Goal: Task Accomplishment & Management: Manage account settings

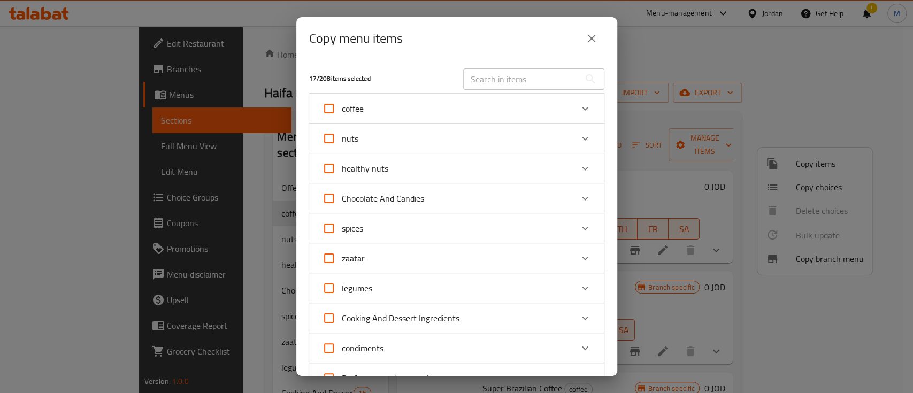
click at [578, 232] on icon "Expand" at bounding box center [584, 228] width 13 height 13
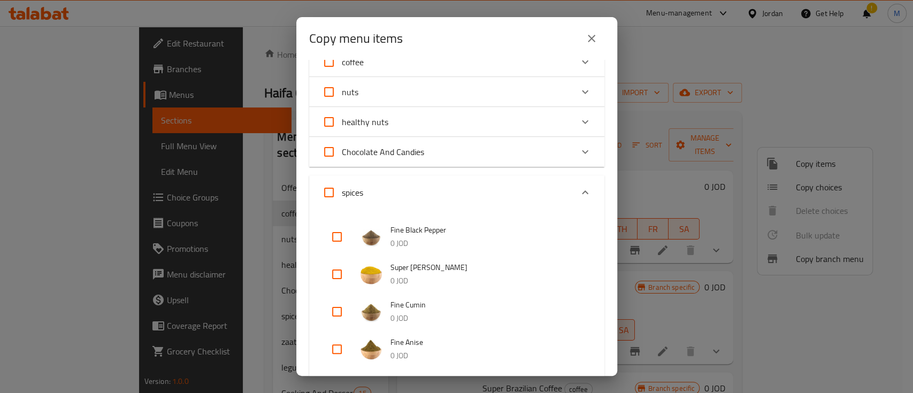
scroll to position [71, 0]
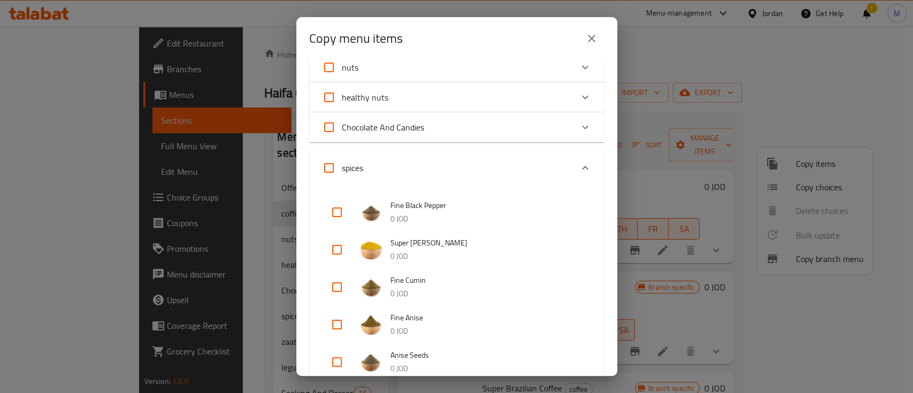
click at [341, 253] on input "checkbox" at bounding box center [337, 250] width 26 height 26
checkbox input "true"
click at [336, 289] on input "checkbox" at bounding box center [337, 287] width 26 height 26
checkbox input "true"
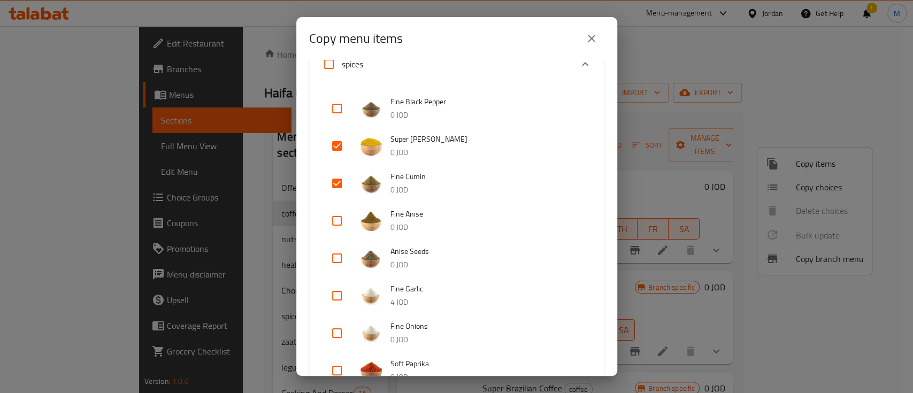
scroll to position [182, 0]
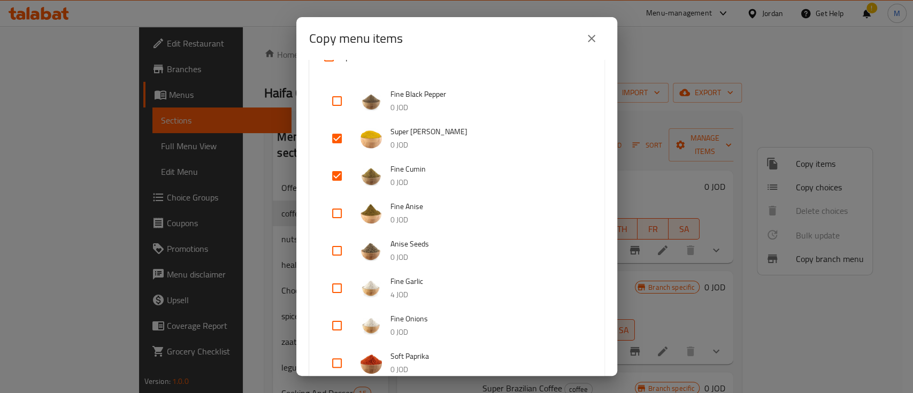
click at [342, 288] on input "checkbox" at bounding box center [337, 288] width 26 height 26
checkbox input "true"
click at [336, 322] on input "checkbox" at bounding box center [337, 326] width 26 height 26
checkbox input "true"
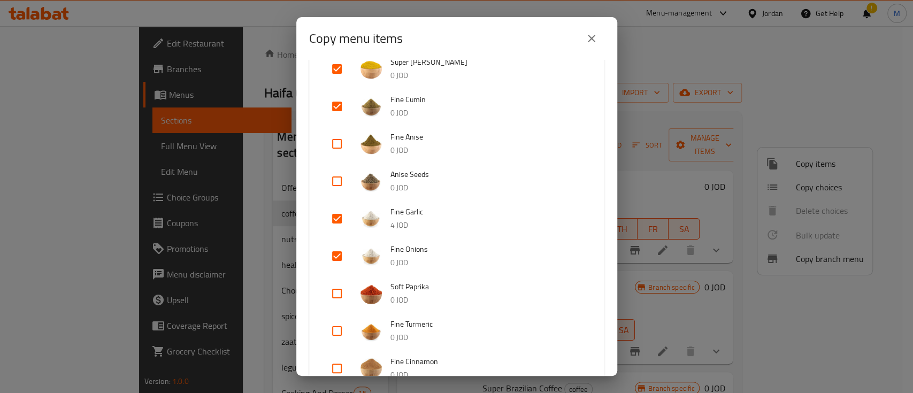
scroll to position [269, 0]
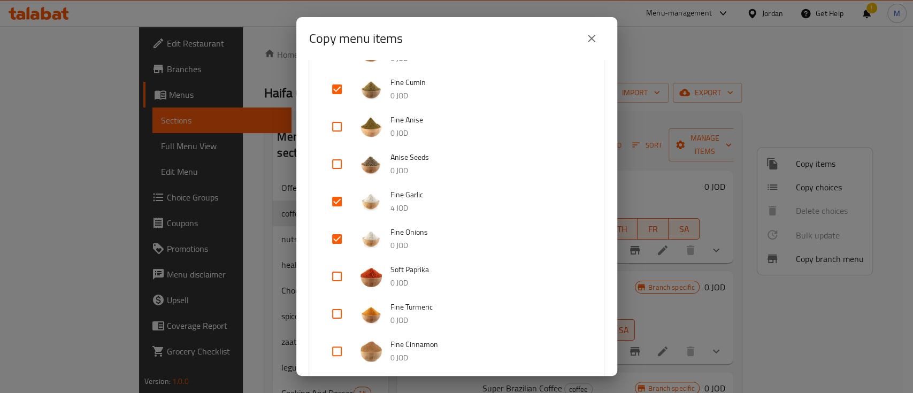
click at [334, 277] on input "checkbox" at bounding box center [337, 277] width 26 height 26
checkbox input "true"
click at [338, 317] on input "checkbox" at bounding box center [337, 314] width 26 height 26
checkbox input "true"
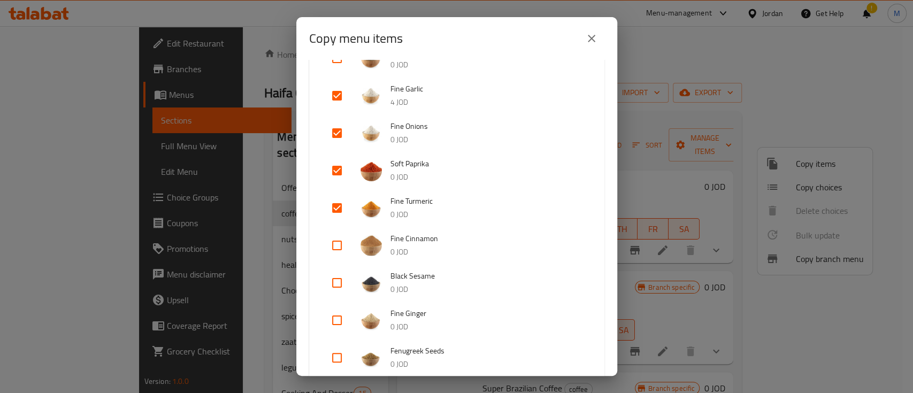
scroll to position [376, 0]
click at [341, 242] on input "checkbox" at bounding box center [337, 245] width 26 height 26
checkbox input "true"
click at [341, 284] on input "checkbox" at bounding box center [337, 282] width 26 height 26
checkbox input "true"
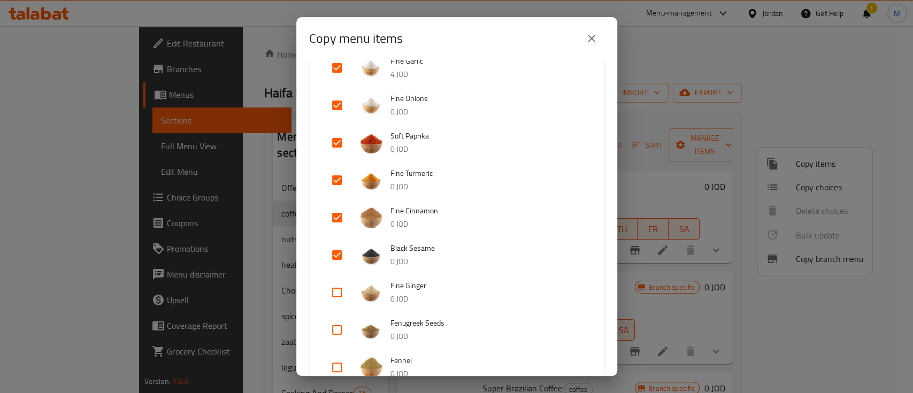
scroll to position [400, 0]
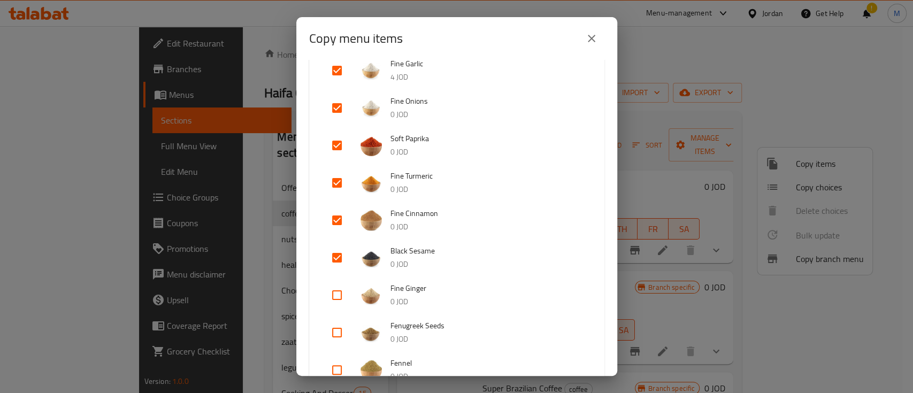
click at [338, 293] on input "checkbox" at bounding box center [337, 295] width 26 height 26
checkbox input "true"
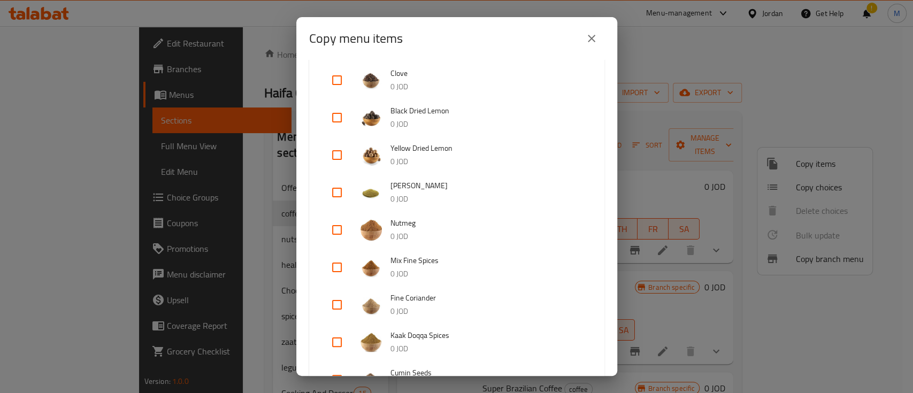
scroll to position [728, 0]
click at [340, 266] on input "checkbox" at bounding box center [337, 267] width 26 height 26
checkbox input "true"
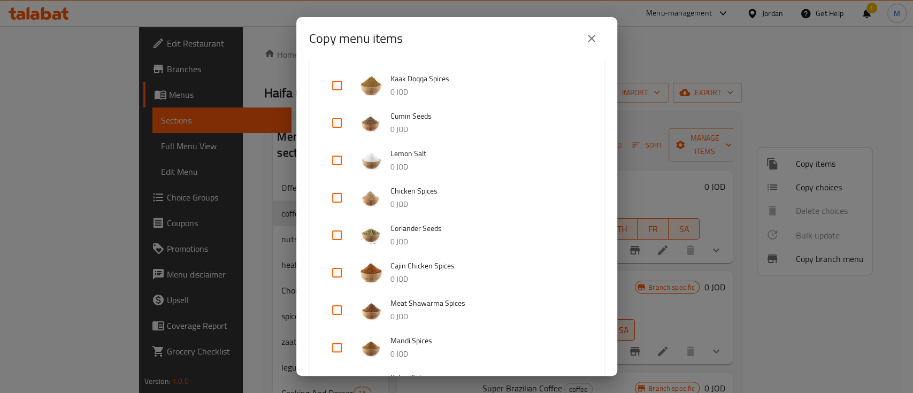
scroll to position [984, 0]
click at [330, 271] on input "checkbox" at bounding box center [337, 272] width 26 height 26
checkbox input "true"
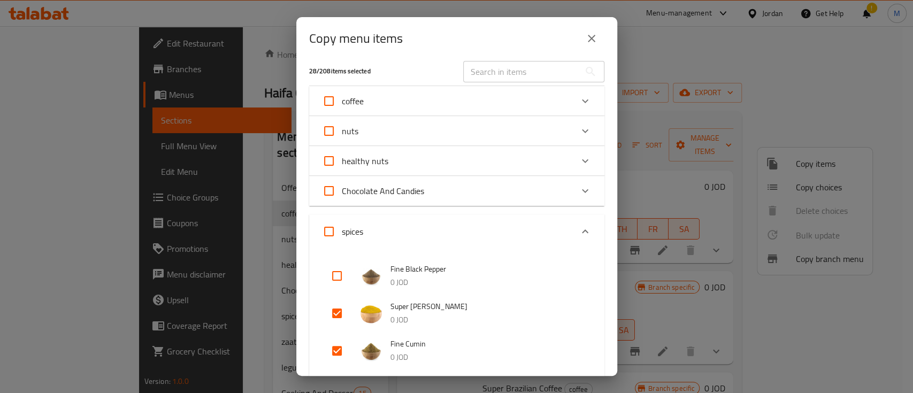
scroll to position [0, 0]
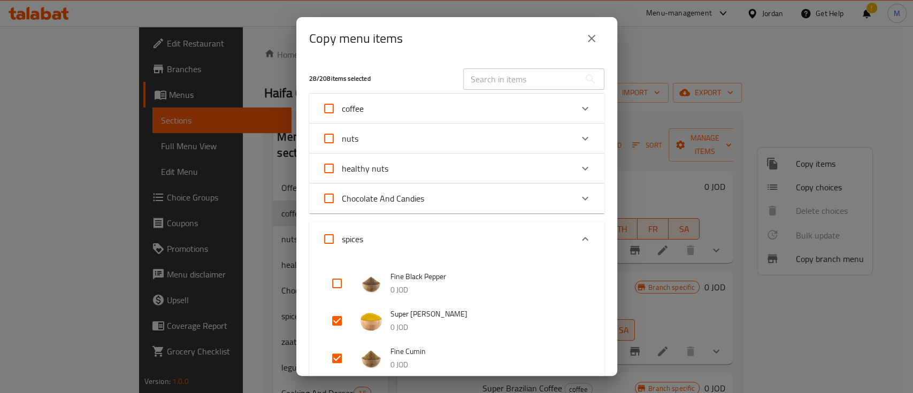
click at [578, 237] on icon "Expand" at bounding box center [584, 239] width 13 height 13
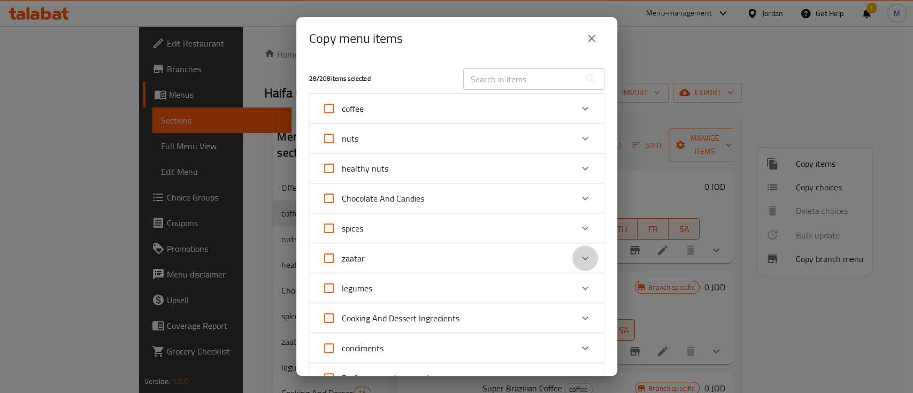
click at [578, 258] on icon "Expand" at bounding box center [584, 258] width 13 height 13
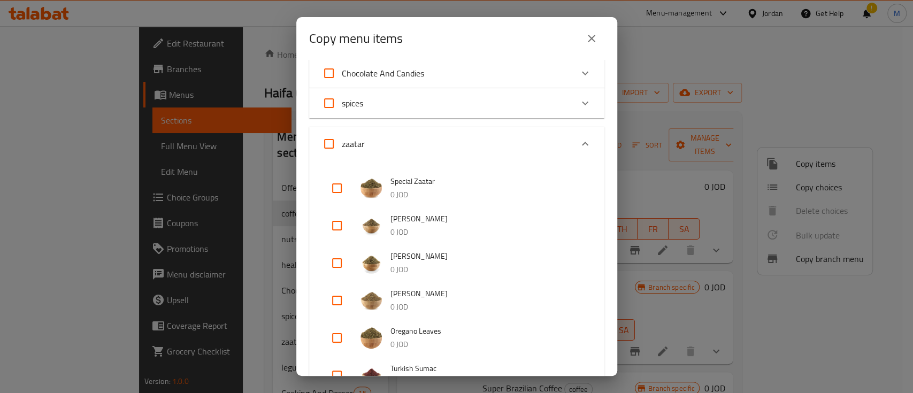
scroll to position [142, 0]
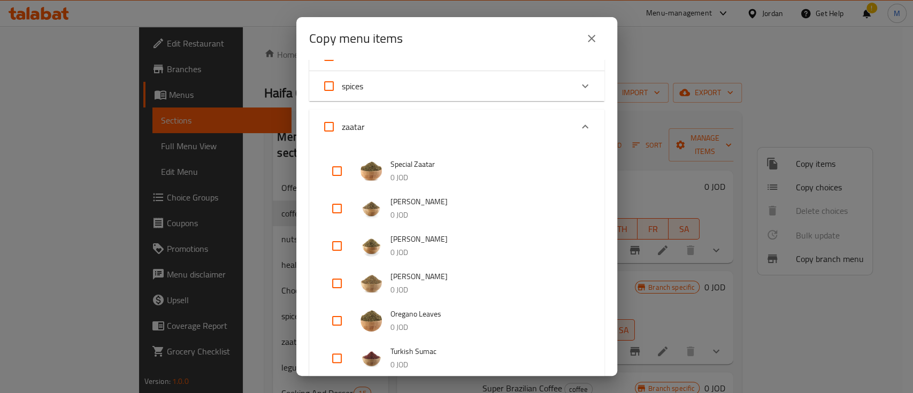
click at [337, 174] on input "checkbox" at bounding box center [337, 171] width 26 height 26
checkbox input "true"
drag, startPoint x: 336, startPoint y: 201, endPoint x: 354, endPoint y: 200, distance: 17.7
click at [336, 202] on input "checkbox" at bounding box center [337, 209] width 26 height 26
checkbox input "true"
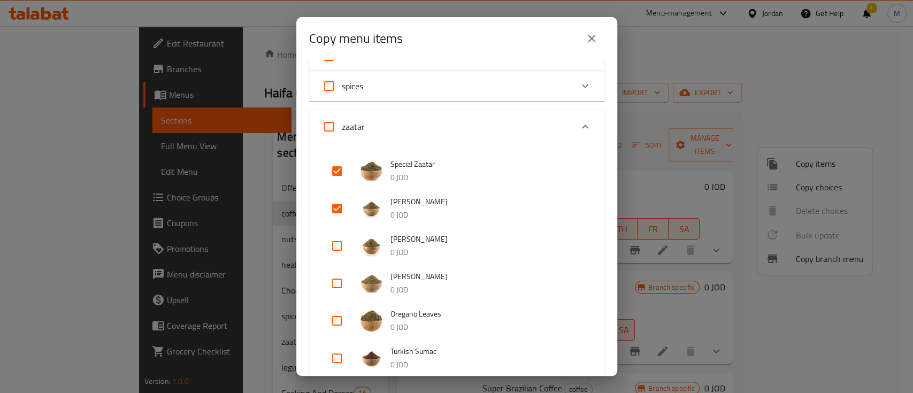
click at [578, 130] on icon "Expand" at bounding box center [584, 126] width 13 height 13
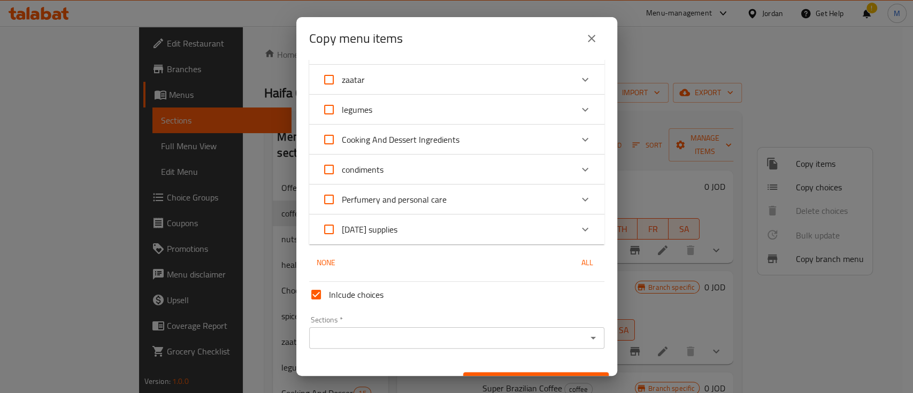
scroll to position [201, 0]
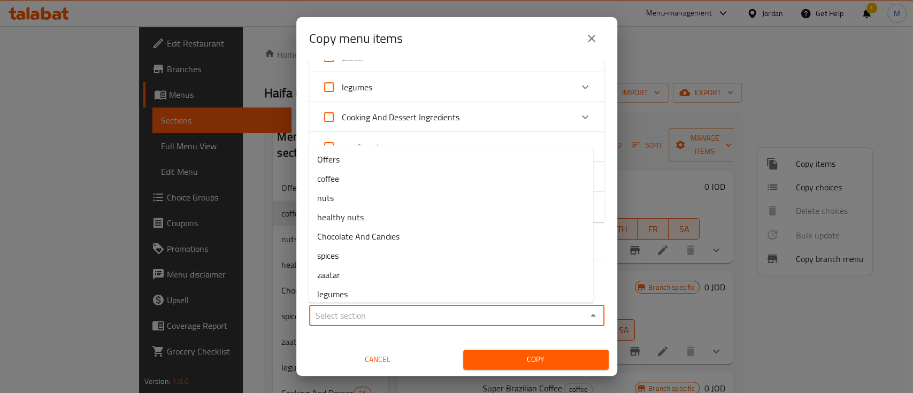
click at [408, 314] on input "Sections   *" at bounding box center [447, 315] width 271 height 15
click at [376, 163] on li "Offers" at bounding box center [450, 159] width 284 height 19
type input "Offers"
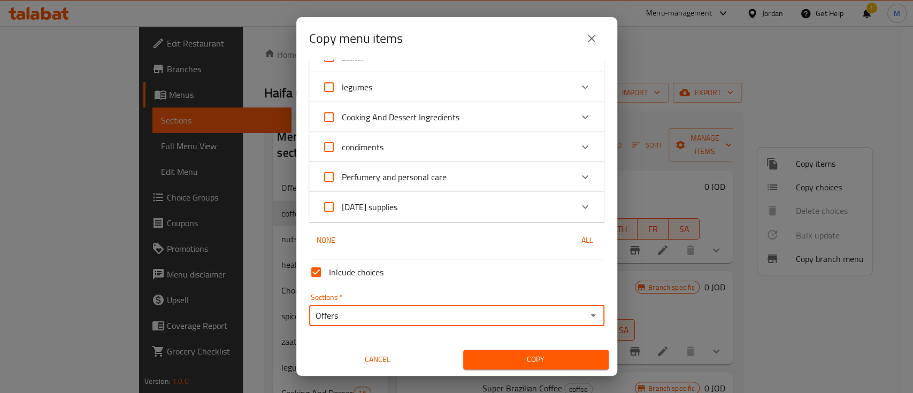
click at [535, 354] on span "Copy" at bounding box center [536, 359] width 128 height 13
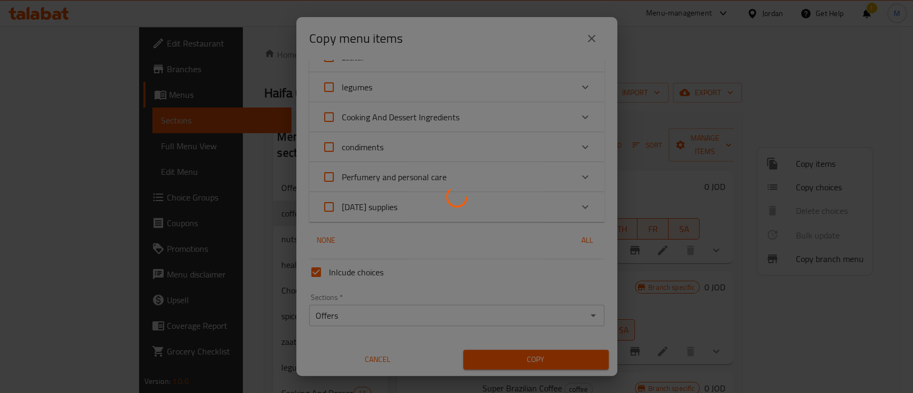
click at [532, 360] on div at bounding box center [456, 196] width 913 height 393
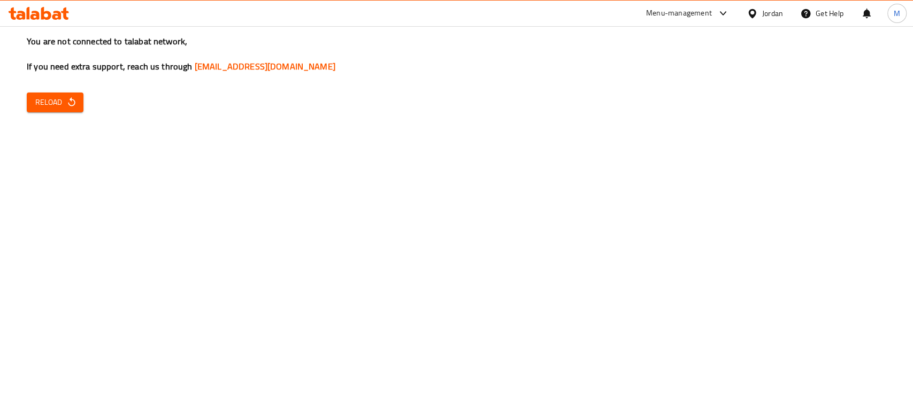
click at [66, 104] on icon "button" at bounding box center [71, 102] width 11 height 11
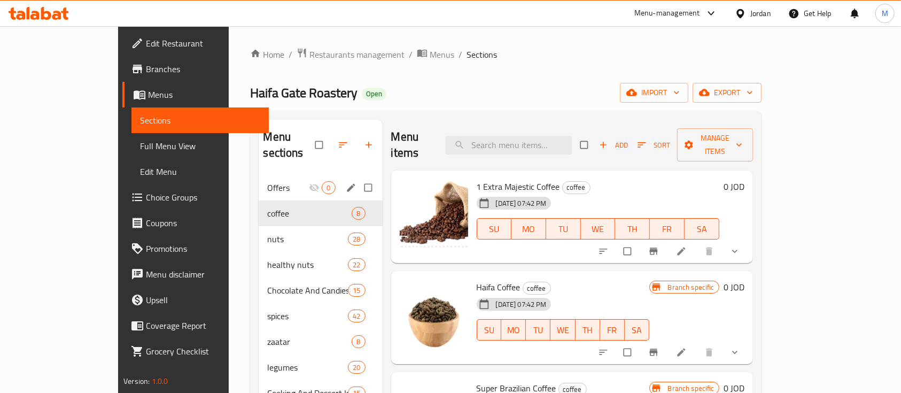
click at [259, 175] on div "Offers 0" at bounding box center [321, 188] width 124 height 26
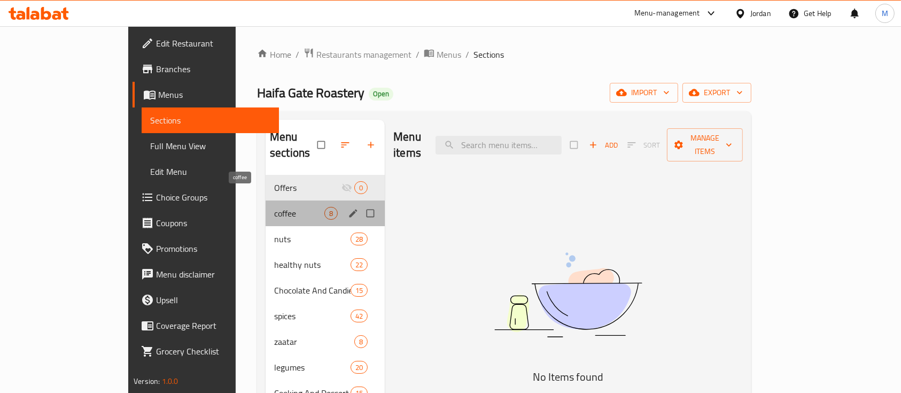
click at [274, 207] on span "coffee" at bounding box center [299, 213] width 50 height 13
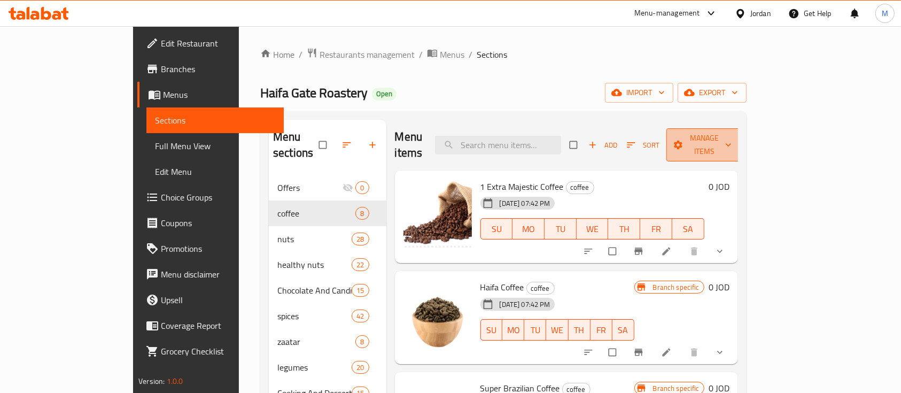
click at [734, 139] on span "Manage items" at bounding box center [704, 145] width 59 height 27
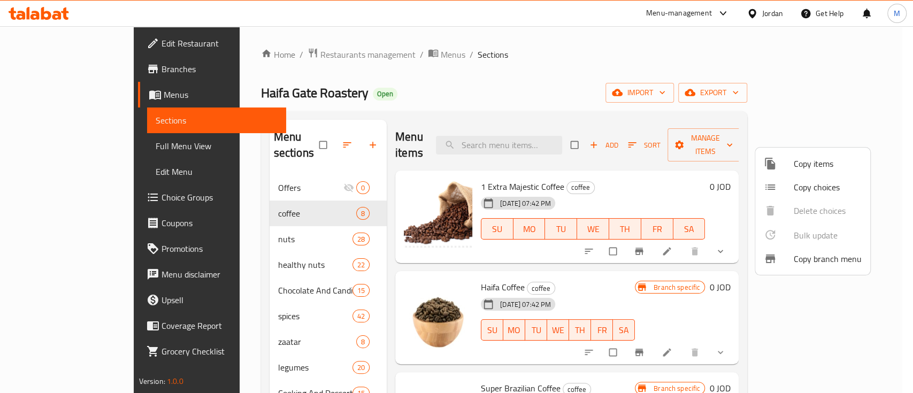
click at [809, 169] on span "Copy items" at bounding box center [827, 163] width 68 height 13
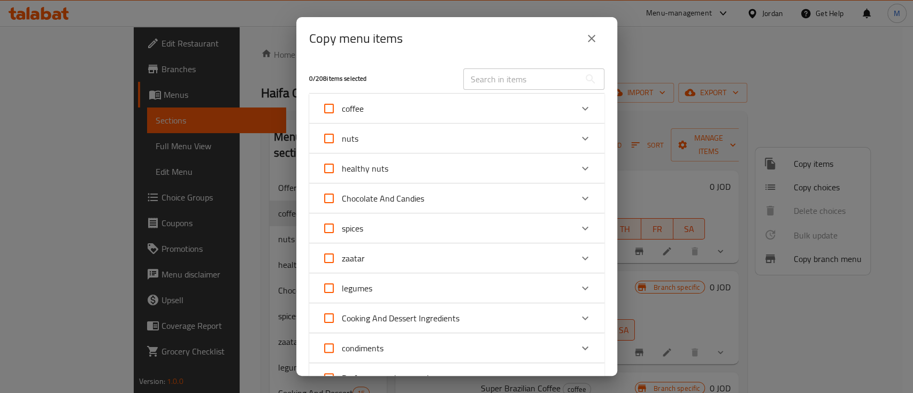
click at [432, 112] on div "coffee" at bounding box center [447, 109] width 250 height 26
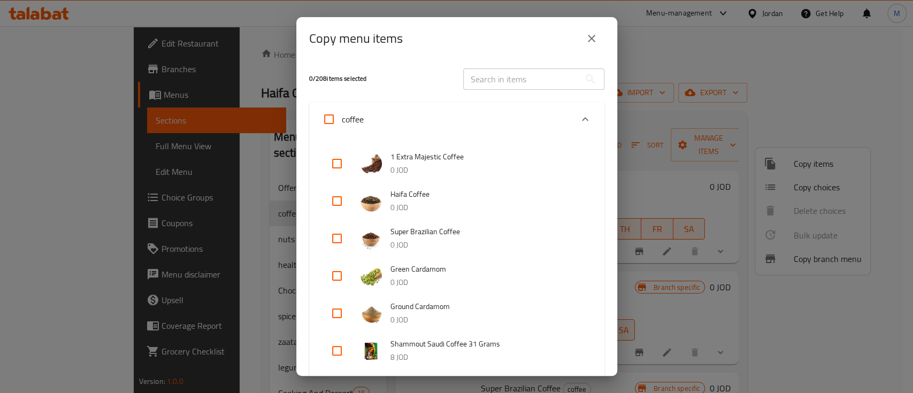
click at [331, 241] on input "checkbox" at bounding box center [337, 239] width 26 height 26
checkbox input "true"
click at [582, 119] on icon "Expand" at bounding box center [585, 119] width 6 height 4
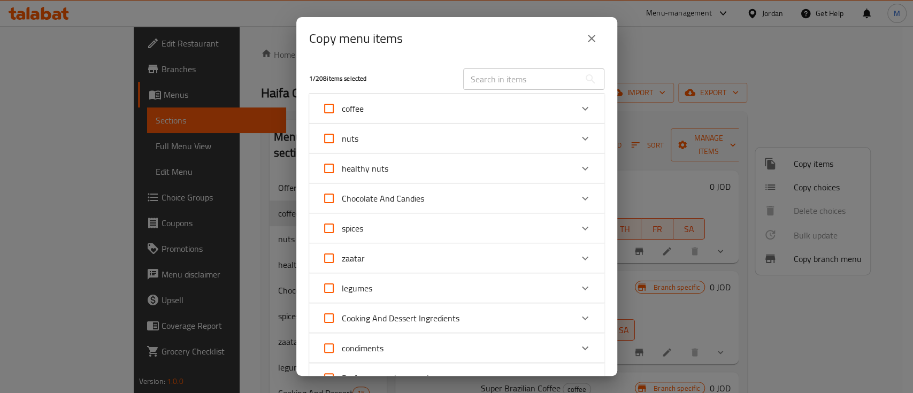
click at [578, 136] on icon "Expand" at bounding box center [584, 138] width 13 height 13
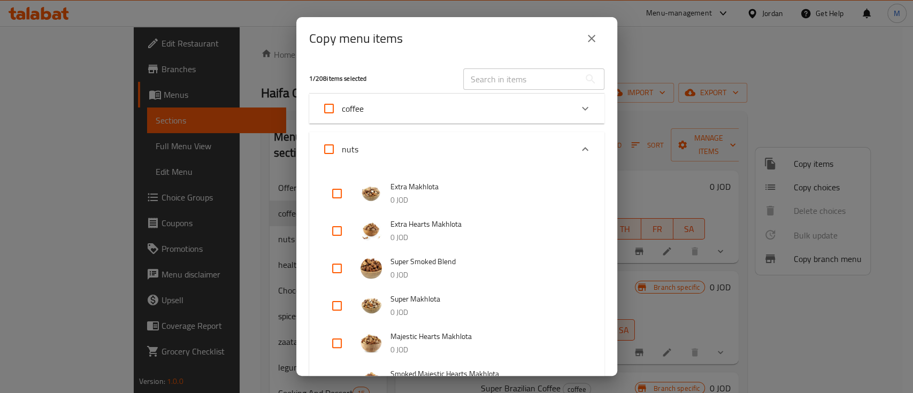
click at [338, 233] on input "checkbox" at bounding box center [337, 231] width 26 height 26
checkbox input "true"
click at [338, 197] on input "checkbox" at bounding box center [337, 194] width 26 height 26
checkbox input "true"
click at [338, 267] on input "checkbox" at bounding box center [337, 269] width 26 height 26
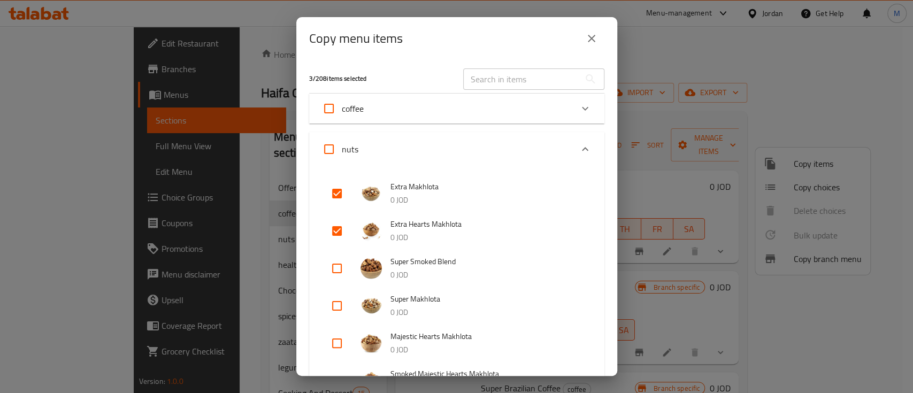
checkbox input "true"
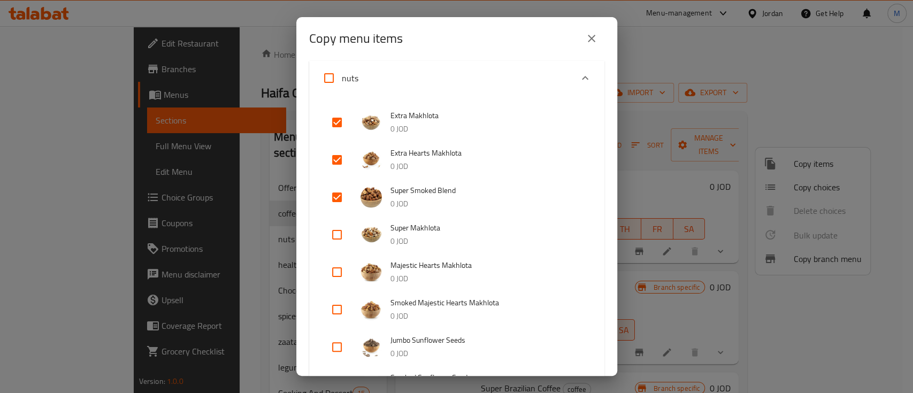
scroll to position [142, 0]
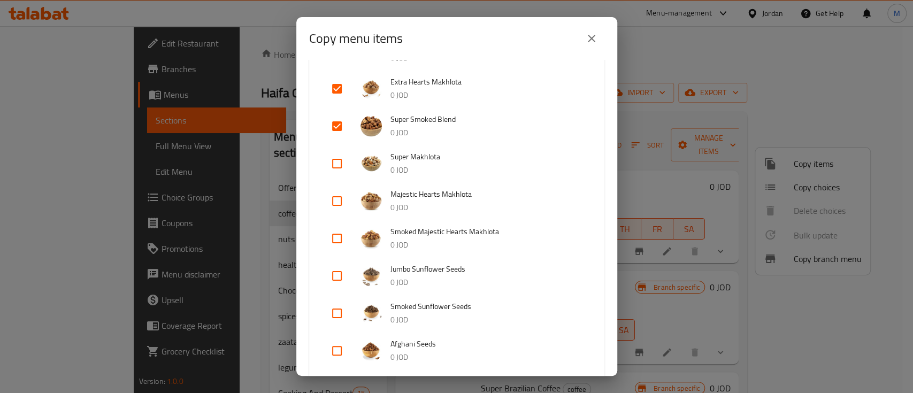
click at [335, 273] on input "checkbox" at bounding box center [337, 276] width 26 height 26
checkbox input "true"
click at [335, 305] on input "checkbox" at bounding box center [337, 313] width 26 height 26
checkbox input "true"
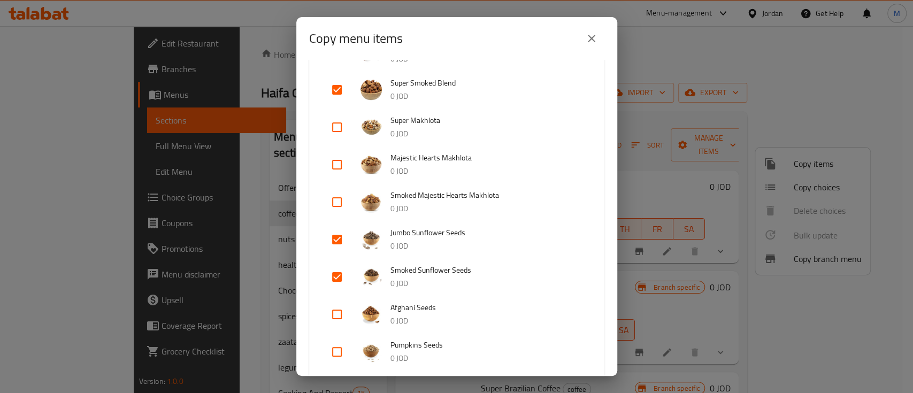
scroll to position [214, 0]
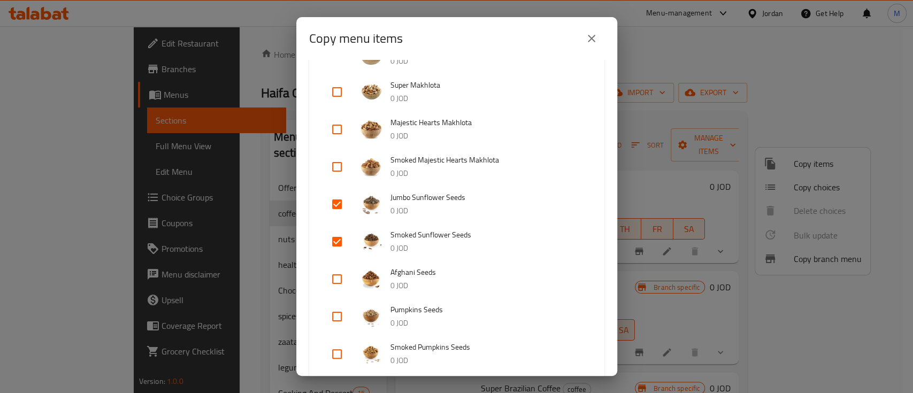
click at [338, 276] on input "checkbox" at bounding box center [337, 279] width 26 height 26
checkbox input "true"
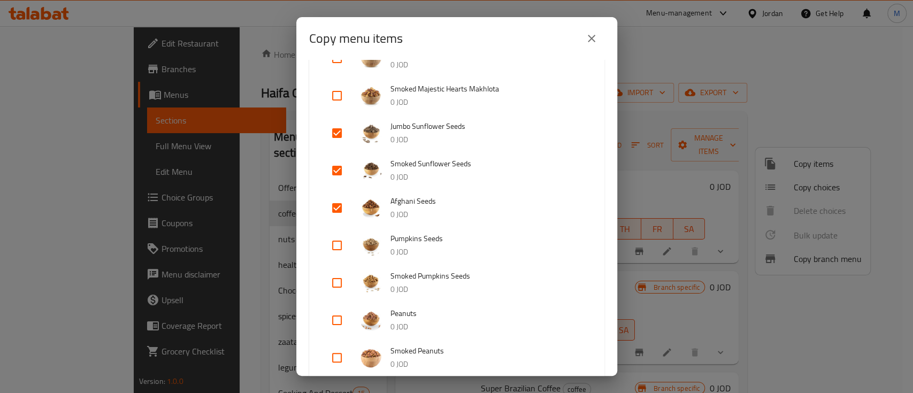
click at [331, 318] on input "checkbox" at bounding box center [337, 320] width 26 height 26
checkbox input "true"
click at [341, 357] on input "checkbox" at bounding box center [337, 358] width 26 height 26
checkbox input "true"
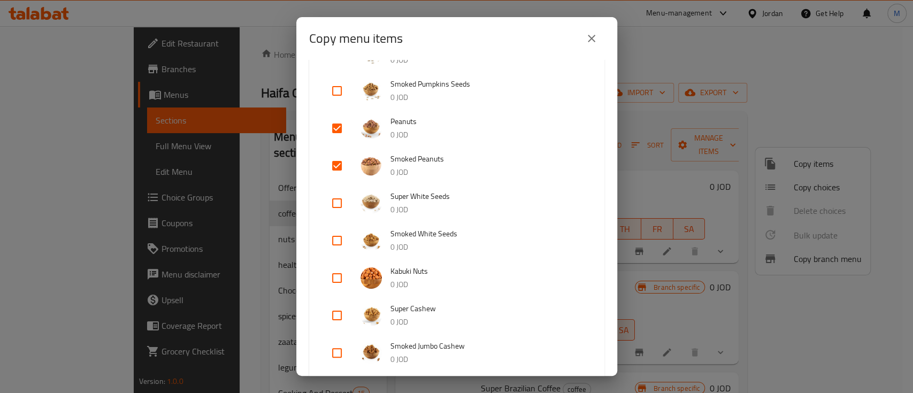
scroll to position [499, 0]
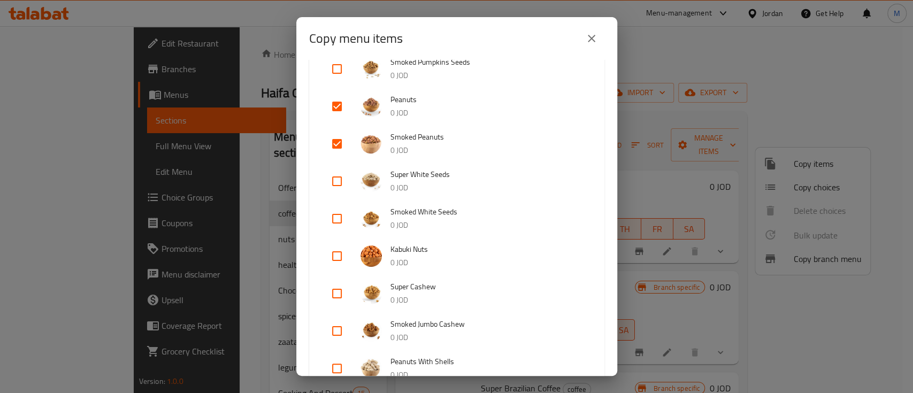
click at [338, 254] on input "checkbox" at bounding box center [337, 256] width 26 height 26
checkbox input "true"
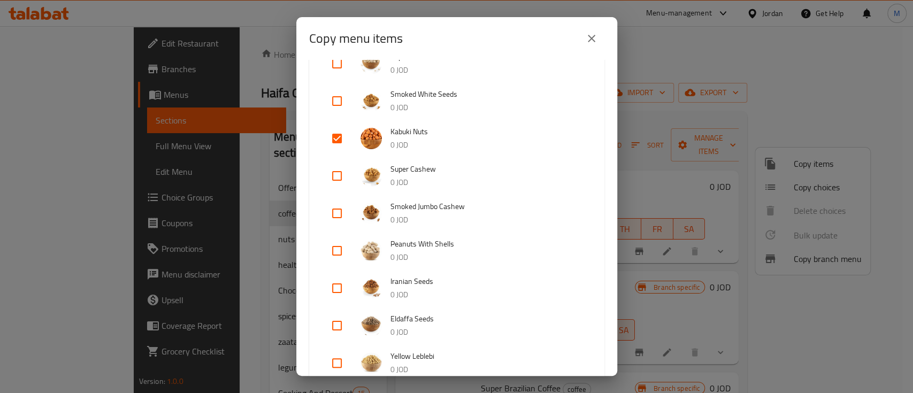
scroll to position [642, 0]
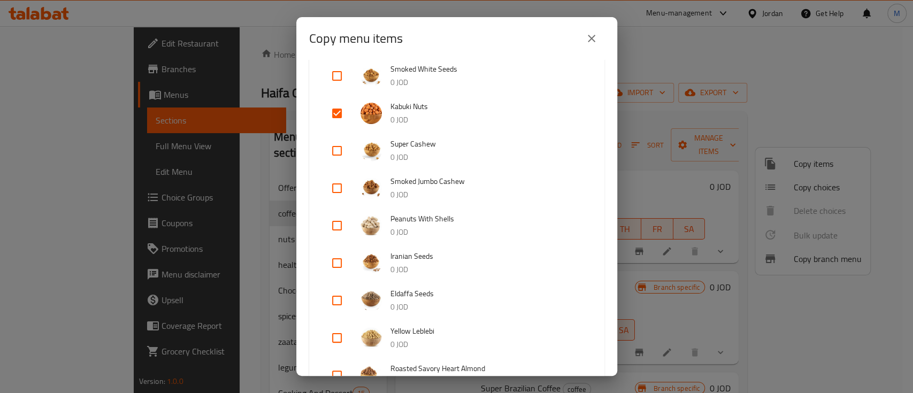
click at [340, 259] on input "checkbox" at bounding box center [337, 263] width 26 height 26
checkbox input "true"
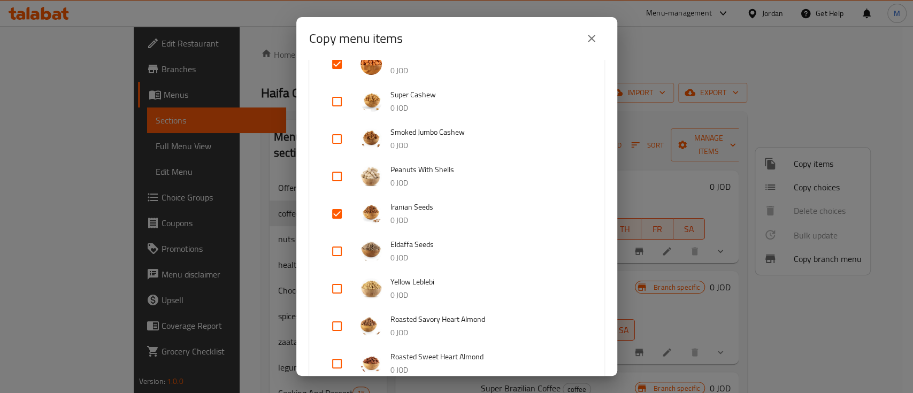
scroll to position [713, 0]
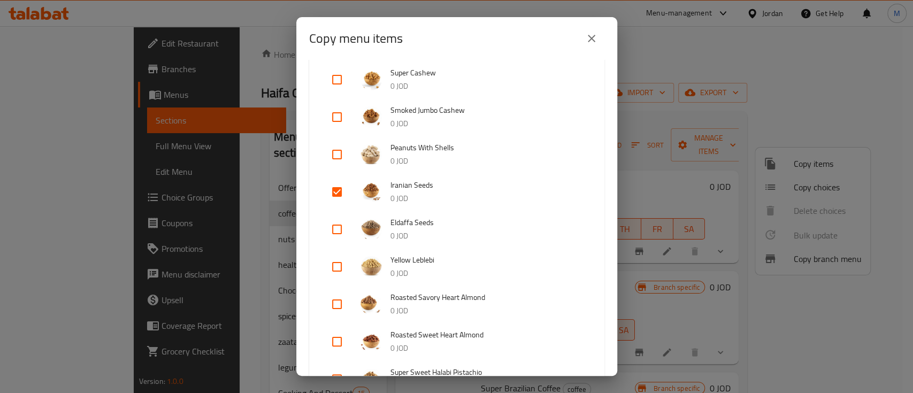
click at [334, 270] on input "checkbox" at bounding box center [337, 267] width 26 height 26
checkbox input "true"
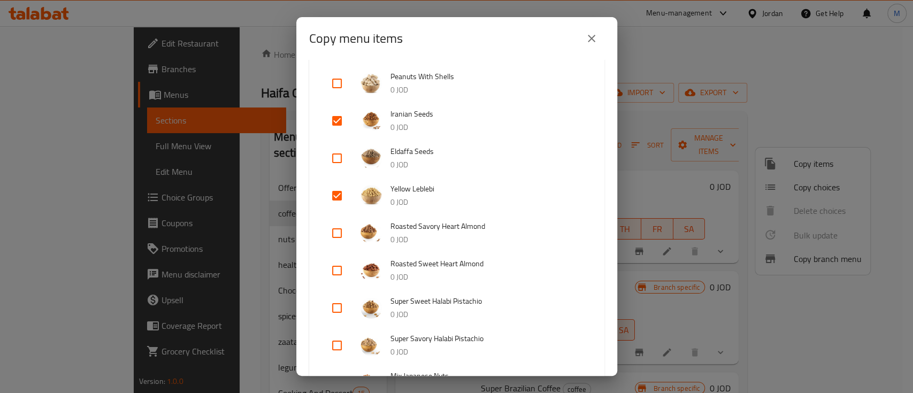
scroll to position [855, 0]
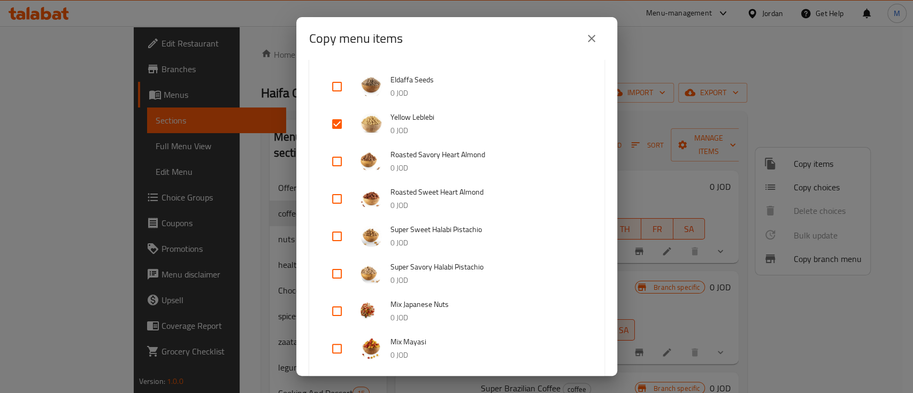
click at [342, 348] on input "checkbox" at bounding box center [337, 349] width 26 height 26
checkbox input "true"
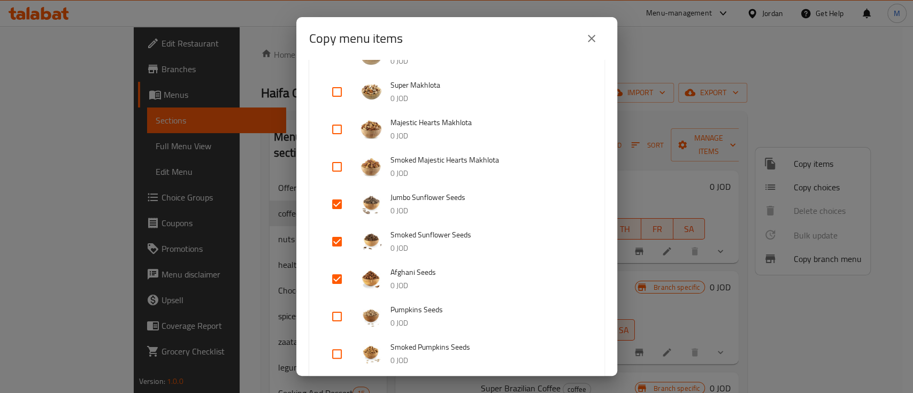
scroll to position [0, 0]
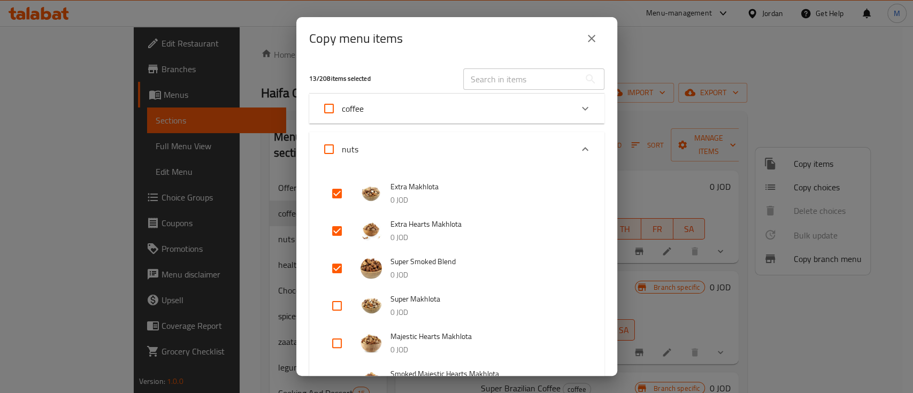
click at [578, 148] on icon "Expand" at bounding box center [584, 149] width 13 height 13
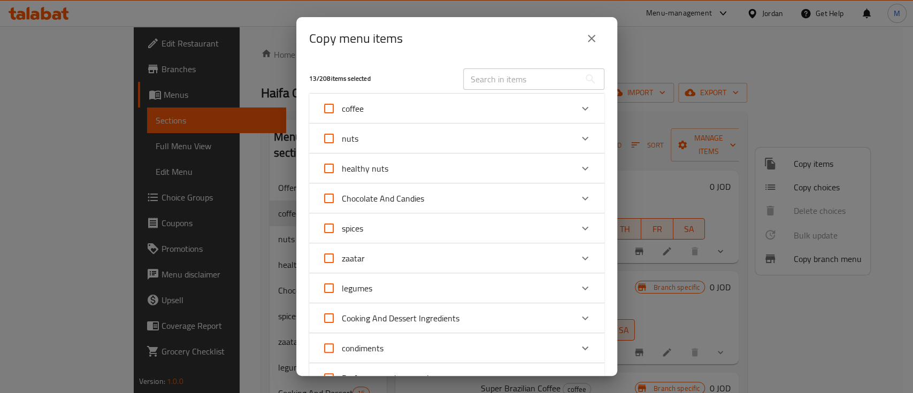
click at [578, 168] on icon "Expand" at bounding box center [584, 168] width 13 height 13
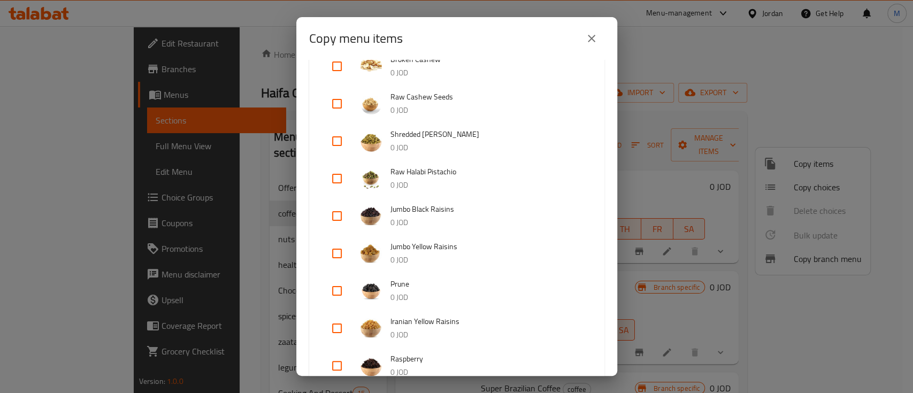
scroll to position [356, 0]
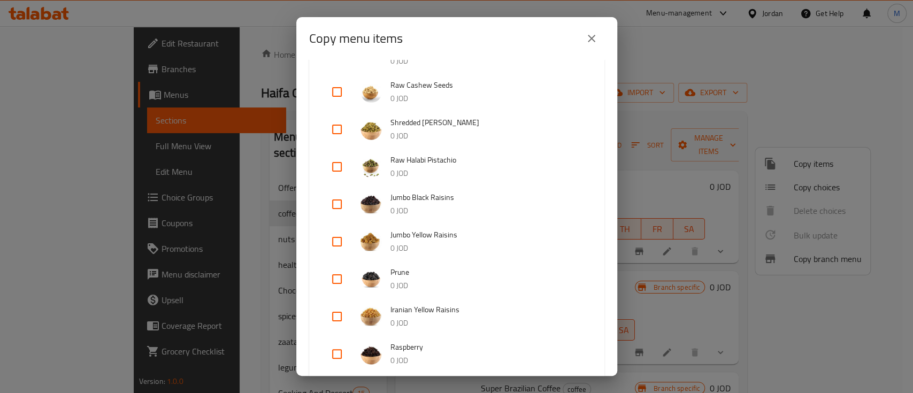
click at [332, 242] on input "checkbox" at bounding box center [337, 242] width 26 height 26
checkbox input "true"
click at [334, 200] on input "checkbox" at bounding box center [337, 204] width 26 height 26
checkbox input "true"
click at [338, 319] on input "checkbox" at bounding box center [337, 317] width 26 height 26
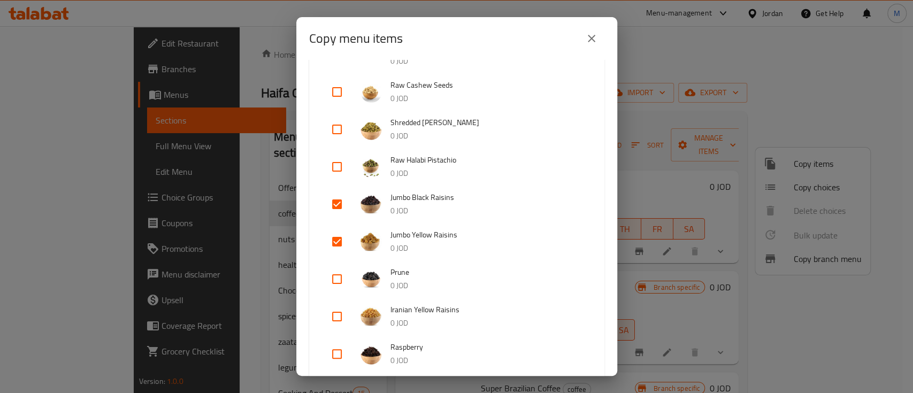
checkbox input "true"
click at [334, 354] on input "checkbox" at bounding box center [337, 354] width 26 height 26
click at [338, 356] on input "checkbox" at bounding box center [337, 354] width 26 height 26
checkbox input "false"
click at [338, 277] on input "checkbox" at bounding box center [337, 279] width 26 height 26
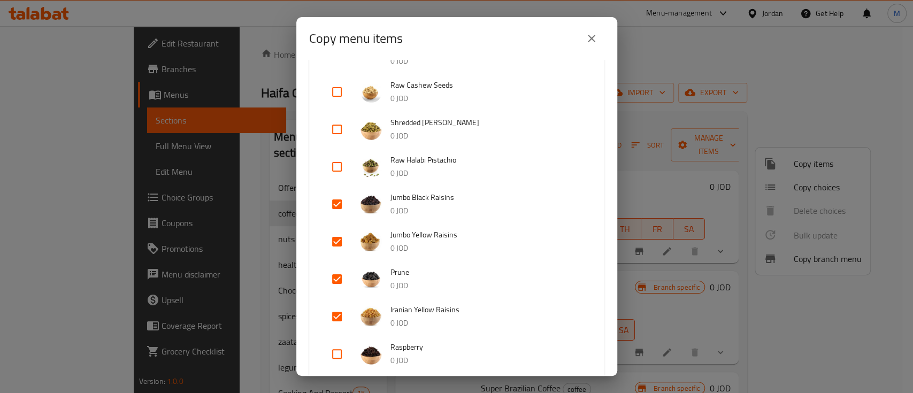
click at [337, 278] on input "checkbox" at bounding box center [337, 279] width 26 height 26
click at [342, 277] on input "checkbox" at bounding box center [337, 279] width 26 height 26
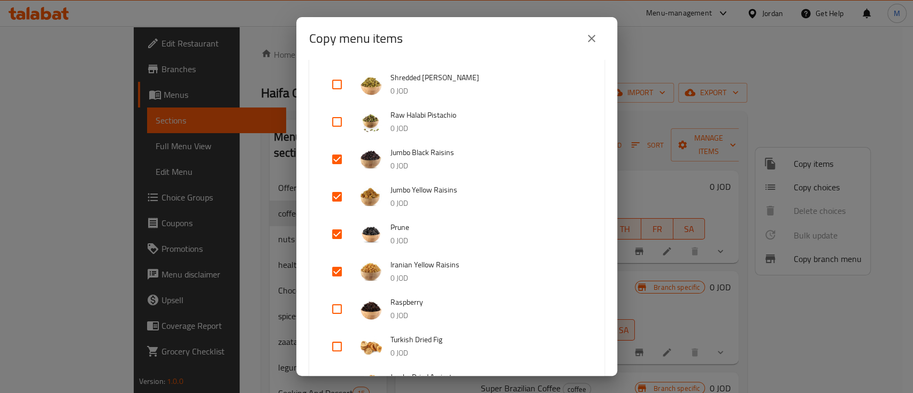
scroll to position [428, 0]
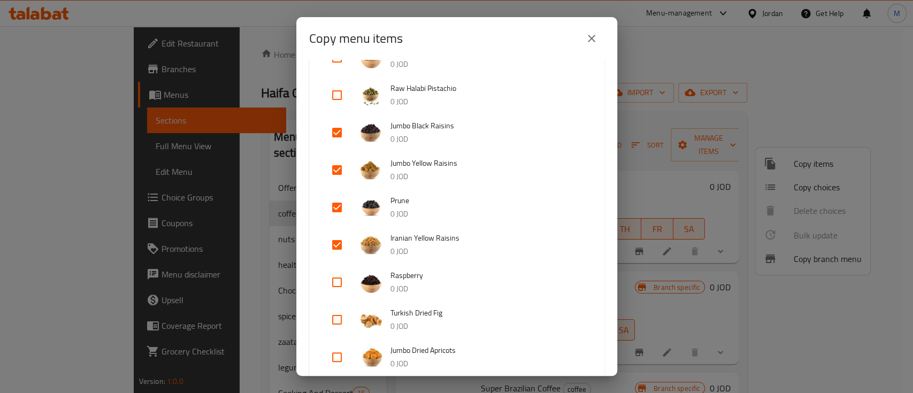
click at [338, 205] on input "checkbox" at bounding box center [337, 208] width 26 height 26
checkbox input "false"
click at [340, 319] on input "checkbox" at bounding box center [337, 320] width 26 height 26
checkbox input "true"
click at [337, 356] on input "checkbox" at bounding box center [337, 357] width 26 height 26
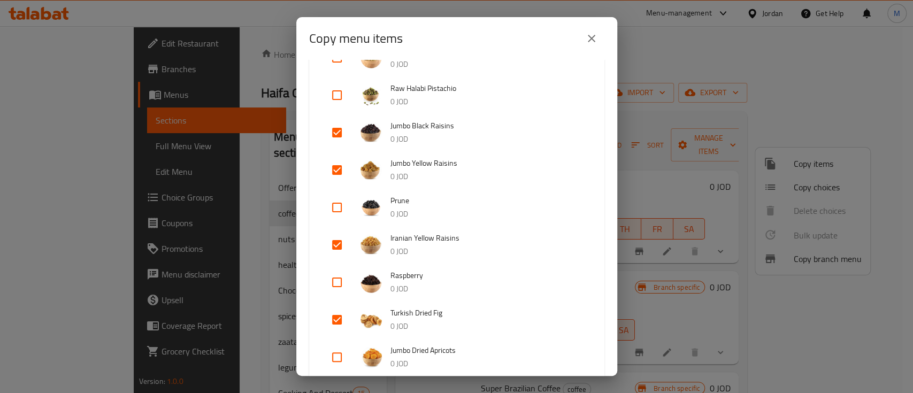
checkbox input "true"
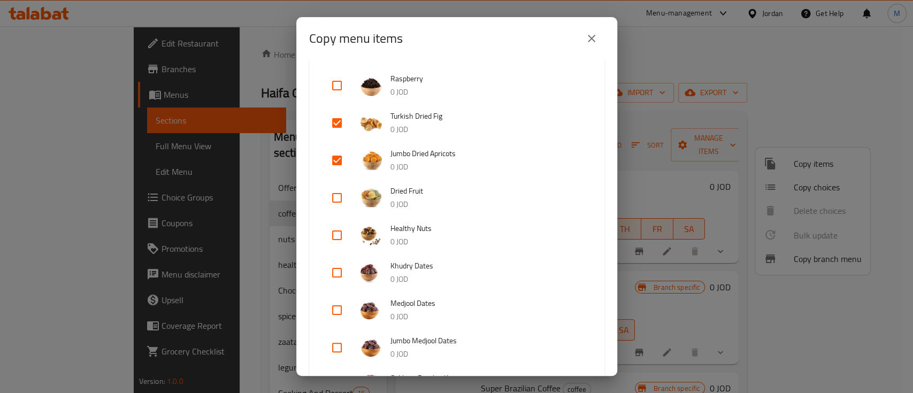
scroll to position [642, 0]
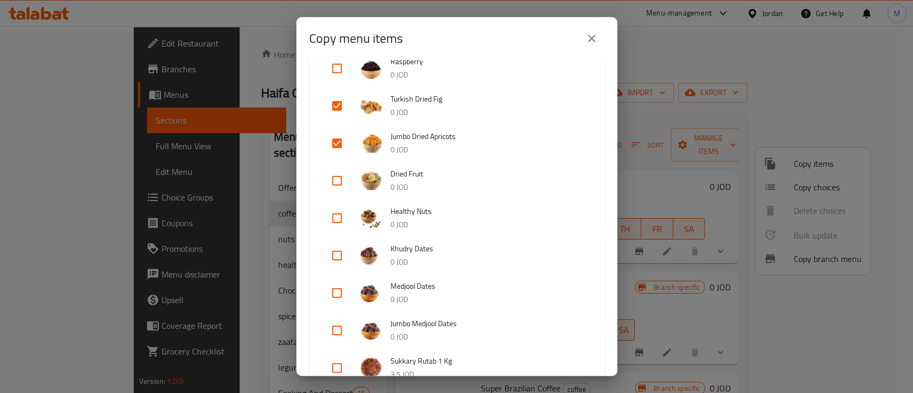
click at [336, 214] on input "checkbox" at bounding box center [337, 218] width 26 height 26
checkbox input "true"
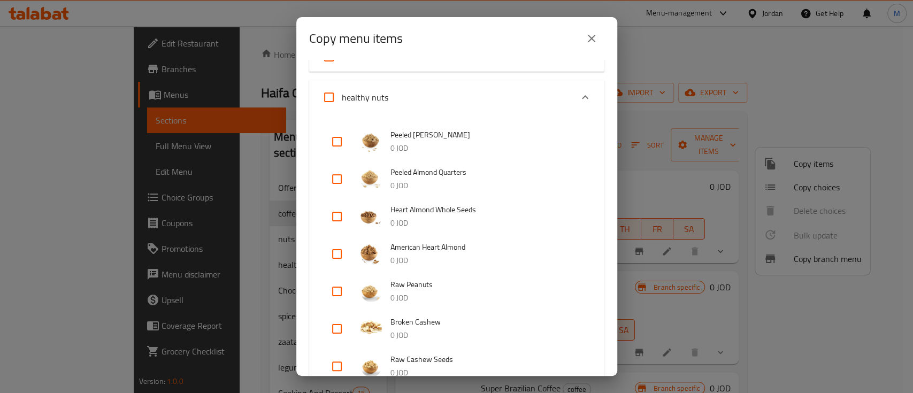
scroll to position [0, 0]
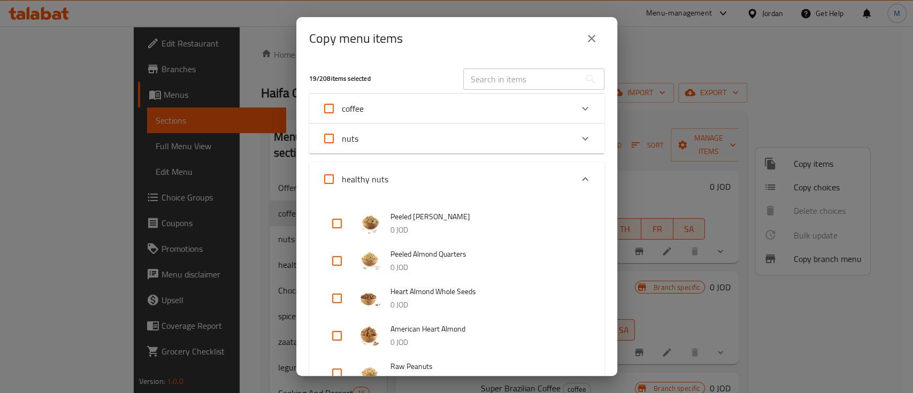
click at [578, 182] on icon "Expand" at bounding box center [584, 179] width 13 height 13
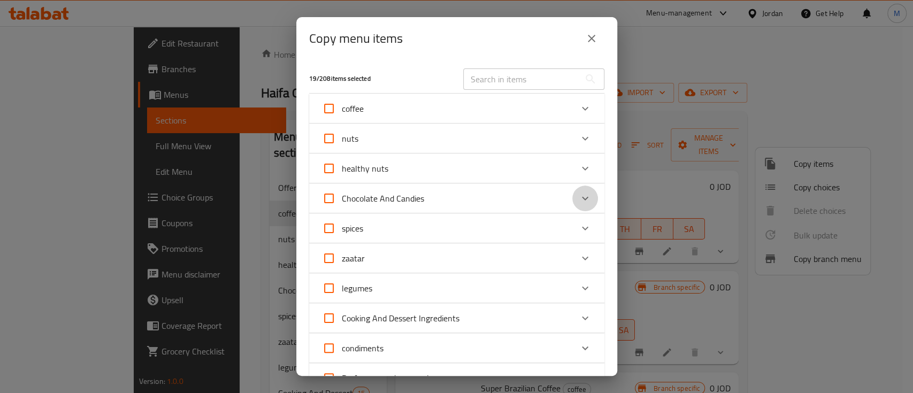
click at [578, 203] on icon "Expand" at bounding box center [584, 198] width 13 height 13
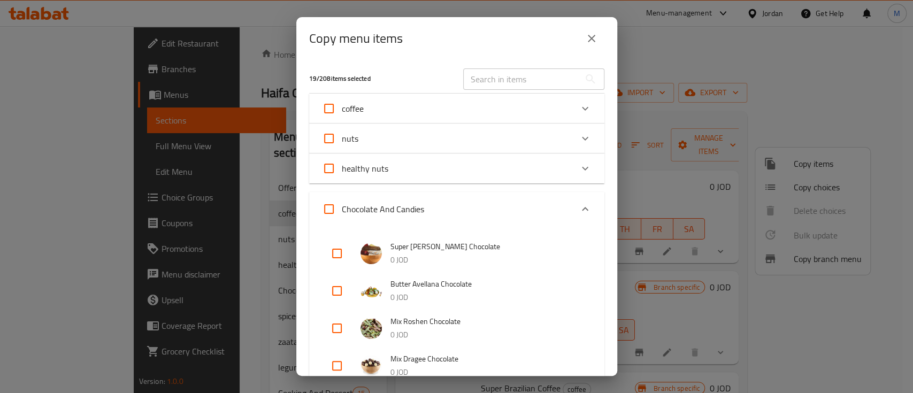
scroll to position [71, 0]
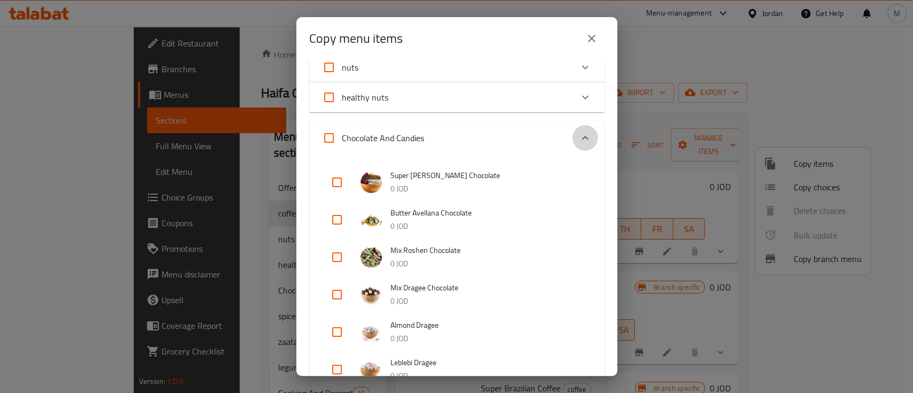
click at [578, 139] on icon "Expand" at bounding box center [584, 138] width 13 height 13
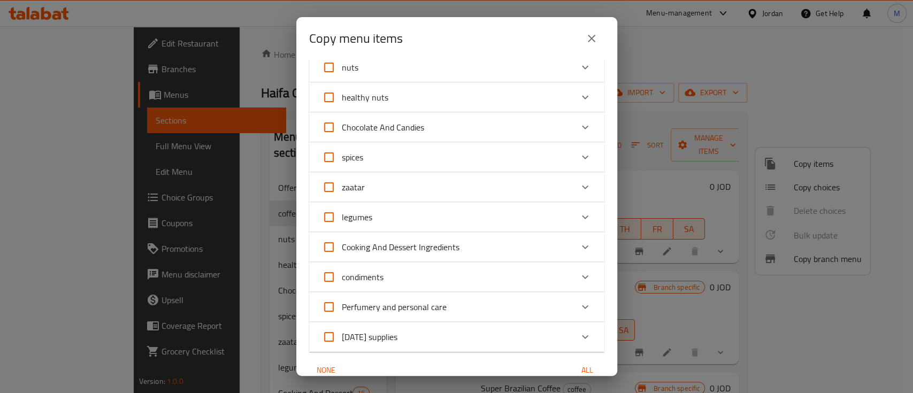
click at [578, 158] on icon "Expand" at bounding box center [584, 157] width 13 height 13
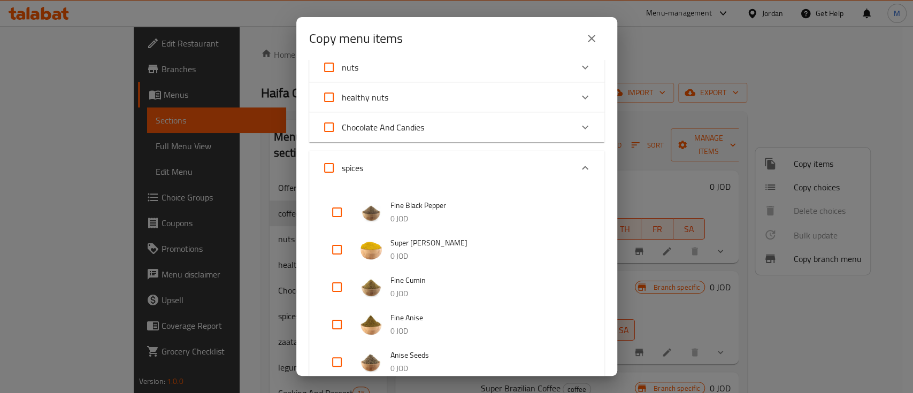
click at [337, 245] on input "checkbox" at bounding box center [337, 250] width 26 height 26
checkbox input "true"
click at [336, 292] on input "checkbox" at bounding box center [337, 287] width 26 height 26
checkbox input "true"
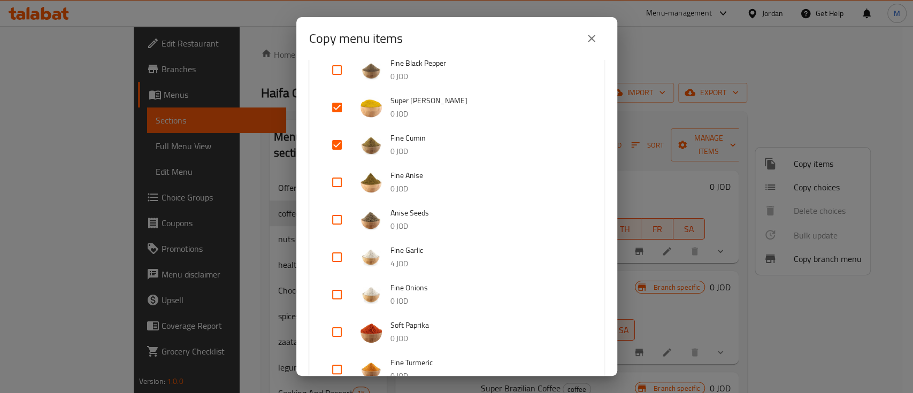
scroll to position [214, 0]
click at [336, 257] on input "checkbox" at bounding box center [337, 257] width 26 height 26
checkbox input "true"
click at [336, 291] on input "checkbox" at bounding box center [337, 294] width 26 height 26
checkbox input "true"
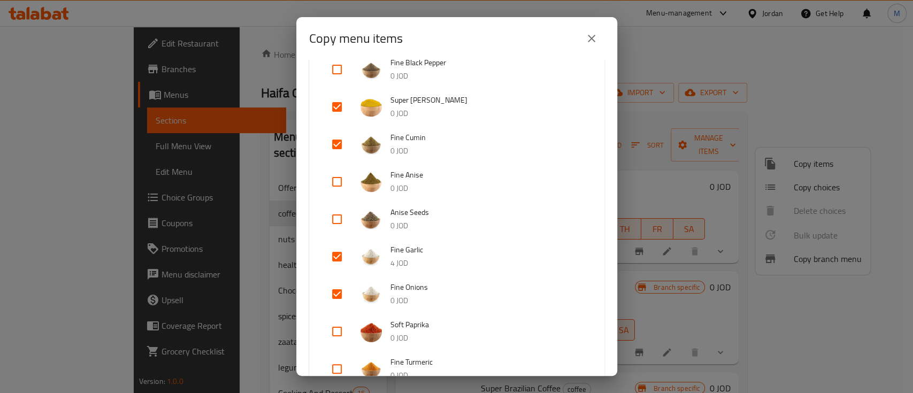
click at [338, 331] on input "checkbox" at bounding box center [337, 332] width 26 height 26
checkbox input "true"
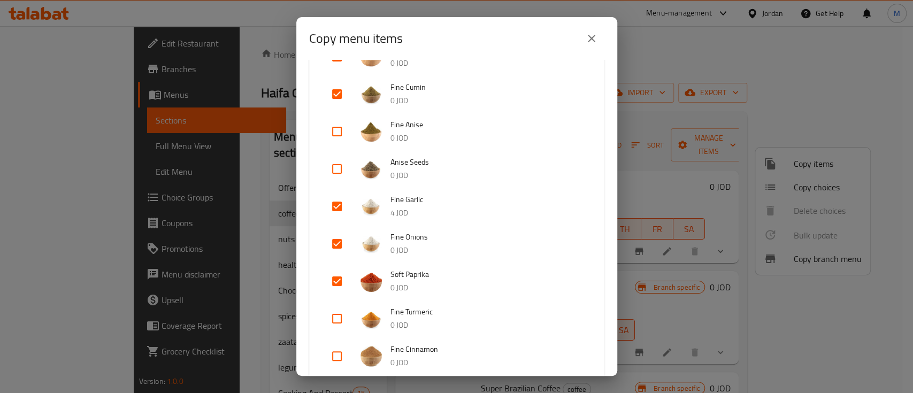
scroll to position [285, 0]
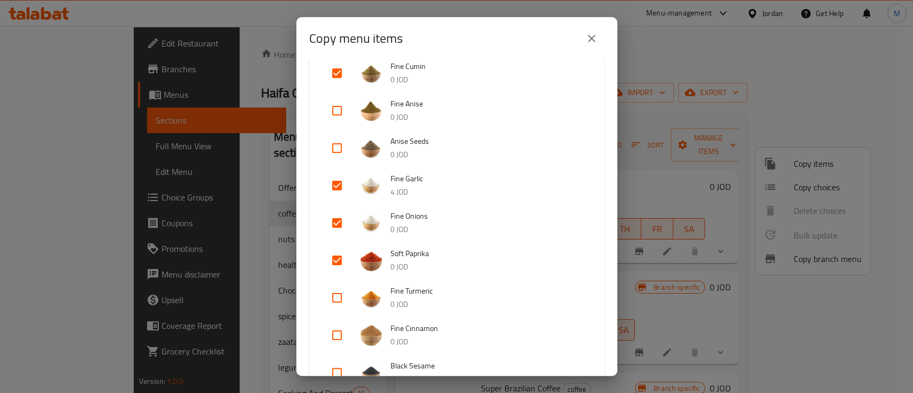
click at [337, 294] on input "checkbox" at bounding box center [337, 298] width 26 height 26
checkbox input "true"
click at [344, 334] on input "checkbox" at bounding box center [337, 335] width 26 height 26
checkbox input "true"
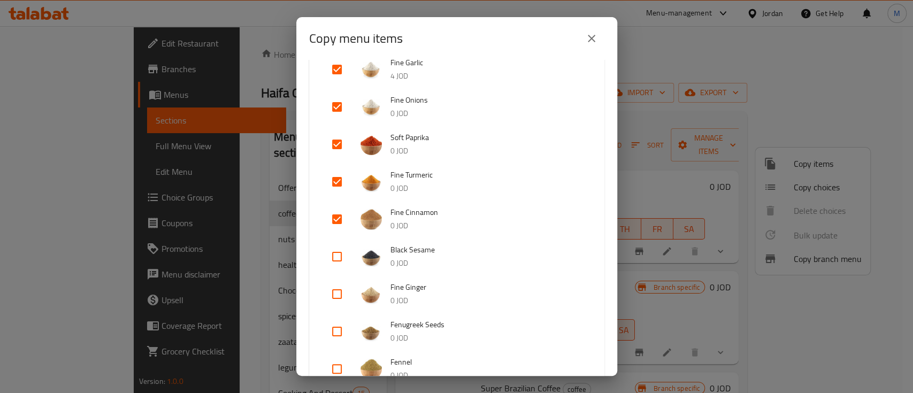
scroll to position [428, 0]
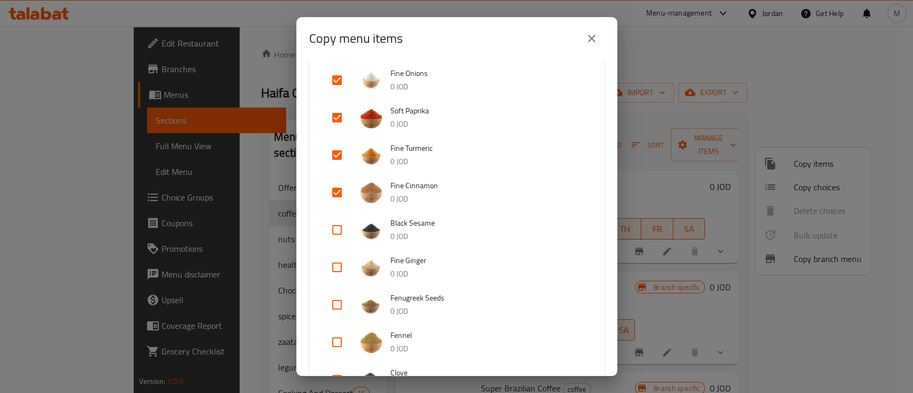
click at [330, 229] on input "checkbox" at bounding box center [337, 230] width 26 height 26
checkbox input "true"
click at [341, 267] on input "checkbox" at bounding box center [337, 267] width 26 height 26
checkbox input "true"
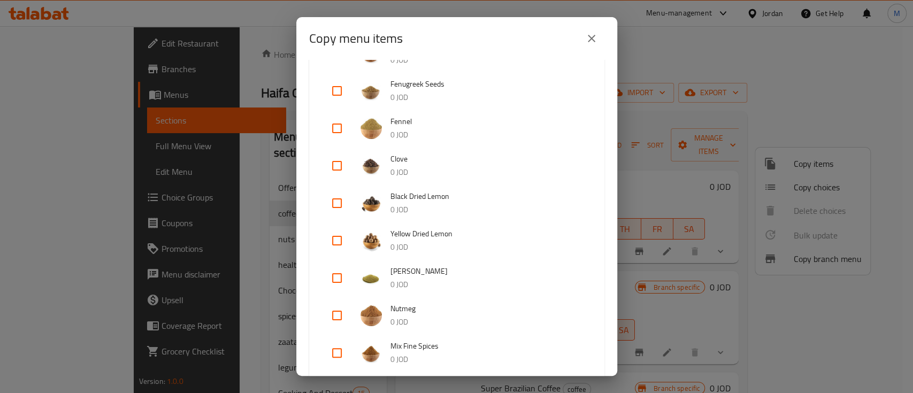
scroll to position [713, 0]
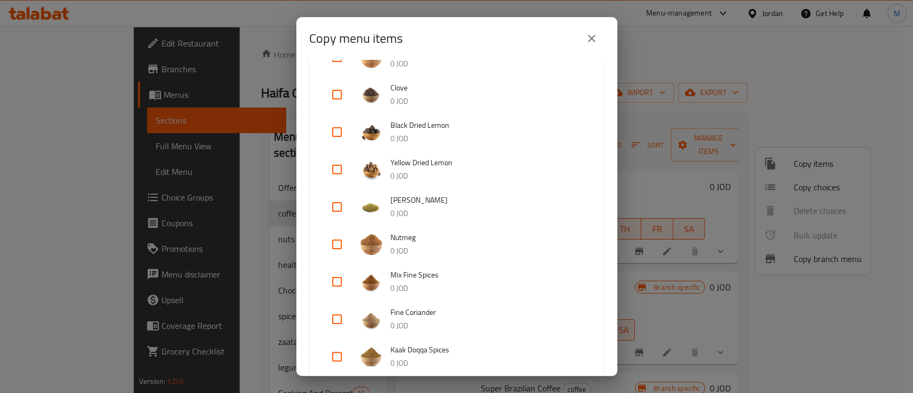
click at [335, 281] on input "checkbox" at bounding box center [337, 282] width 26 height 26
checkbox input "true"
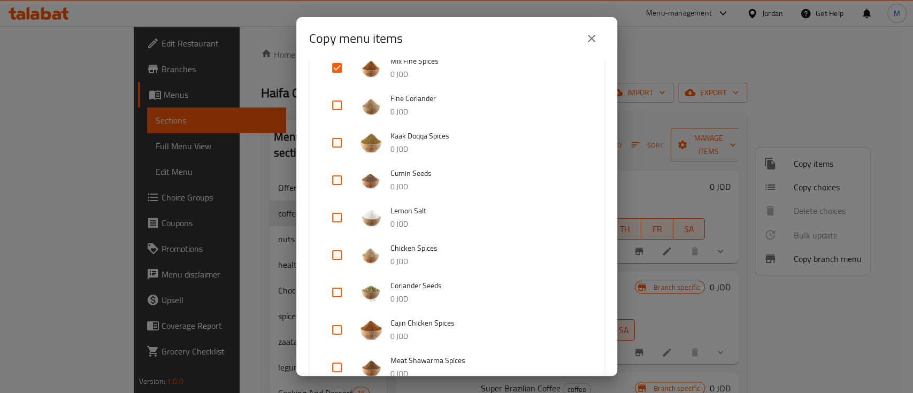
click at [340, 254] on input "checkbox" at bounding box center [337, 255] width 26 height 26
checkbox input "true"
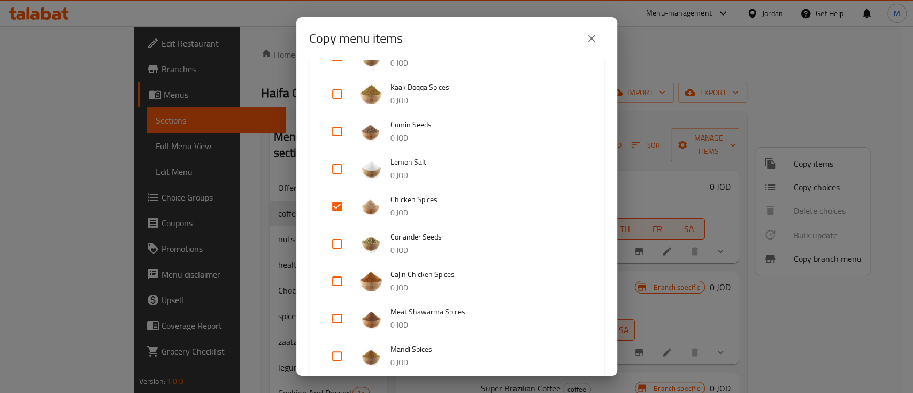
scroll to position [998, 0]
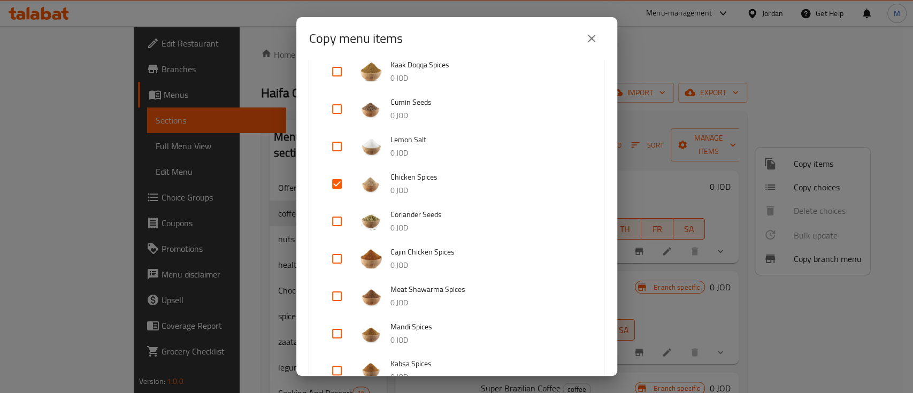
click at [331, 259] on input "checkbox" at bounding box center [337, 259] width 26 height 26
checkbox input "true"
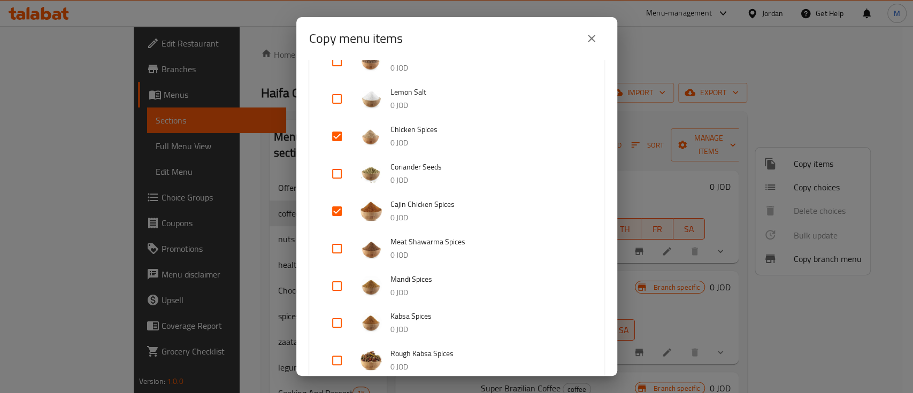
scroll to position [1069, 0]
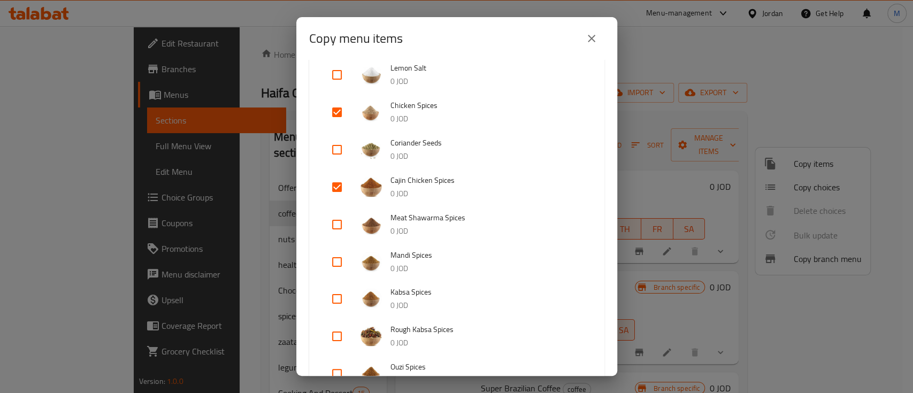
click at [339, 262] on input "checkbox" at bounding box center [337, 262] width 26 height 26
checkbox input "true"
click at [339, 297] on input "checkbox" at bounding box center [337, 299] width 26 height 26
checkbox input "true"
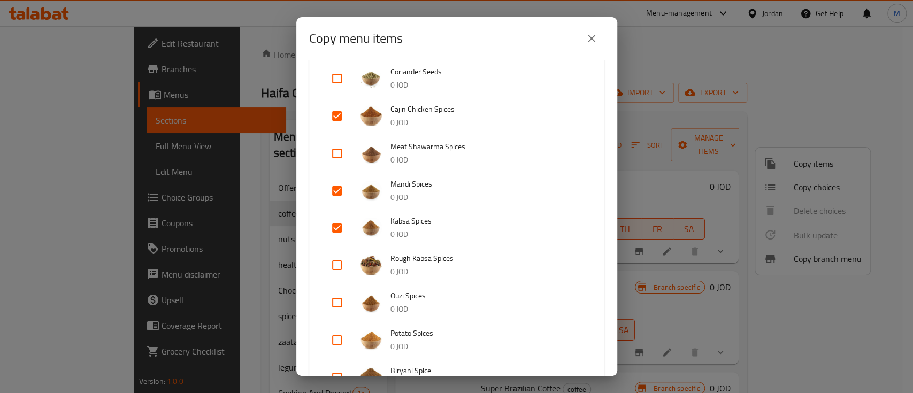
click at [338, 267] on input "checkbox" at bounding box center [337, 265] width 26 height 26
checkbox input "true"
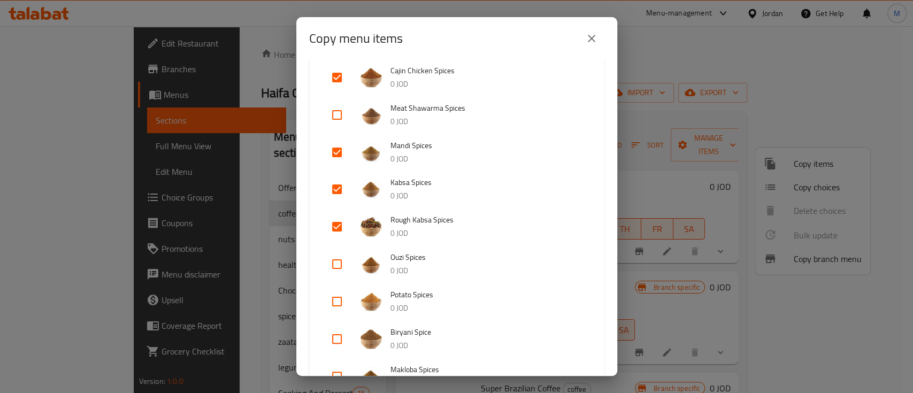
scroll to position [1212, 0]
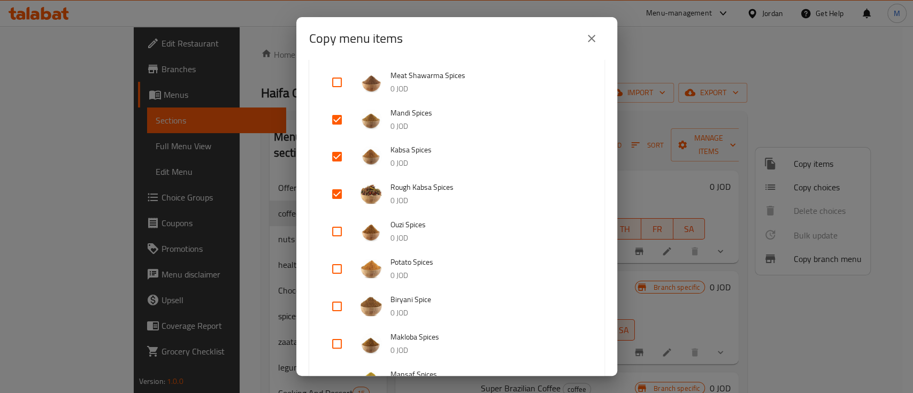
click at [334, 263] on input "checkbox" at bounding box center [337, 269] width 26 height 26
checkbox input "true"
click at [334, 343] on input "checkbox" at bounding box center [337, 344] width 26 height 26
checkbox input "true"
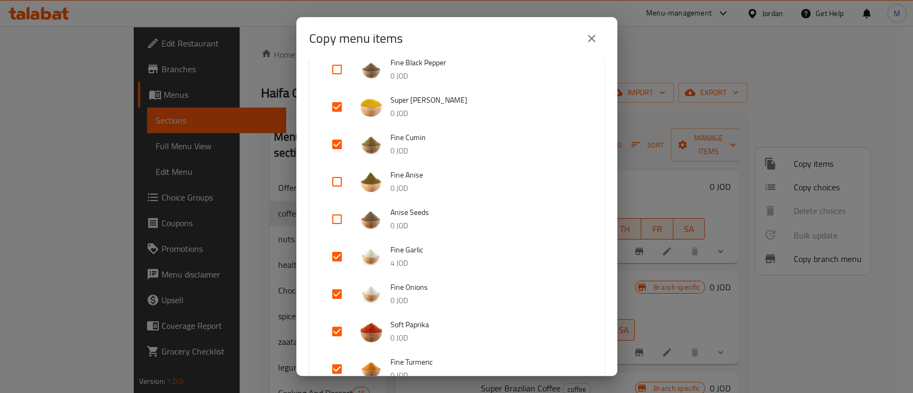
scroll to position [0, 0]
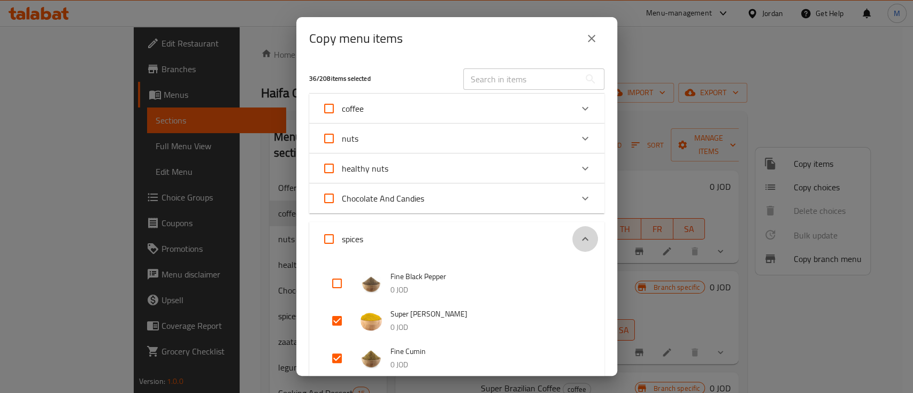
click at [578, 236] on icon "Expand" at bounding box center [584, 239] width 13 height 13
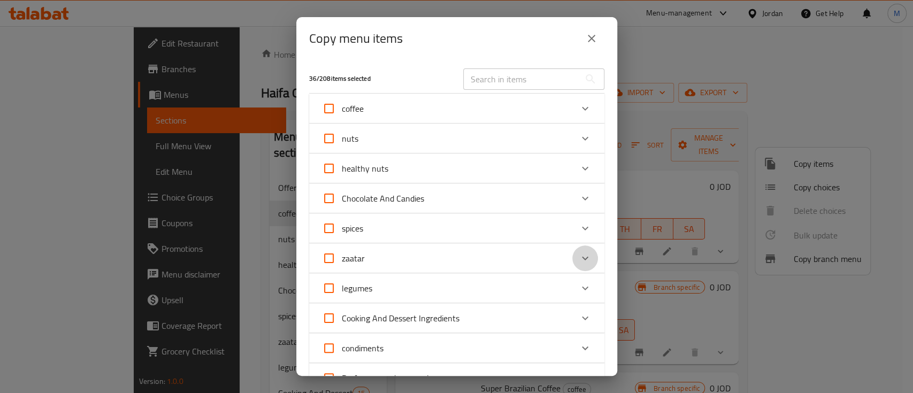
click at [578, 258] on icon "Expand" at bounding box center [584, 258] width 13 height 13
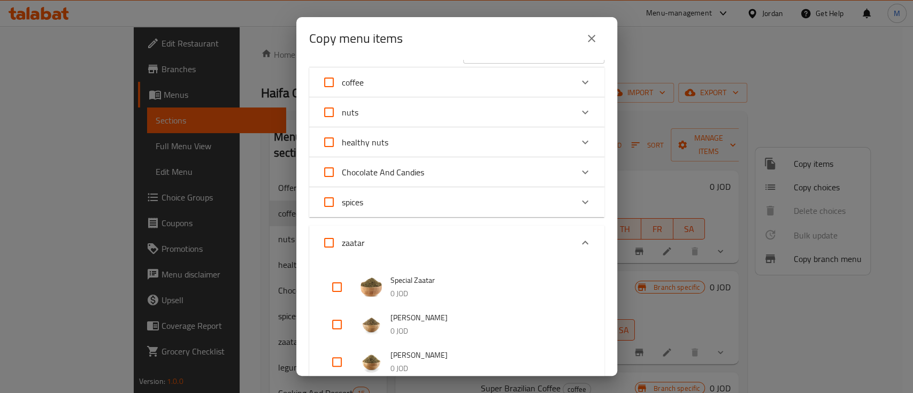
scroll to position [71, 0]
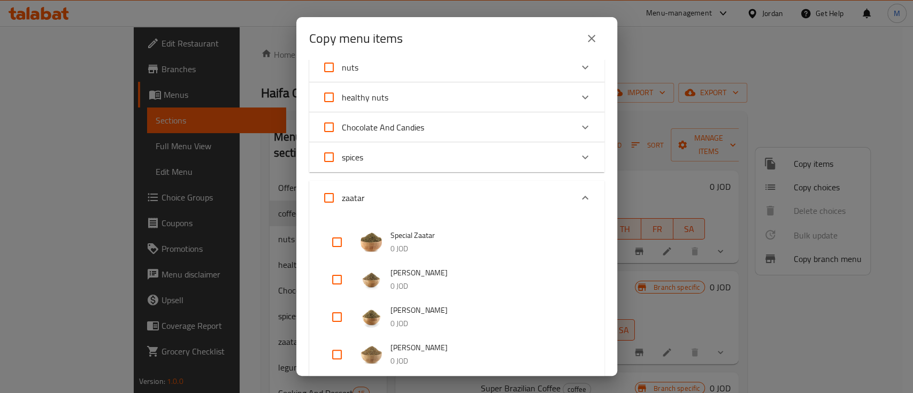
click at [338, 243] on input "checkbox" at bounding box center [337, 242] width 26 height 26
checkbox input "true"
click at [333, 280] on input "checkbox" at bounding box center [337, 280] width 26 height 26
checkbox input "true"
click at [580, 194] on icon "Expand" at bounding box center [584, 197] width 13 height 13
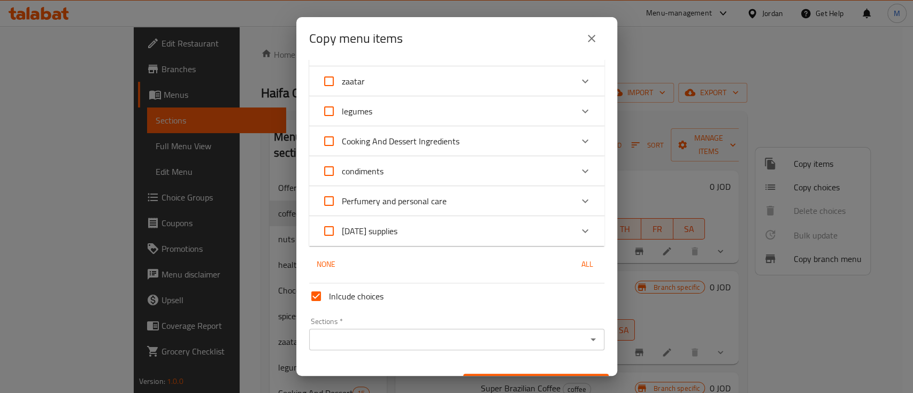
scroll to position [201, 0]
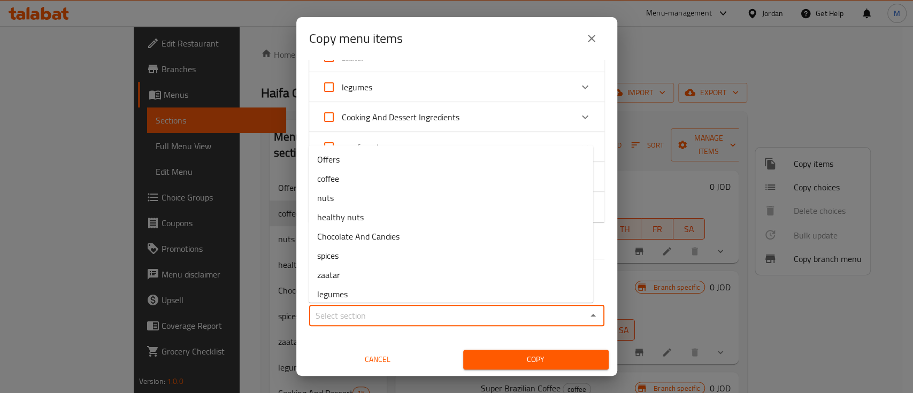
click at [391, 316] on input "Sections   *" at bounding box center [447, 315] width 271 height 15
click at [365, 163] on li "Offers" at bounding box center [450, 159] width 284 height 19
type input "Offers"
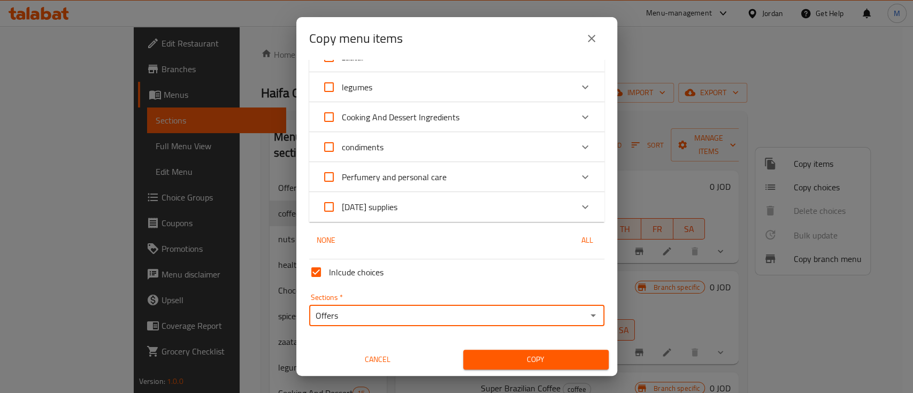
click at [533, 360] on span "Copy" at bounding box center [536, 359] width 128 height 13
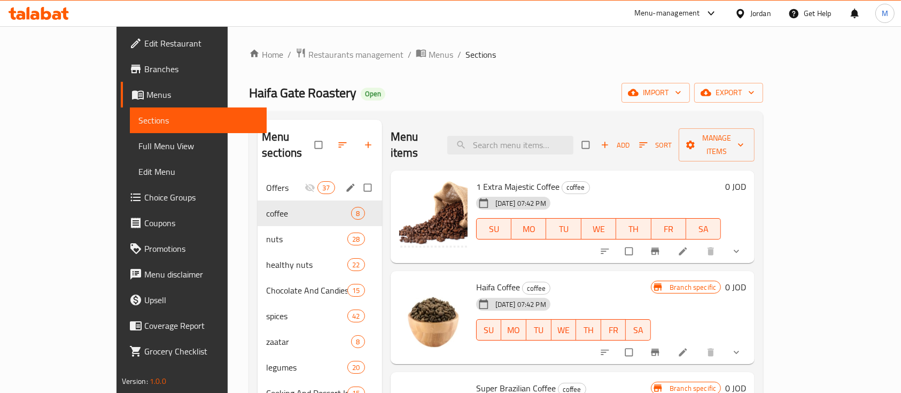
click at [266, 181] on span "Offers" at bounding box center [285, 187] width 38 height 13
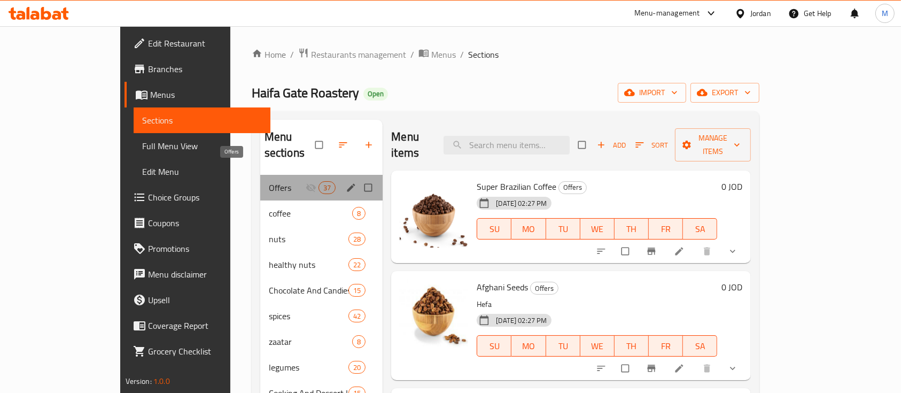
click at [269, 181] on span "Offers" at bounding box center [287, 187] width 37 height 13
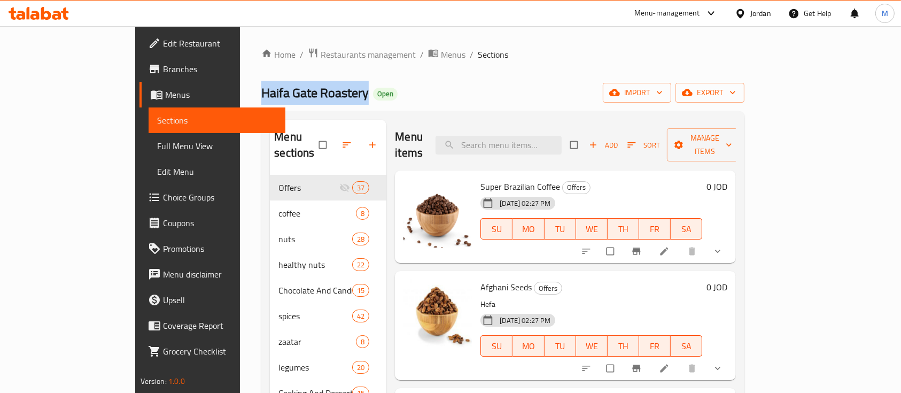
drag, startPoint x: 174, startPoint y: 92, endPoint x: 281, endPoint y: 86, distance: 106.6
click at [281, 86] on h2 "Haifa Gate Roastery Open" at bounding box center [329, 92] width 136 height 17
copy span "Haifa Gate Roastery"
click at [321, 52] on span "Restaurants management" at bounding box center [368, 54] width 95 height 13
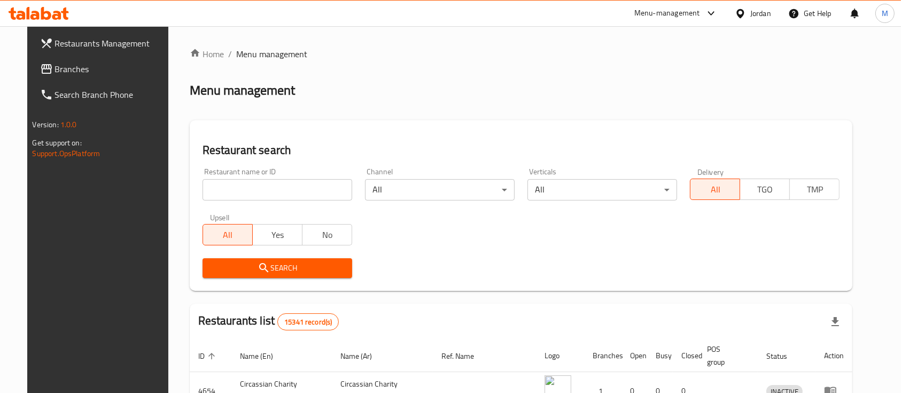
click at [298, 182] on input "search" at bounding box center [278, 189] width 150 height 21
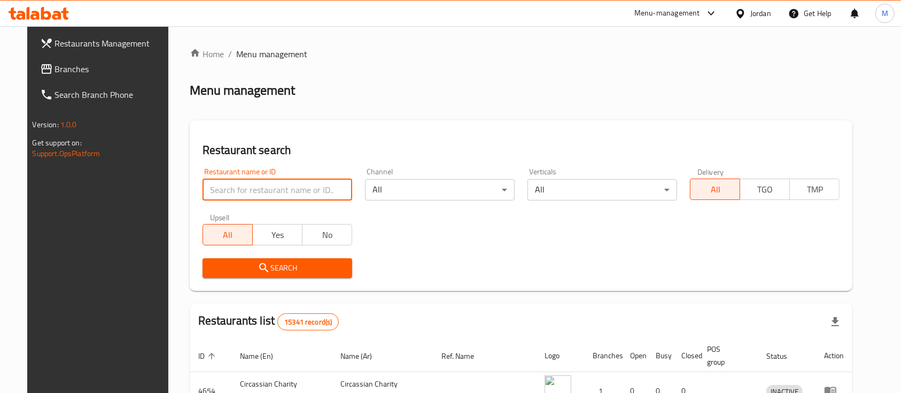
paste input "Izhiman Roasters And Mill"
type input "Izhiman Roasters And Mill"
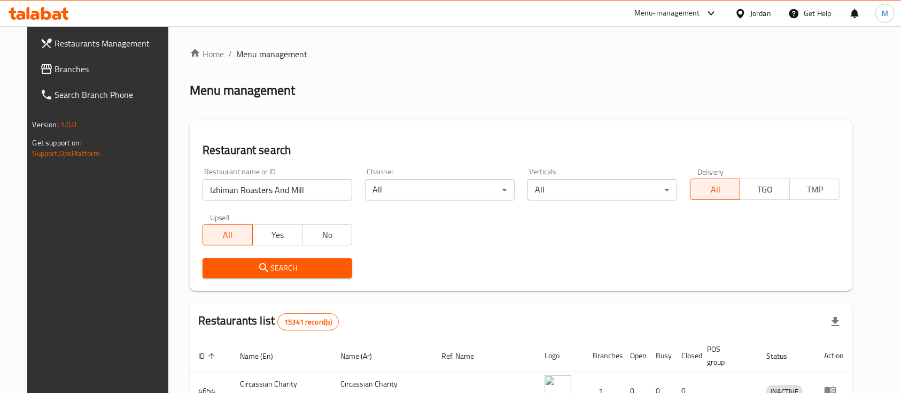
scroll to position [71, 0]
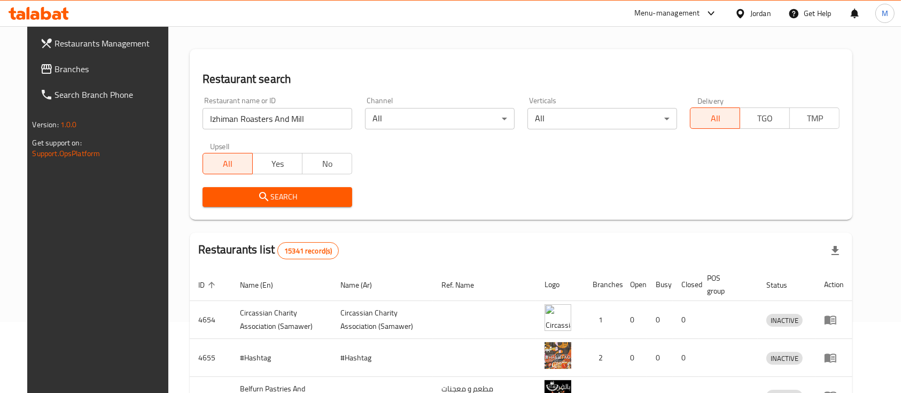
click at [321, 189] on button "Search" at bounding box center [278, 197] width 150 height 20
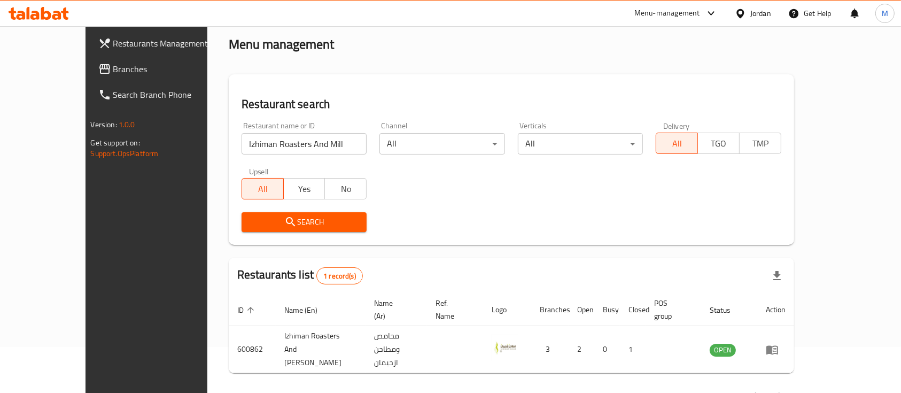
scroll to position [63, 0]
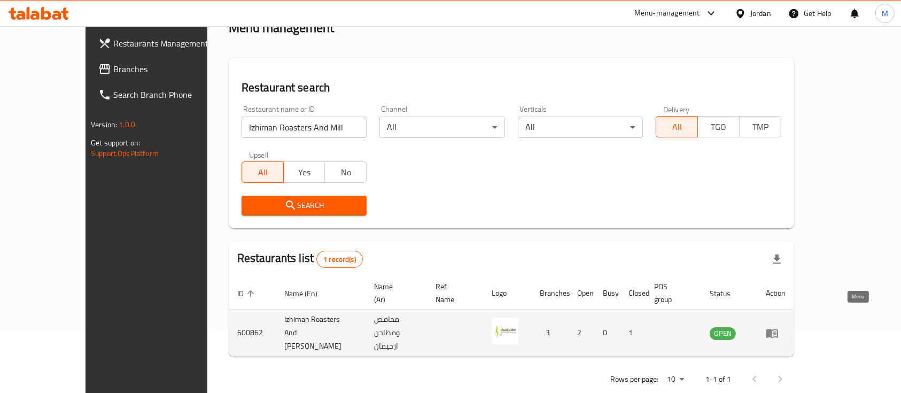
click at [779, 327] on icon "enhanced table" at bounding box center [772, 333] width 13 height 13
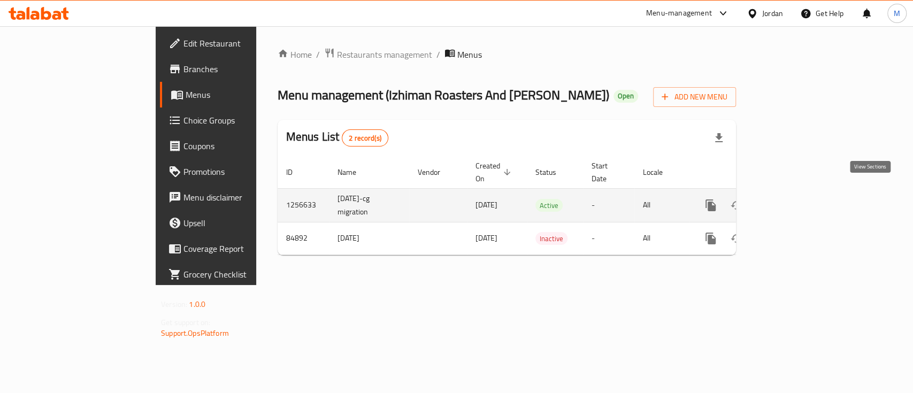
click at [794, 199] on icon "enhanced table" at bounding box center [787, 205] width 13 height 13
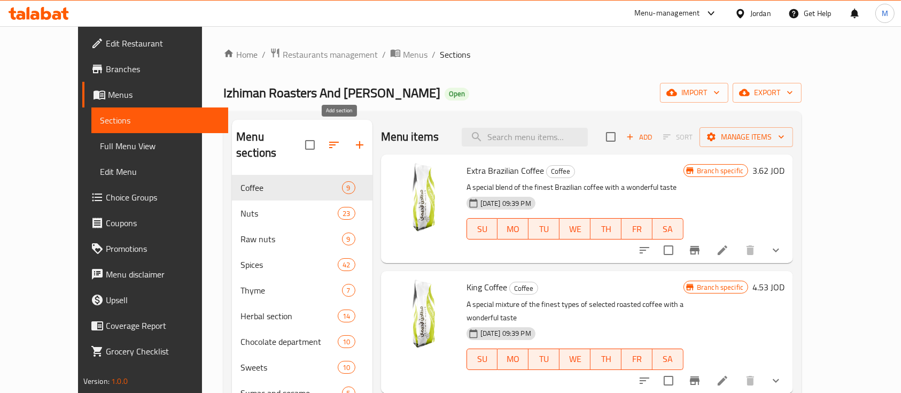
click at [353, 140] on icon "button" at bounding box center [359, 144] width 13 height 13
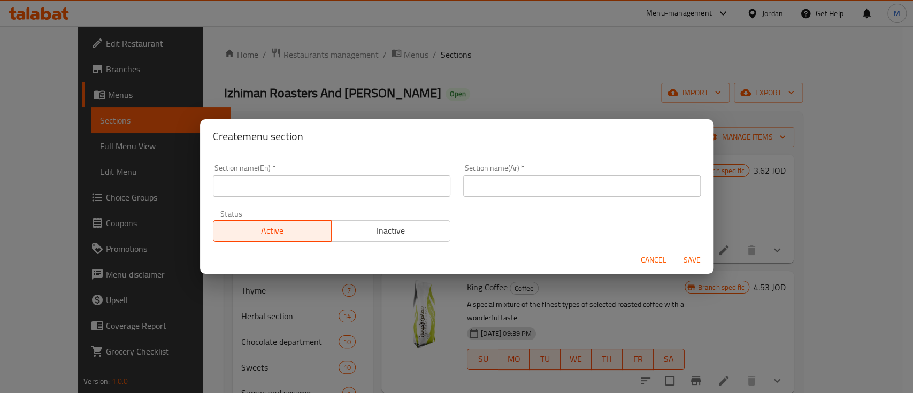
click at [338, 186] on input "text" at bounding box center [331, 185] width 237 height 21
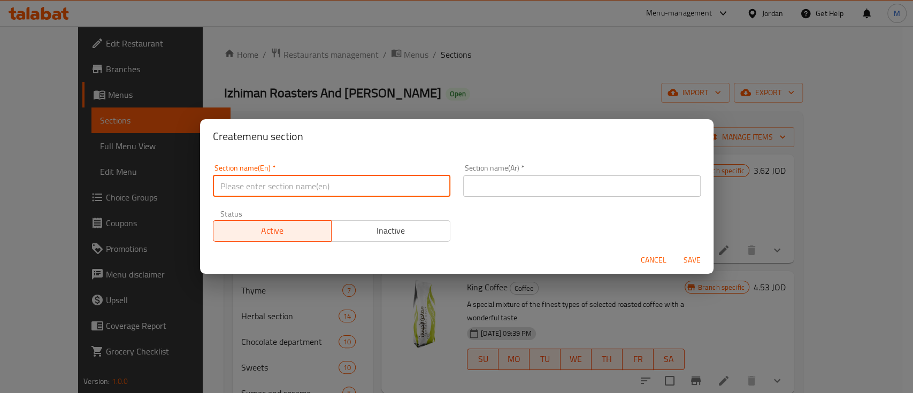
type input "×"
type input "Offers"
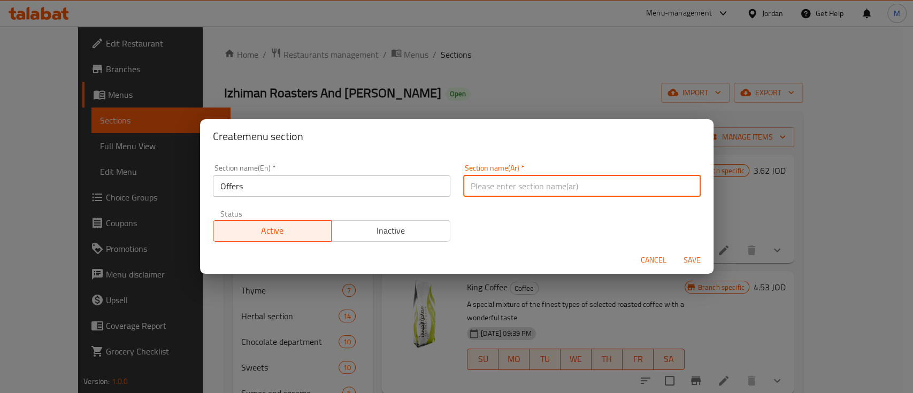
type input "s"
type input "العروض"
click at [498, 246] on div "Cancel Save" at bounding box center [456, 260] width 513 height 28
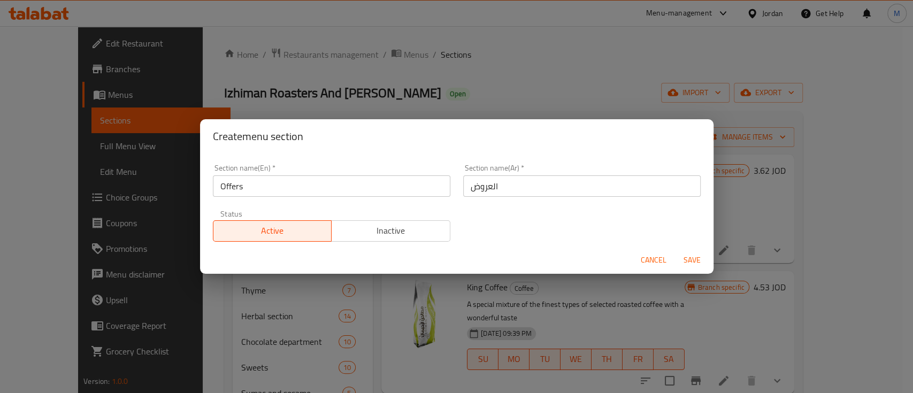
click at [419, 240] on button "Inactive" at bounding box center [390, 230] width 119 height 21
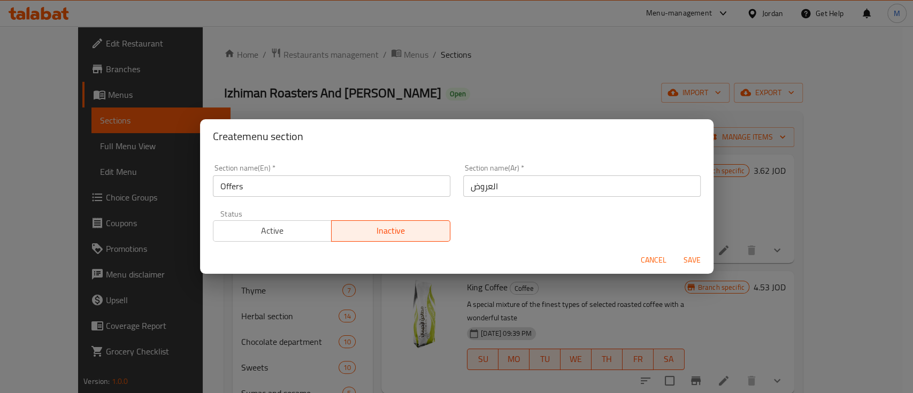
click at [690, 261] on span "Save" at bounding box center [692, 259] width 26 height 13
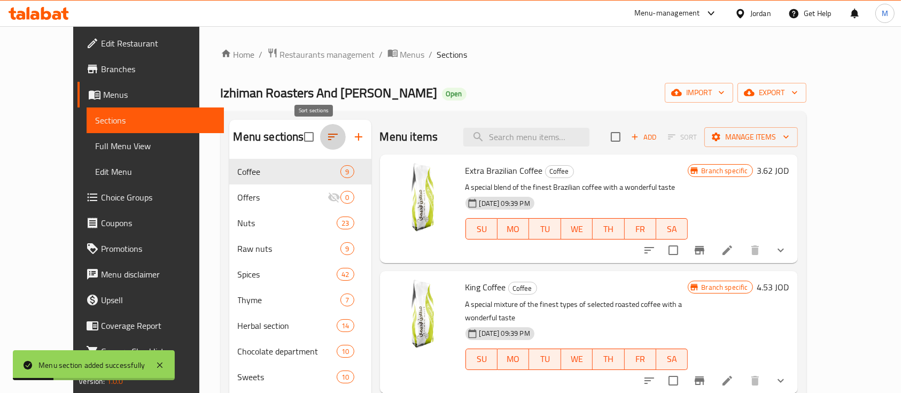
click at [320, 146] on button "button" at bounding box center [333, 137] width 26 height 26
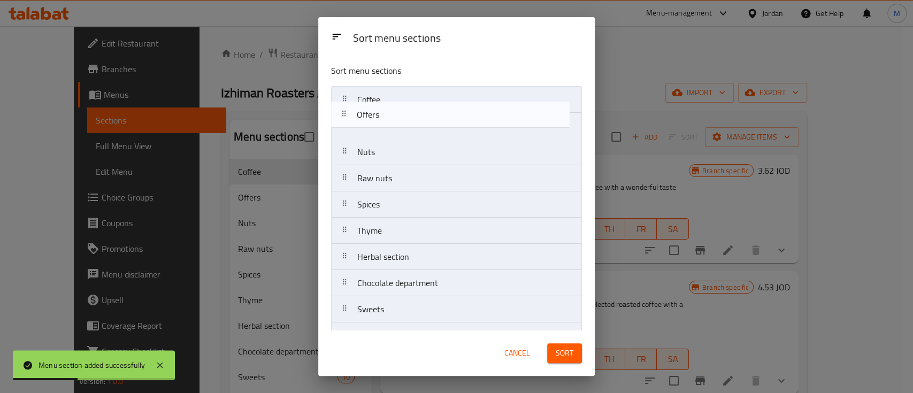
drag, startPoint x: 425, startPoint y: 135, endPoint x: 424, endPoint y: 111, distance: 24.1
click at [424, 111] on nav "Coffee Offers Nuts Raw nuts Spices Thyme Herbal section Chocolate department Sw…" at bounding box center [456, 283] width 251 height 394
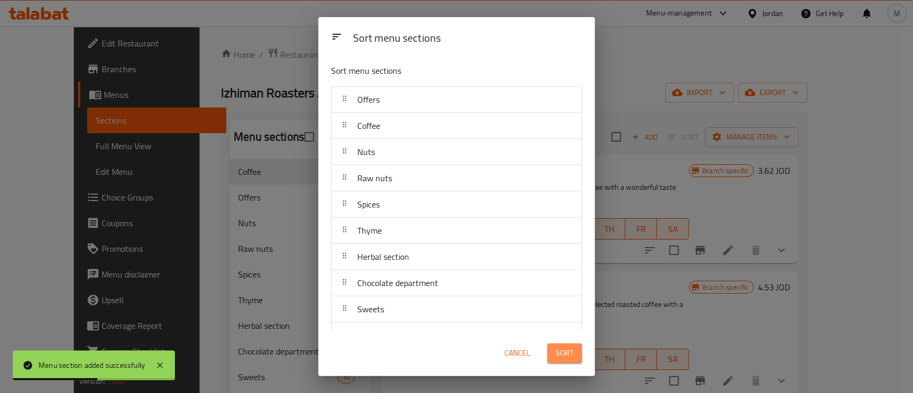
click at [577, 354] on button "Sort" at bounding box center [564, 353] width 35 height 20
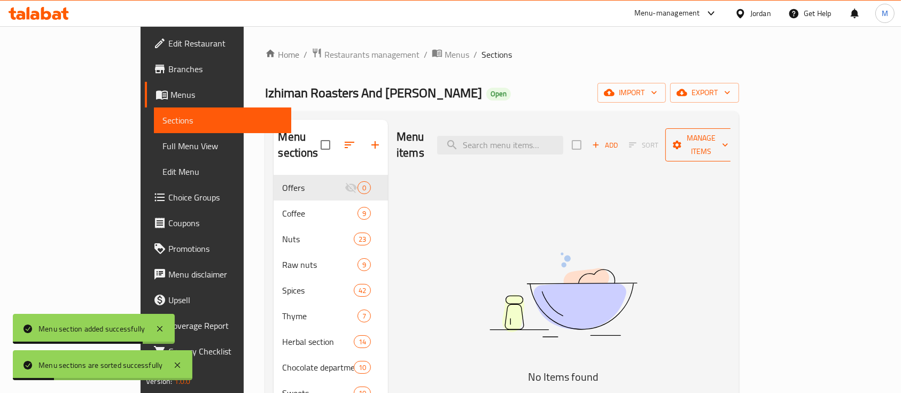
click at [729, 137] on span "Manage items" at bounding box center [701, 145] width 55 height 27
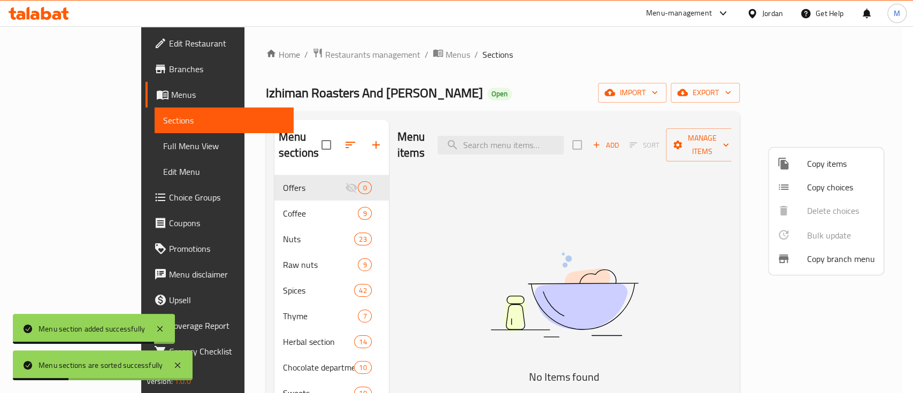
click at [827, 160] on span "Copy items" at bounding box center [841, 163] width 68 height 13
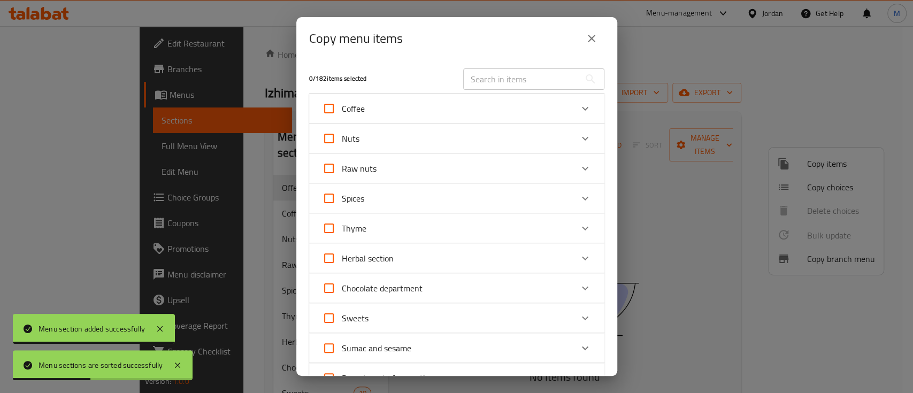
click at [578, 104] on icon "Expand" at bounding box center [584, 108] width 13 height 13
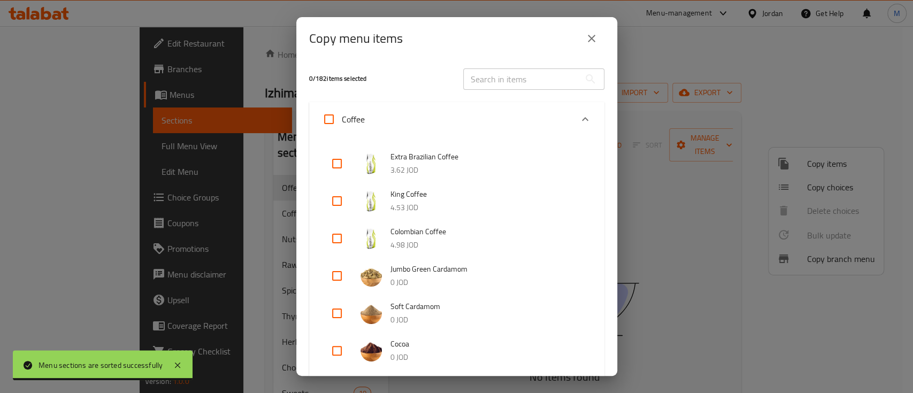
click at [334, 163] on input "checkbox" at bounding box center [337, 164] width 26 height 26
checkbox input "true"
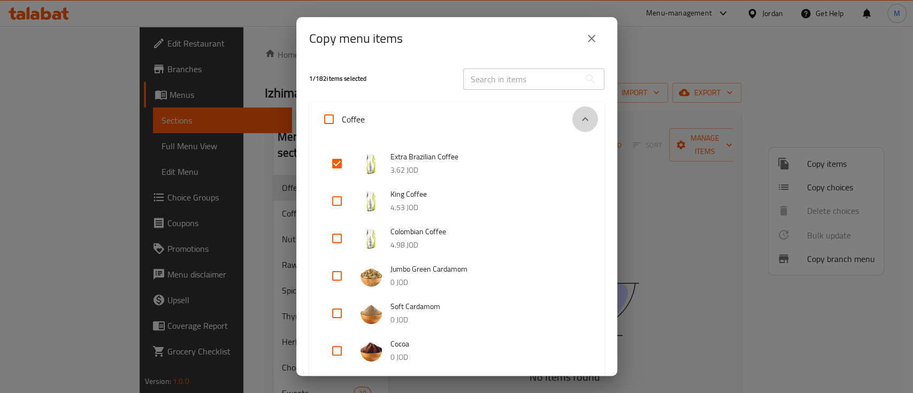
click at [582, 118] on icon "Expand" at bounding box center [585, 119] width 6 height 4
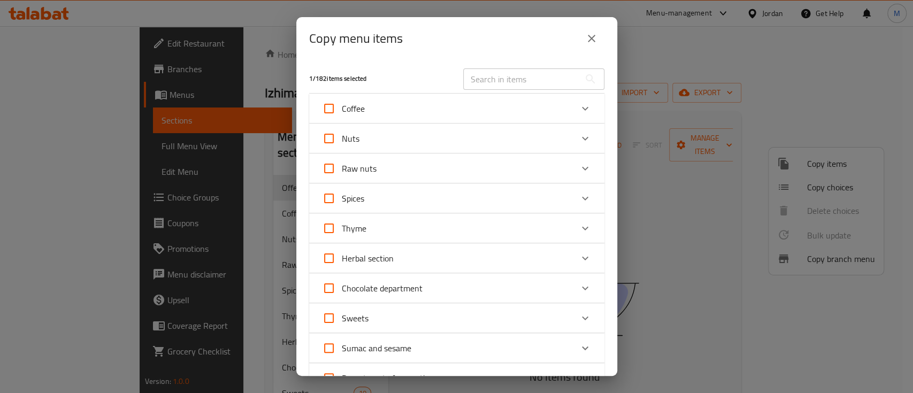
click at [578, 134] on icon "Expand" at bounding box center [584, 138] width 13 height 13
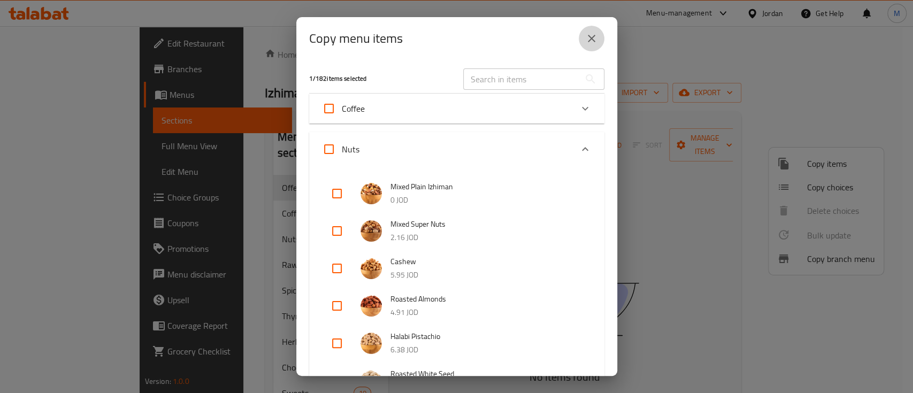
click at [593, 38] on icon "close" at bounding box center [591, 38] width 13 height 13
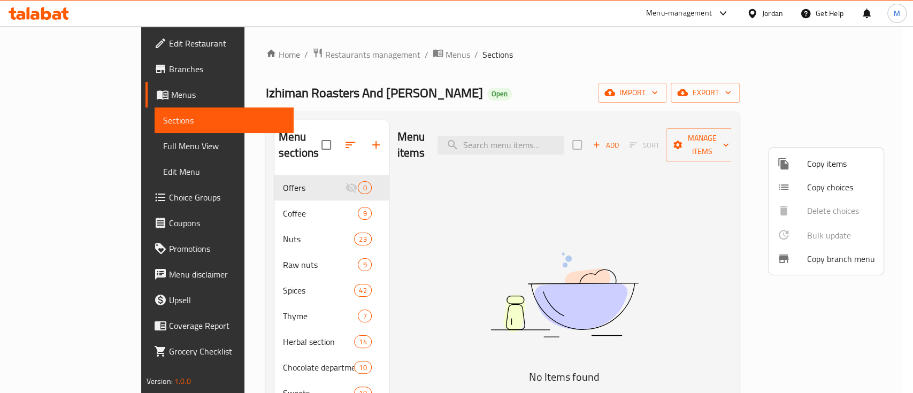
click at [224, 220] on div at bounding box center [456, 196] width 913 height 393
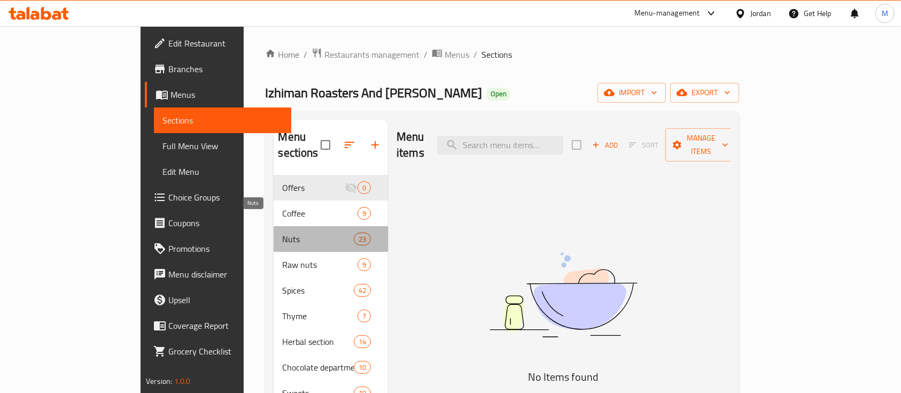
click at [282, 233] on span "Nuts" at bounding box center [317, 239] width 71 height 13
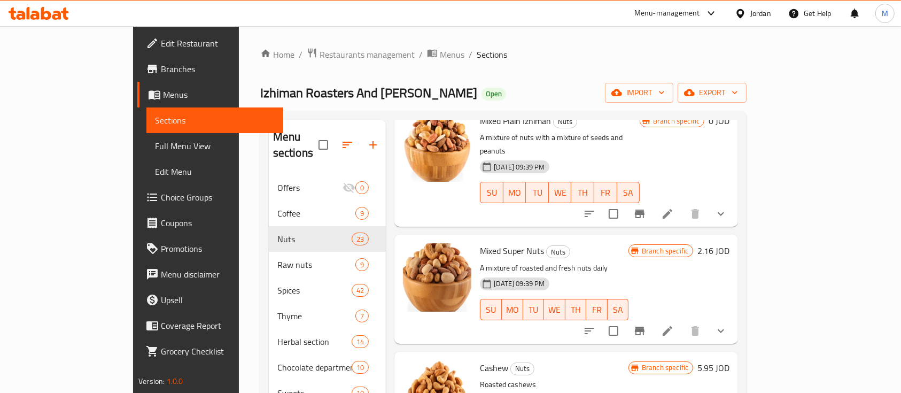
scroll to position [142, 0]
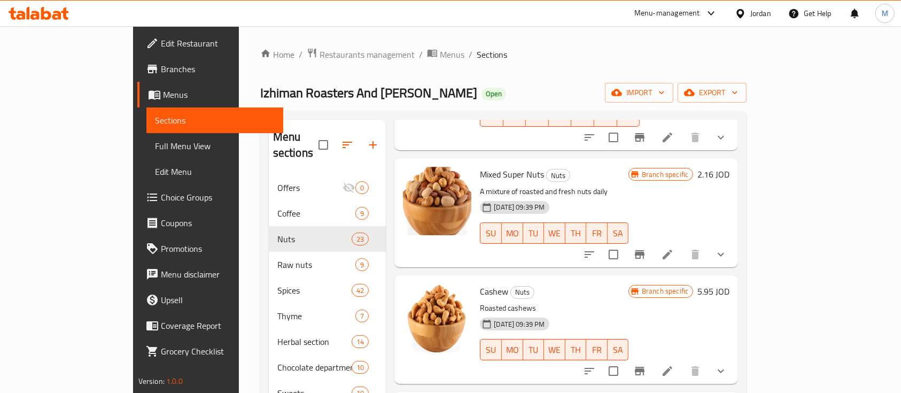
click at [734, 242] on button "show more" at bounding box center [721, 255] width 26 height 26
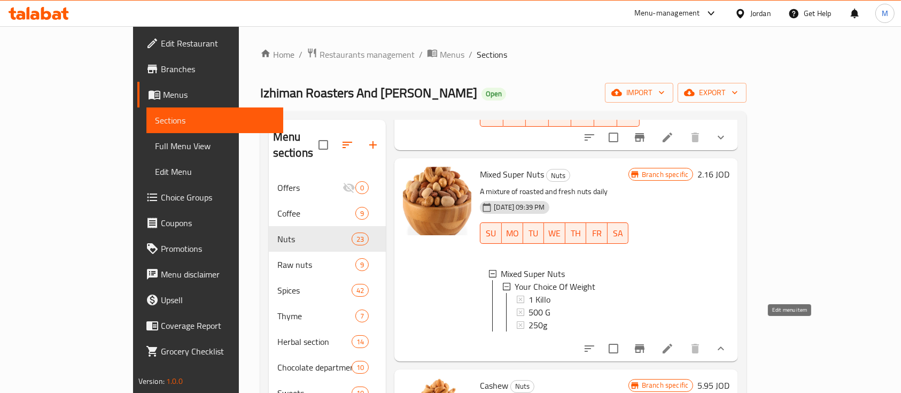
click at [673, 344] on icon at bounding box center [668, 349] width 10 height 10
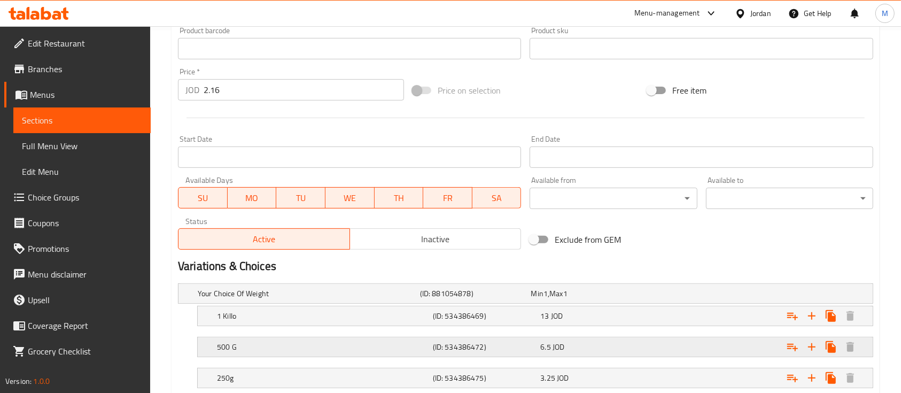
scroll to position [361, 0]
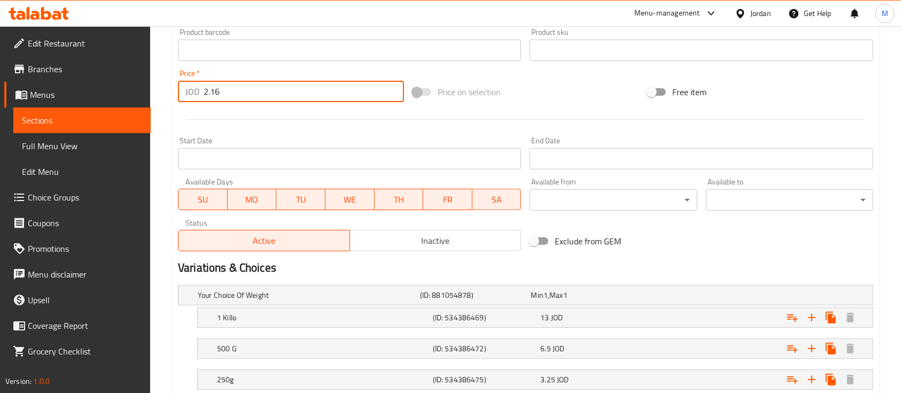
drag, startPoint x: 223, startPoint y: 91, endPoint x: 189, endPoint y: 91, distance: 34.2
click at [189, 91] on div "JOD 2.16 Price *" at bounding box center [291, 91] width 226 height 21
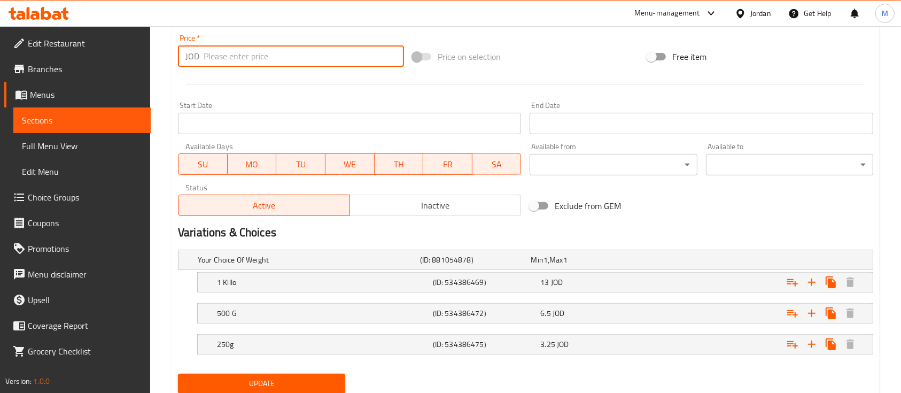
scroll to position [432, 0]
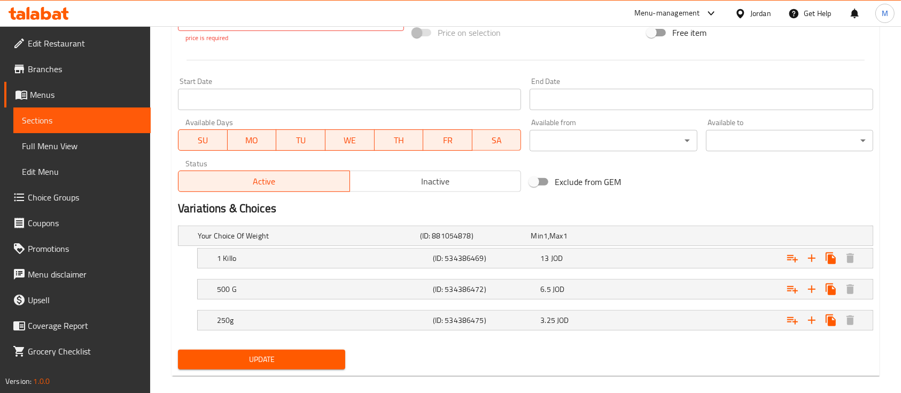
click at [268, 345] on div "Update" at bounding box center [262, 359] width 176 height 28
click at [302, 354] on span "Update" at bounding box center [262, 359] width 150 height 13
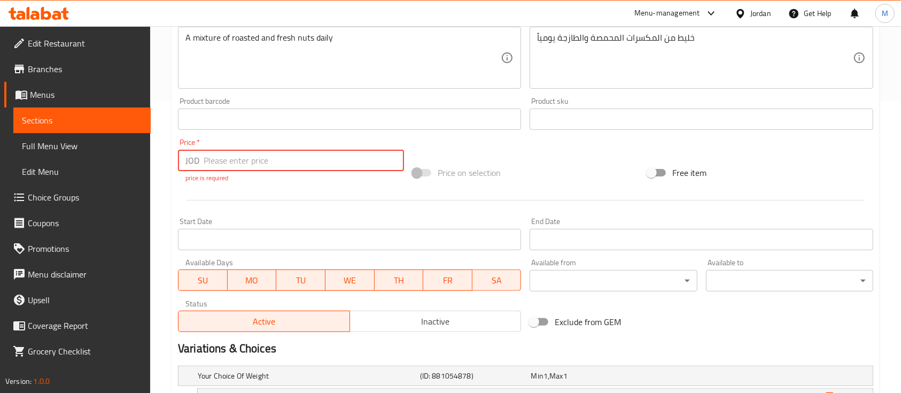
scroll to position [290, 0]
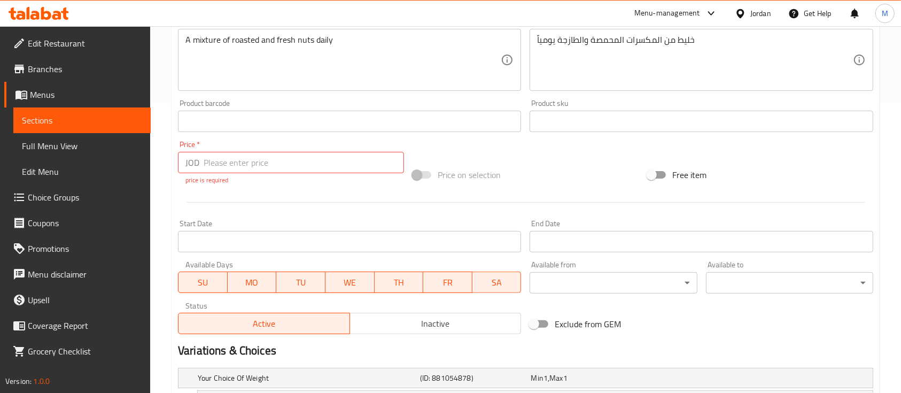
click at [286, 188] on div "Price   * JOD Price * price is required" at bounding box center [291, 162] width 235 height 53
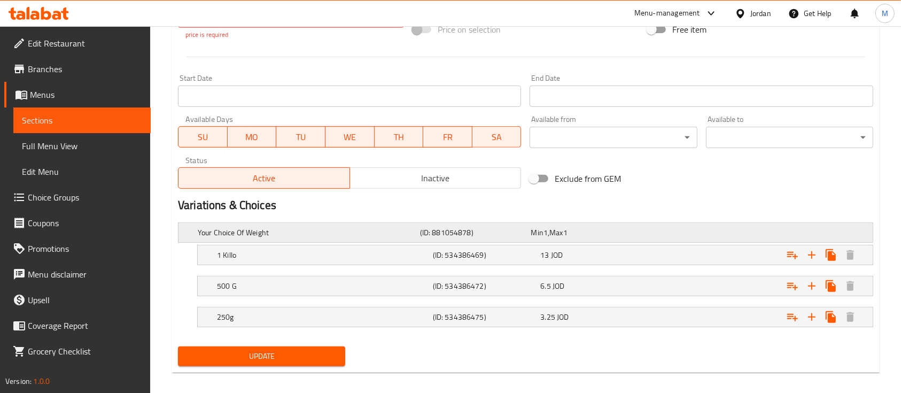
scroll to position [444, 0]
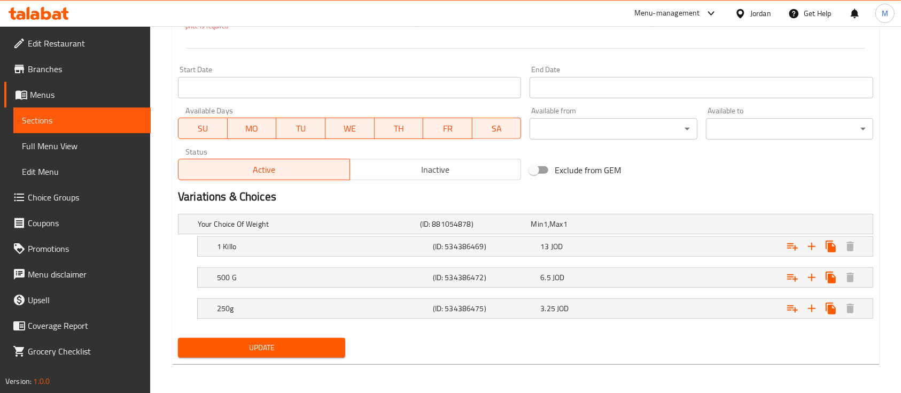
click at [321, 361] on div "Update" at bounding box center [262, 348] width 176 height 28
click at [314, 349] on span "Update" at bounding box center [262, 347] width 150 height 13
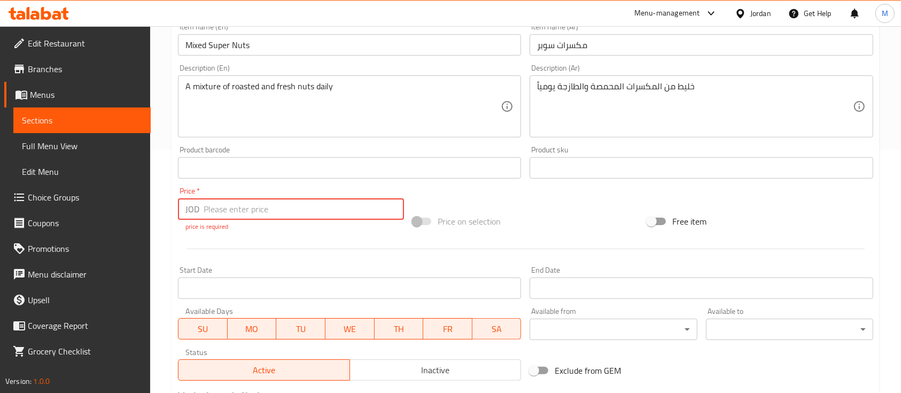
scroll to position [228, 0]
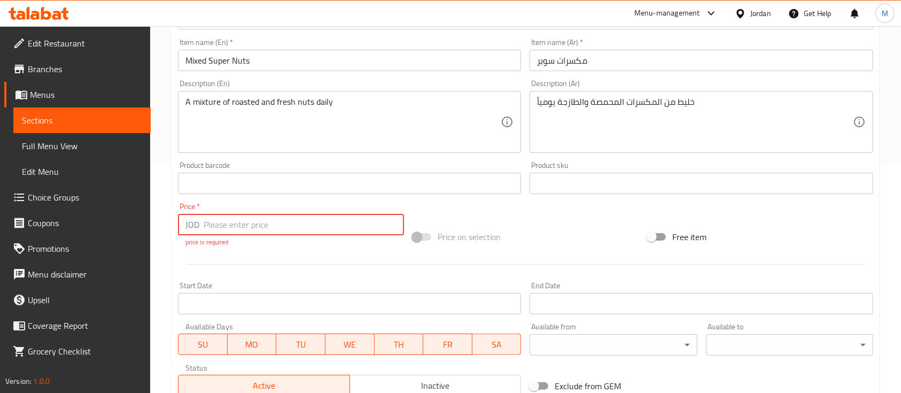
click at [485, 191] on input "text" at bounding box center [349, 183] width 343 height 21
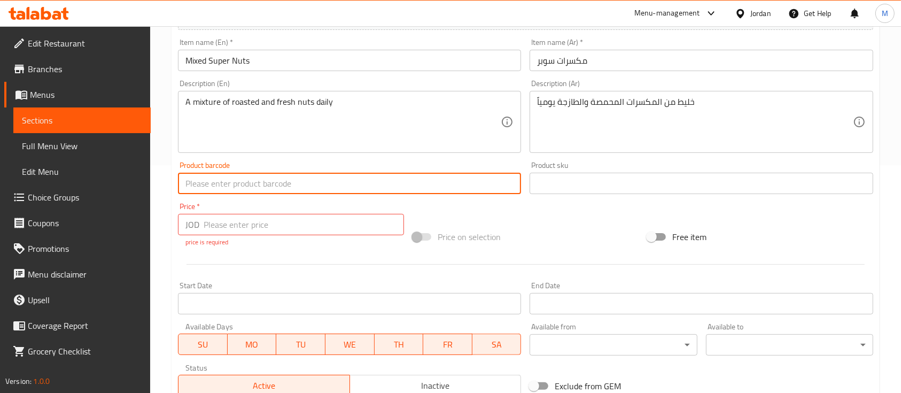
click at [502, 224] on div "Price on selection" at bounding box center [525, 236] width 235 height 29
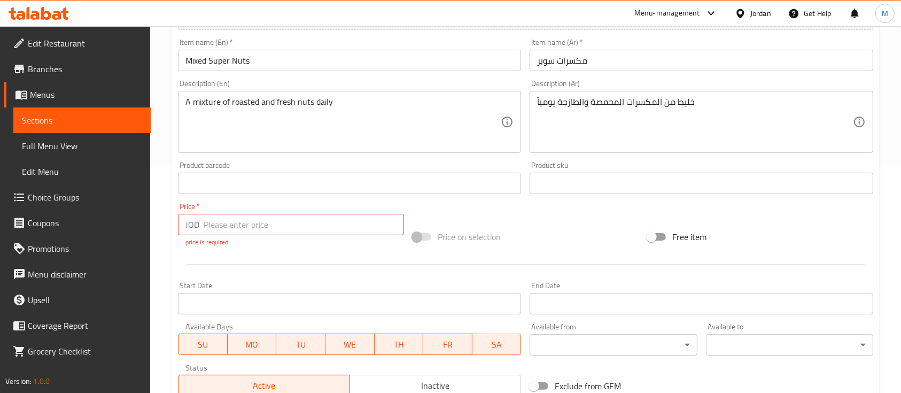
click at [343, 221] on input "number" at bounding box center [304, 224] width 200 height 21
click at [429, 236] on span at bounding box center [422, 236] width 18 height 7
click at [433, 221] on div "Change Image Size: 1200 x 800 px / Image formats: jpg, png / 5MB Max. Item name…" at bounding box center [526, 156] width 704 height 488
click at [315, 223] on input "number" at bounding box center [304, 224] width 200 height 21
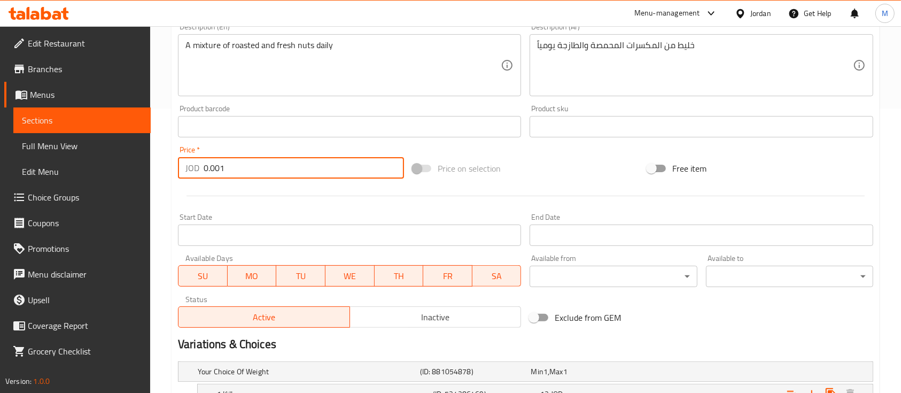
scroll to position [432, 0]
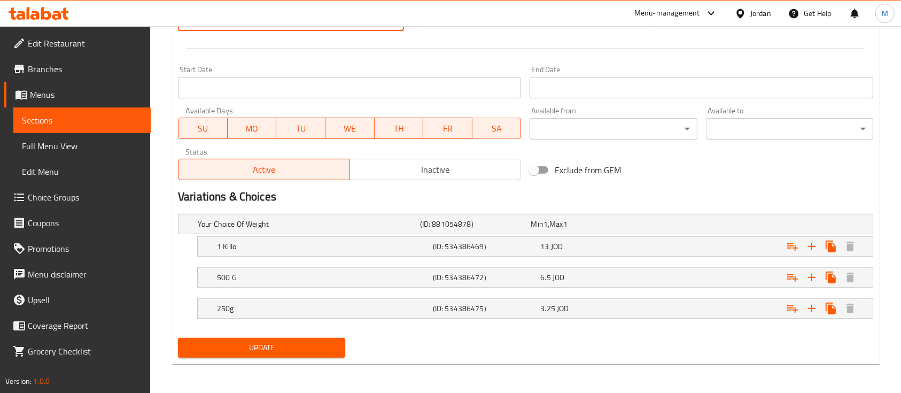
click at [315, 346] on span "Update" at bounding box center [262, 347] width 150 height 13
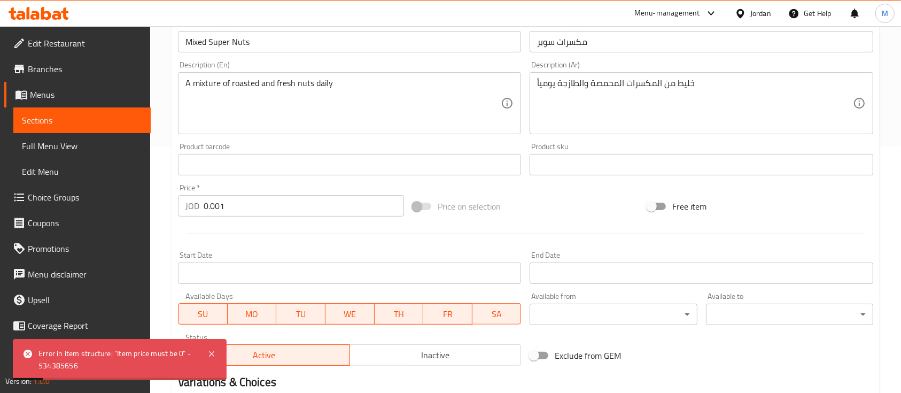
scroll to position [218, 0]
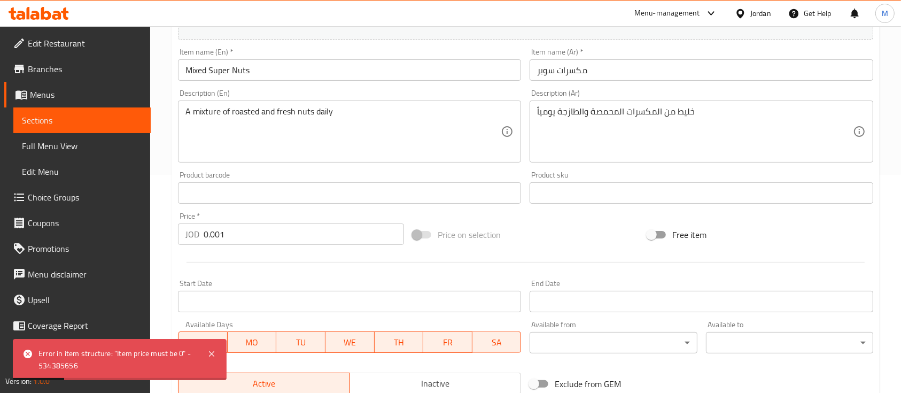
click at [222, 237] on input "0.001" at bounding box center [304, 233] width 200 height 21
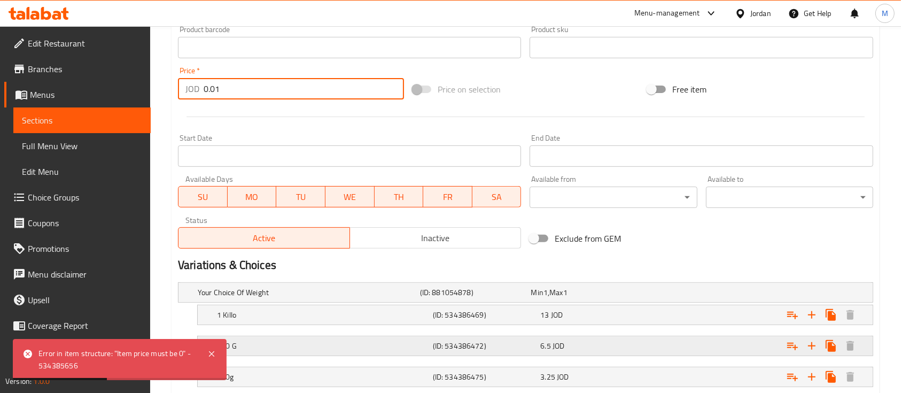
scroll to position [432, 0]
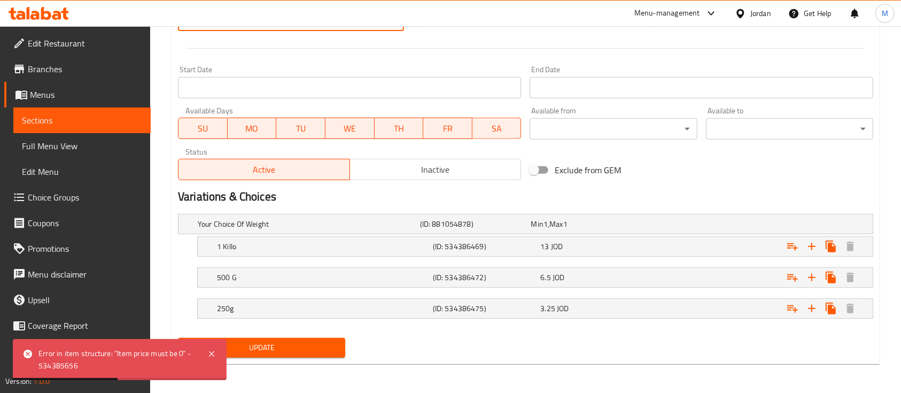
type input "0.01"
click at [308, 350] on span "Update" at bounding box center [262, 347] width 150 height 13
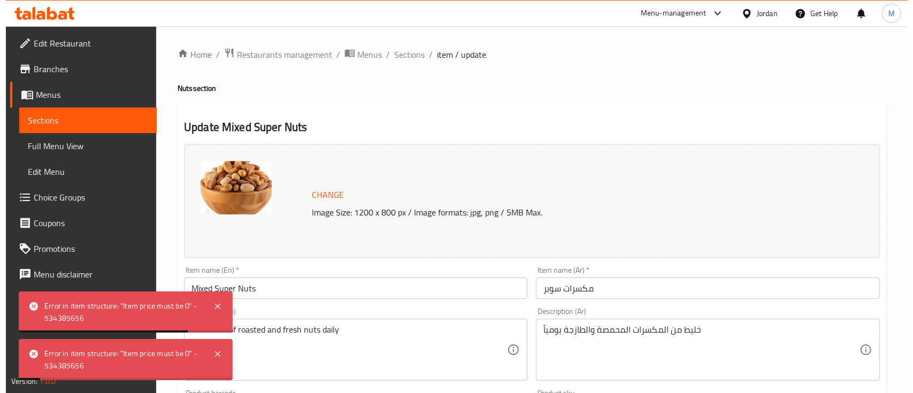
scroll to position [0, 0]
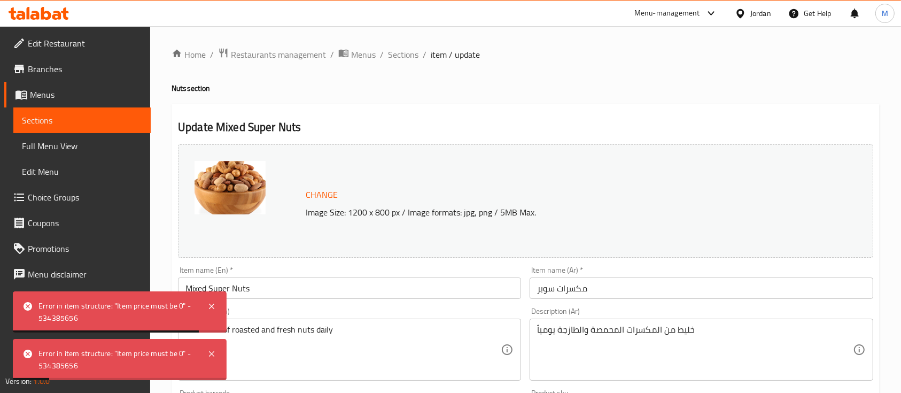
click at [400, 59] on span "Sections" at bounding box center [403, 54] width 30 height 13
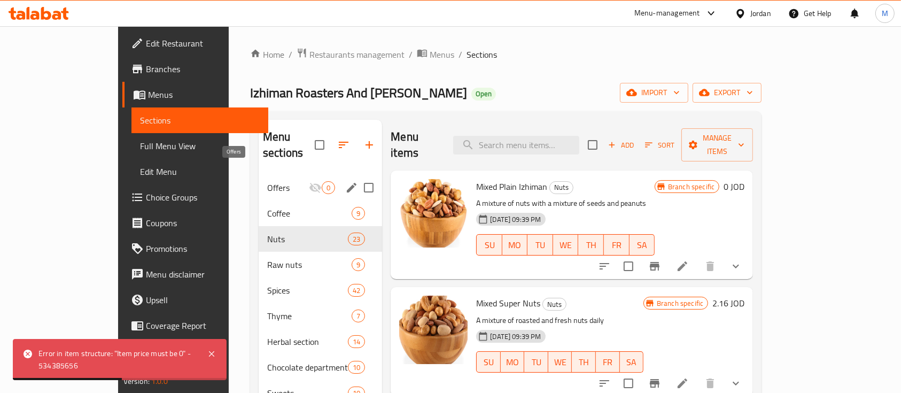
click at [267, 181] on span "Offers" at bounding box center [288, 187] width 42 height 13
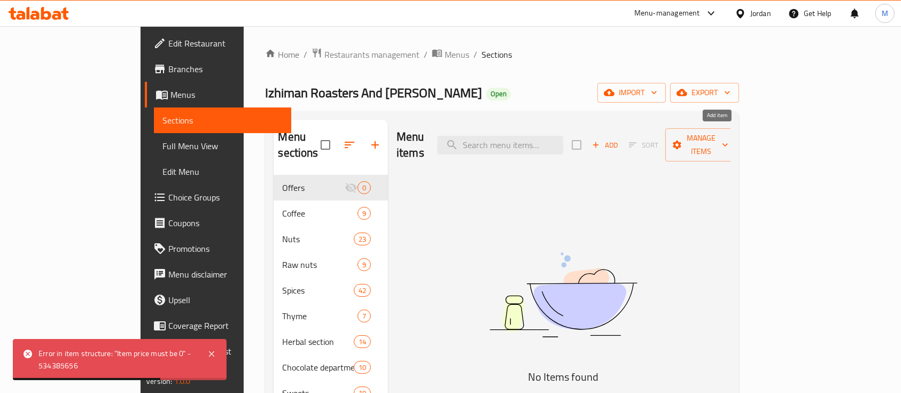
click at [620, 139] on span "Add" at bounding box center [605, 145] width 29 height 12
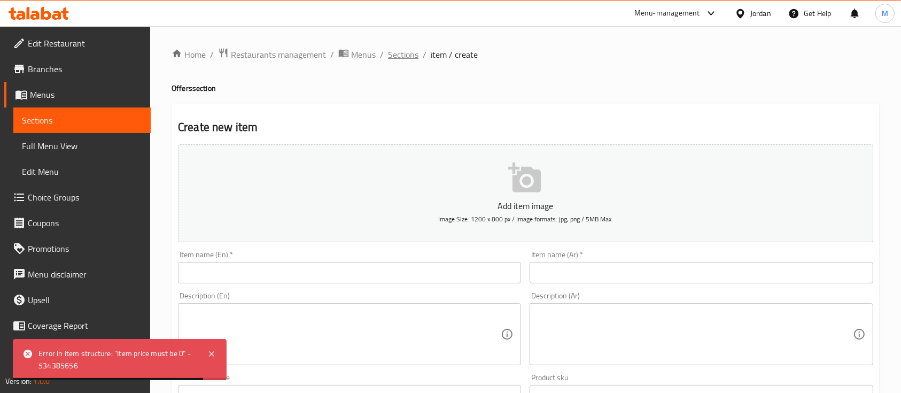
click at [399, 56] on span "Sections" at bounding box center [403, 54] width 30 height 13
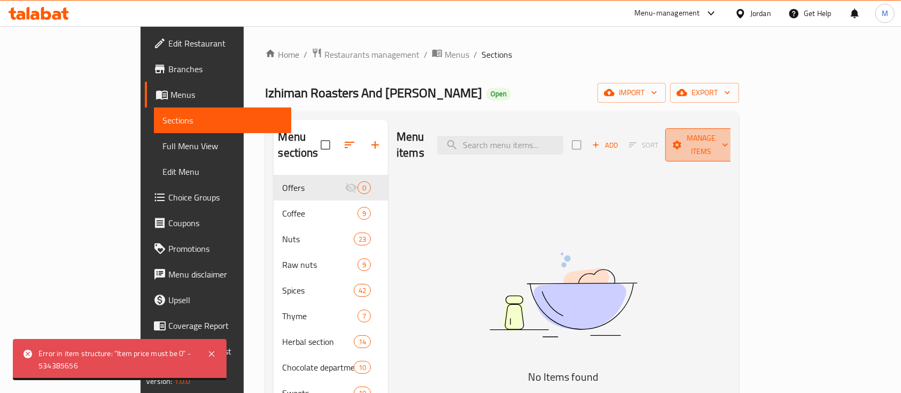
click at [729, 142] on span "Manage items" at bounding box center [701, 145] width 55 height 27
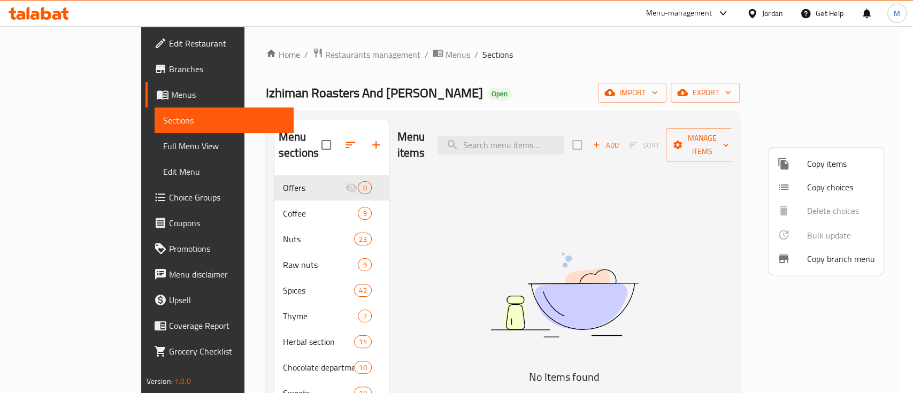
click at [824, 166] on span "Copy items" at bounding box center [841, 163] width 68 height 13
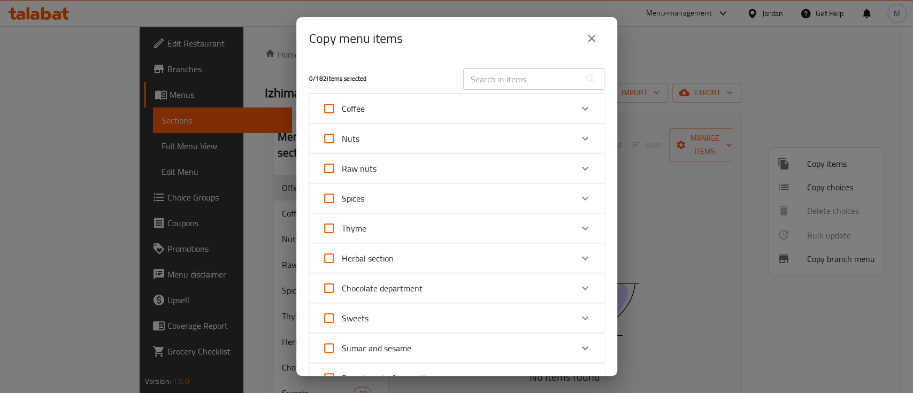
click at [578, 135] on icon "Expand" at bounding box center [584, 138] width 13 height 13
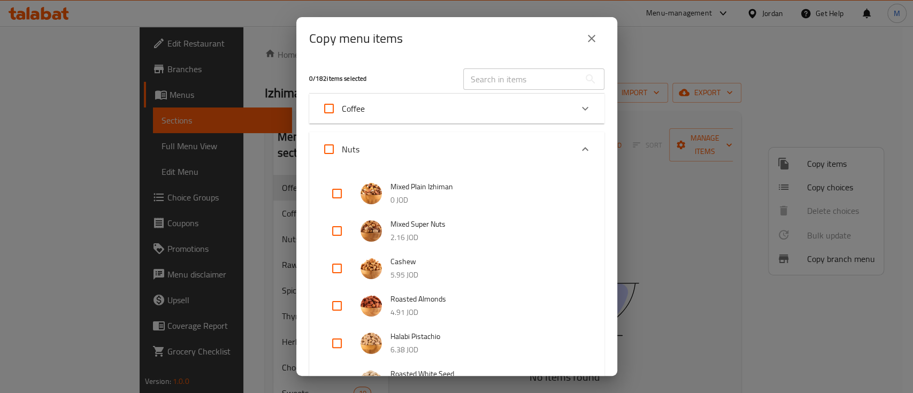
click at [339, 233] on input "checkbox" at bounding box center [337, 231] width 26 height 26
checkbox input "true"
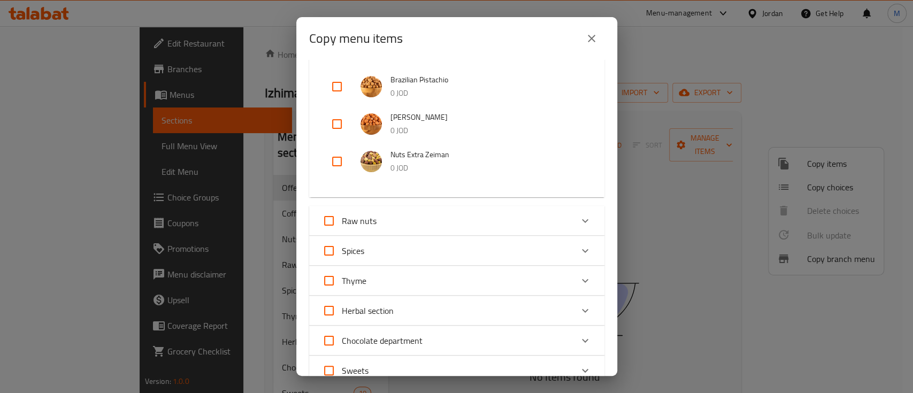
scroll to position [1198, 0]
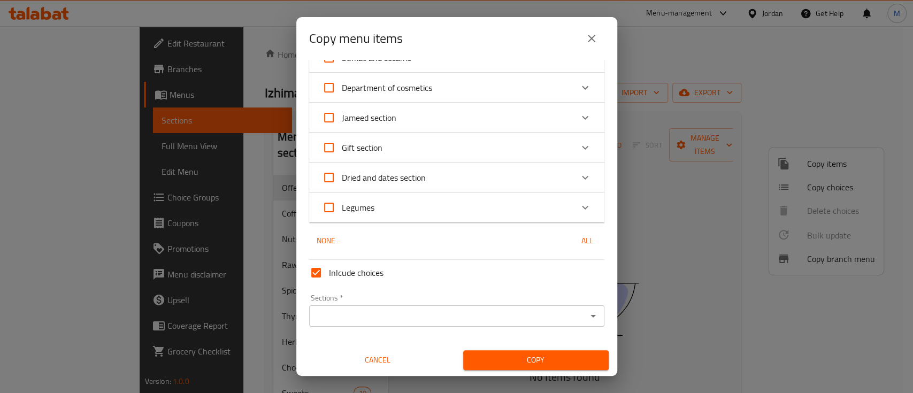
click at [433, 323] on div "Sections *" at bounding box center [456, 315] width 295 height 21
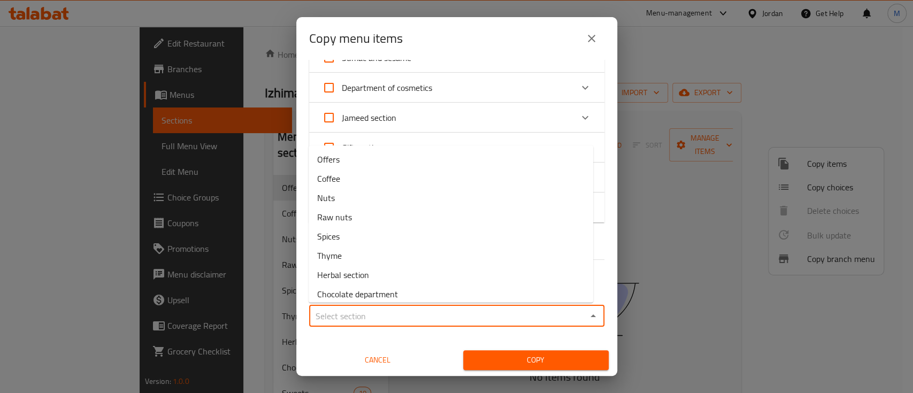
click at [392, 322] on input "Sections   *" at bounding box center [447, 315] width 271 height 15
click at [364, 157] on li "Offers" at bounding box center [450, 159] width 284 height 19
type input "Offers"
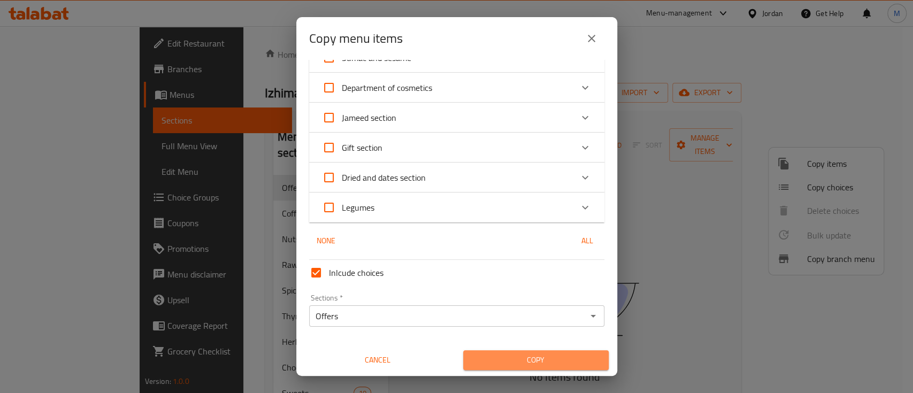
click at [532, 367] on button "Copy" at bounding box center [535, 360] width 145 height 20
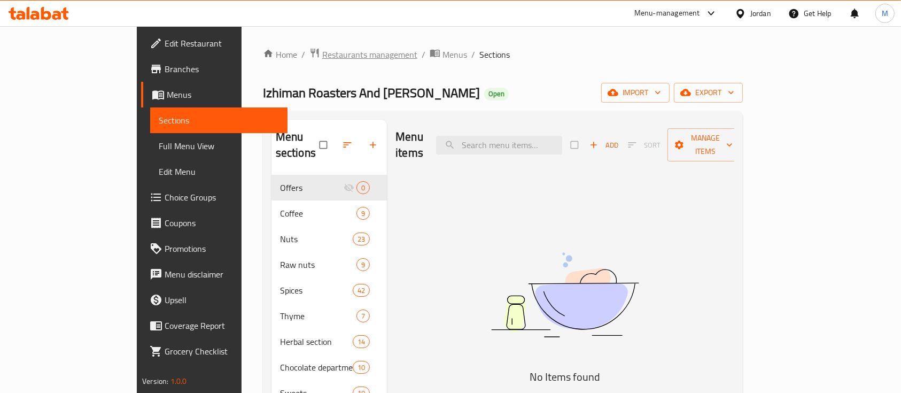
click at [322, 59] on span "Restaurants management" at bounding box center [369, 54] width 95 height 13
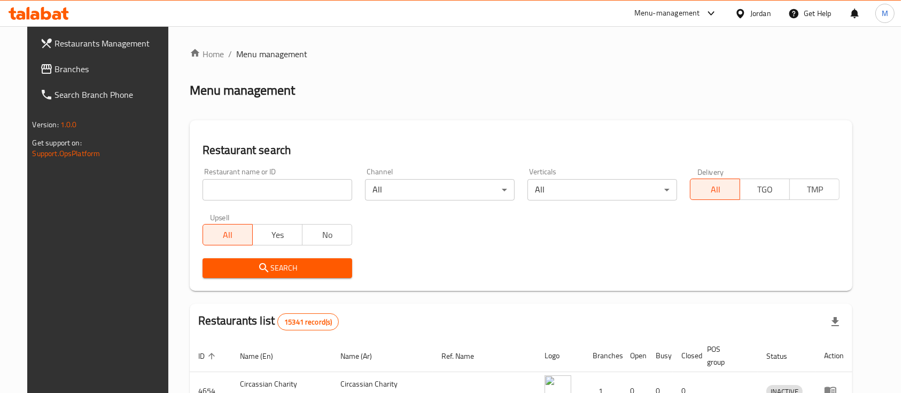
click at [299, 187] on input "search" at bounding box center [278, 189] width 150 height 21
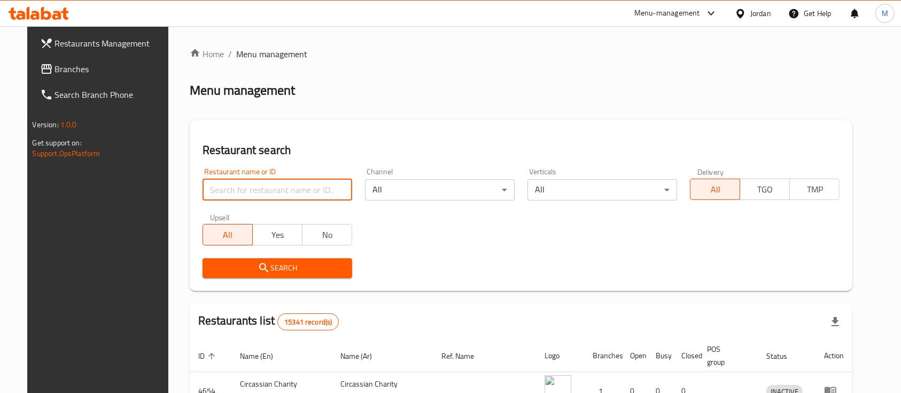
paste input "Saffaron Kingdom"
type input "Saffaron Kingdom"
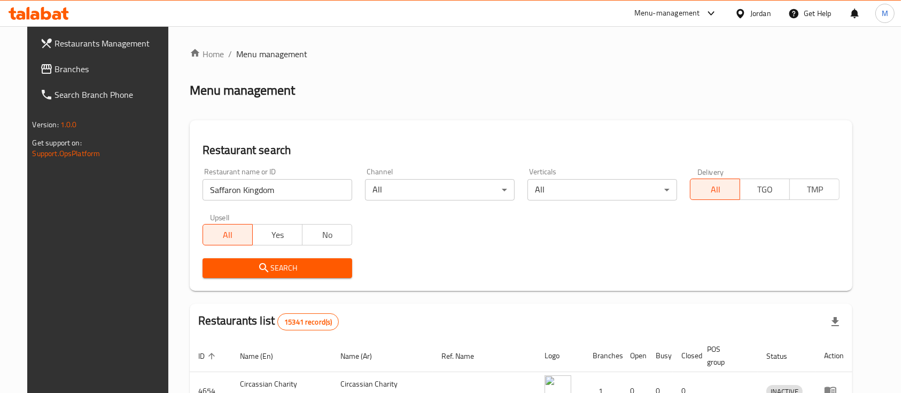
click at [294, 264] on span "Search" at bounding box center [277, 267] width 133 height 13
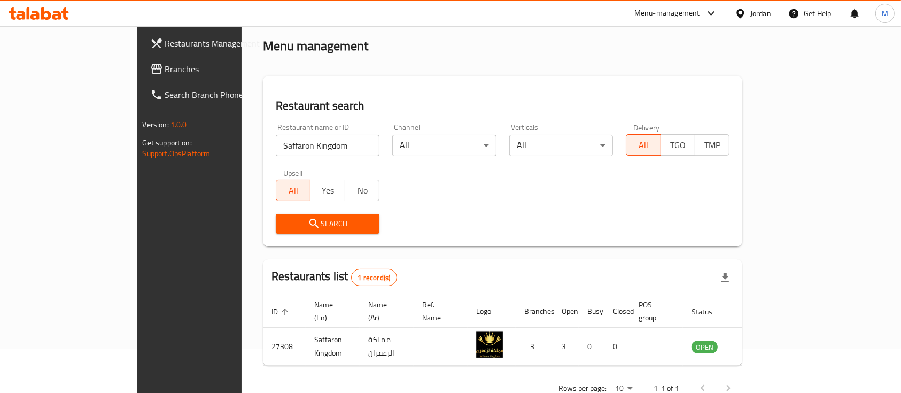
scroll to position [63, 0]
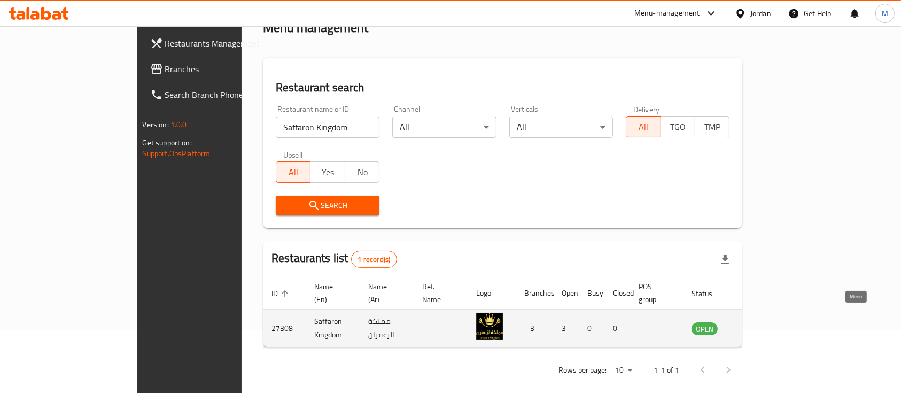
click at [761, 322] on icon "enhanced table" at bounding box center [754, 328] width 13 height 13
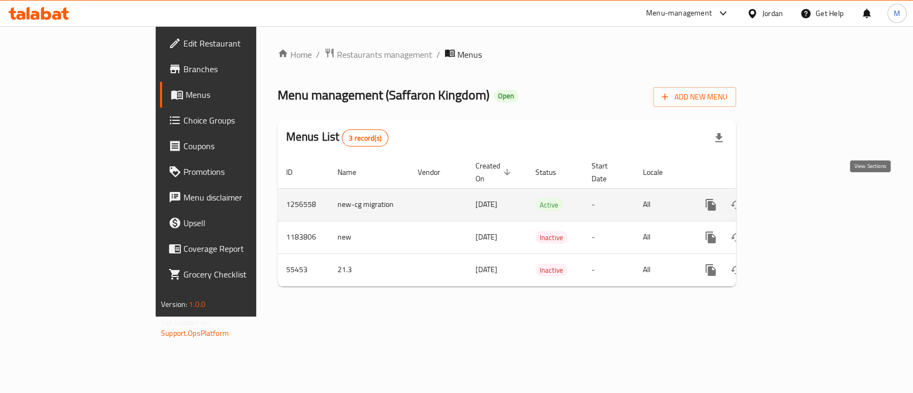
click at [794, 198] on icon "enhanced table" at bounding box center [787, 204] width 13 height 13
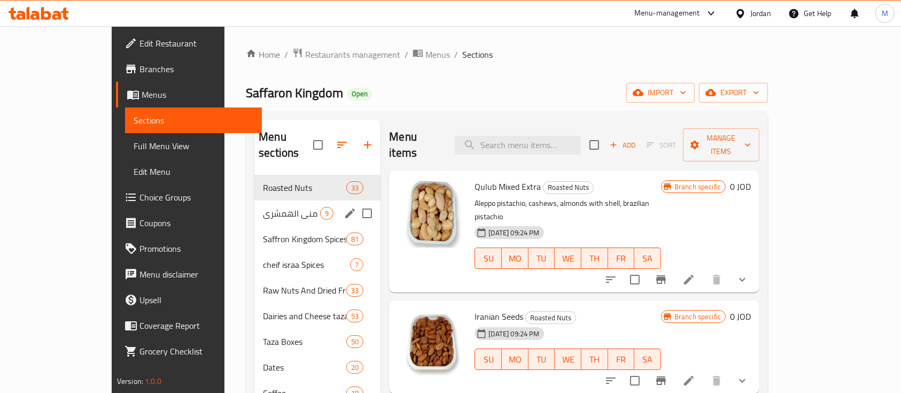
click at [263, 207] on span "بهارات منى الهمشري" at bounding box center [291, 213] width 57 height 13
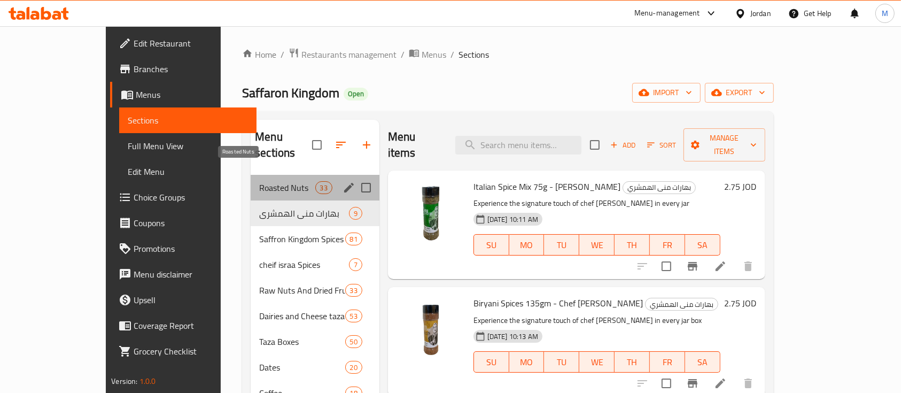
click at [259, 181] on span "Roasted Nuts" at bounding box center [287, 187] width 56 height 13
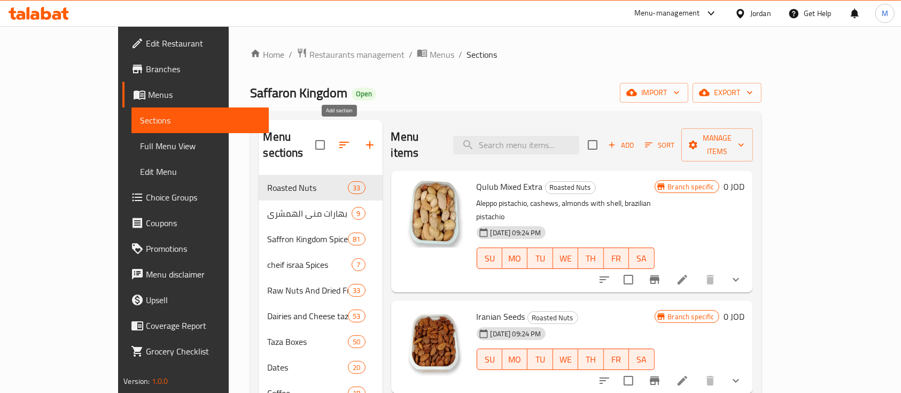
click at [364, 140] on icon "button" at bounding box center [370, 144] width 13 height 13
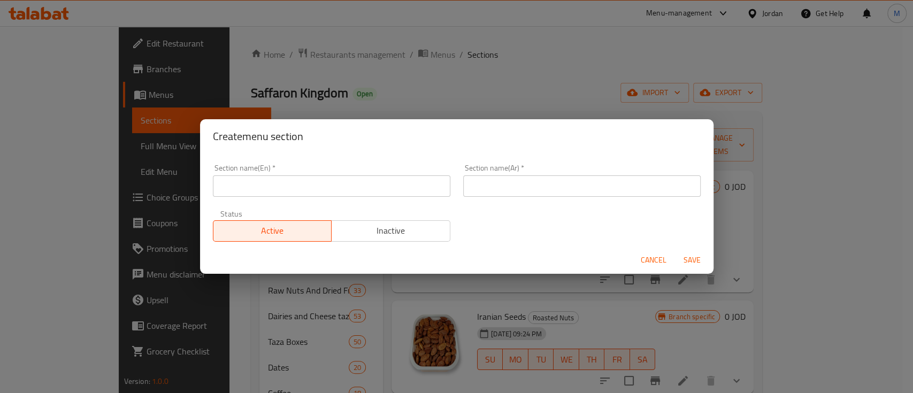
click at [365, 186] on input "text" at bounding box center [331, 185] width 237 height 21
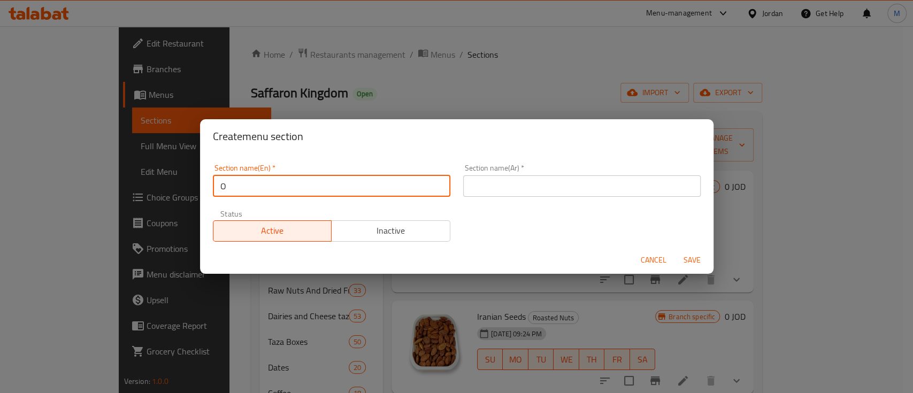
type input "Offers"
click at [473, 184] on input "text" at bounding box center [581, 185] width 237 height 21
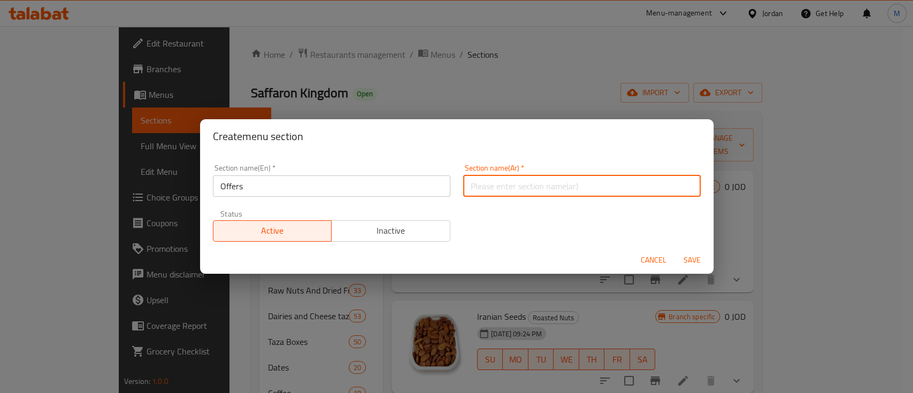
type input "h"
type input "العروض"
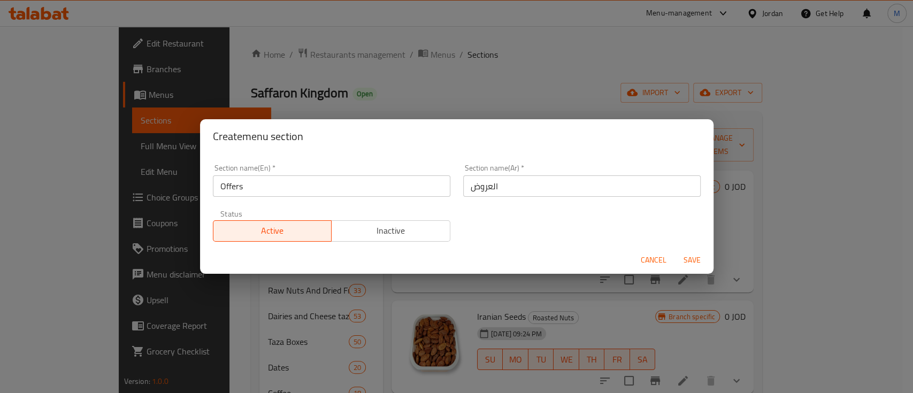
click at [470, 230] on div "Section name(En)   * Offers Section name(En) * Section name(Ar)   * العروض Sect…" at bounding box center [456, 203] width 500 height 90
click at [402, 224] on span "Inactive" at bounding box center [391, 231] width 110 height 16
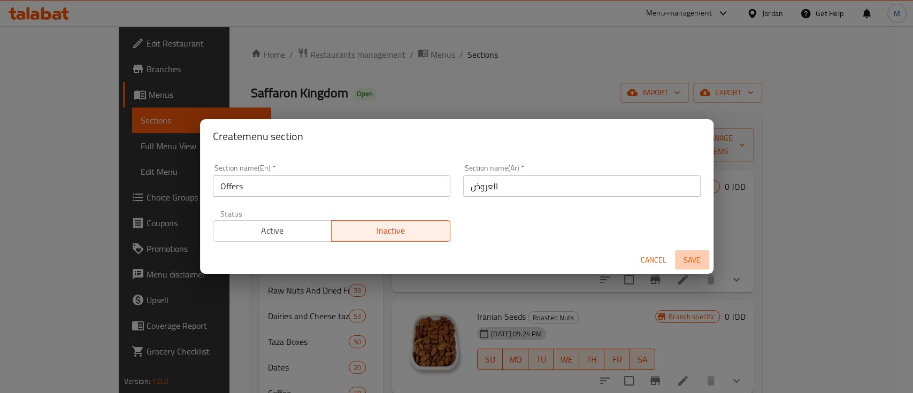
click at [695, 261] on span "Save" at bounding box center [692, 259] width 26 height 13
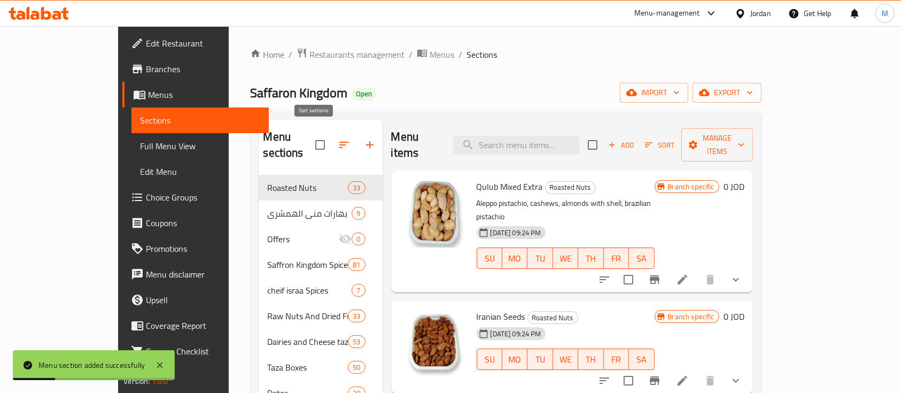
click at [338, 140] on icon "button" at bounding box center [344, 144] width 13 height 13
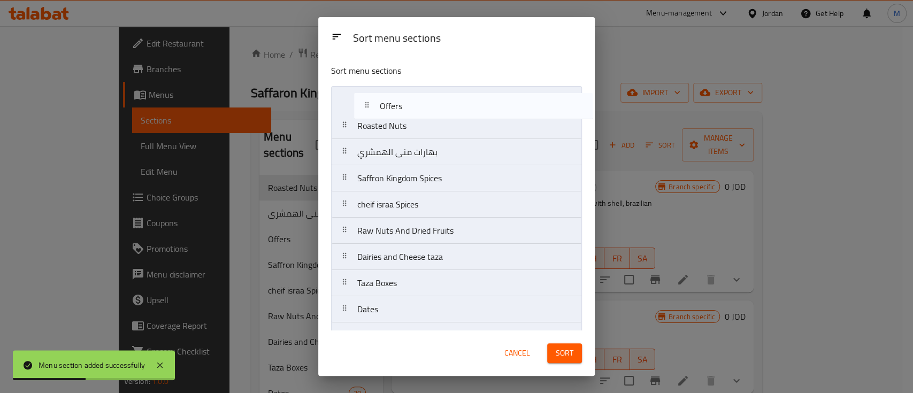
drag, startPoint x: 427, startPoint y: 162, endPoint x: 487, endPoint y: 133, distance: 66.2
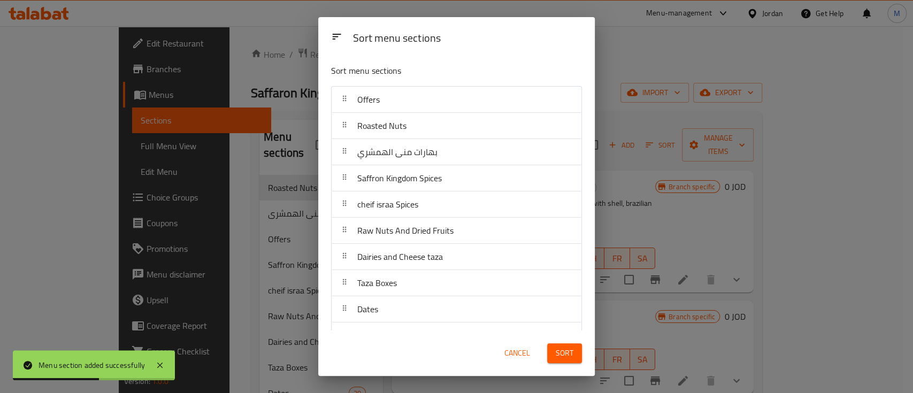
click at [575, 342] on div "Sort" at bounding box center [565, 353] width 48 height 33
click at [576, 344] on button "Sort" at bounding box center [564, 353] width 35 height 20
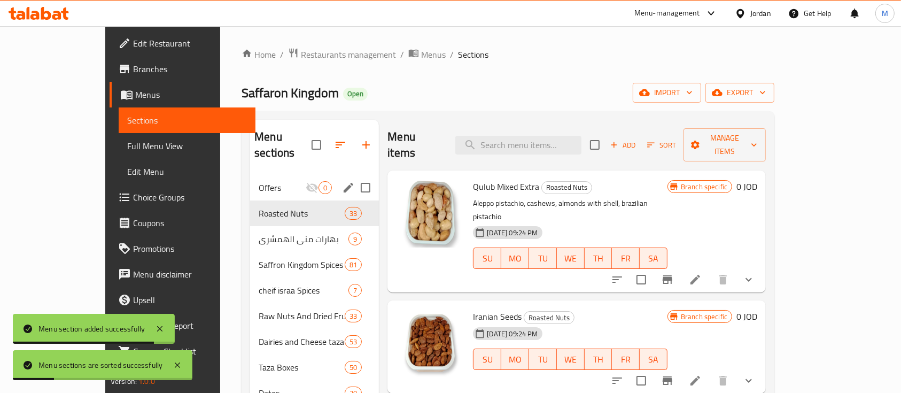
click at [259, 181] on span "Offers" at bounding box center [282, 187] width 47 height 13
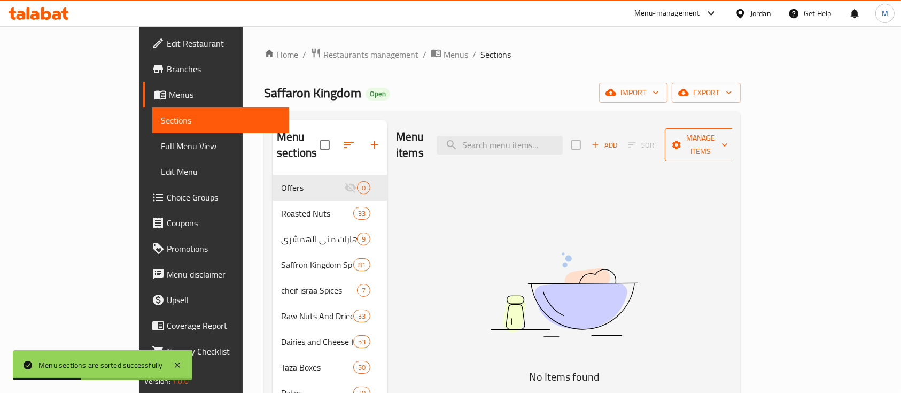
click at [728, 142] on span "Manage items" at bounding box center [701, 145] width 55 height 27
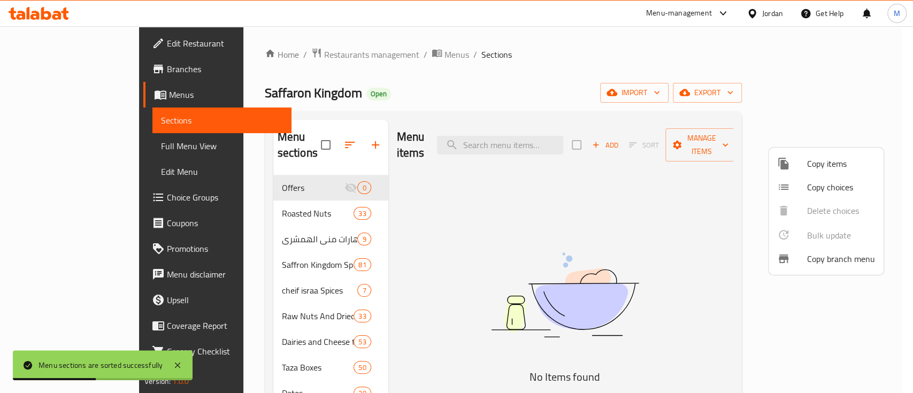
click at [838, 159] on span "Copy items" at bounding box center [841, 163] width 68 height 13
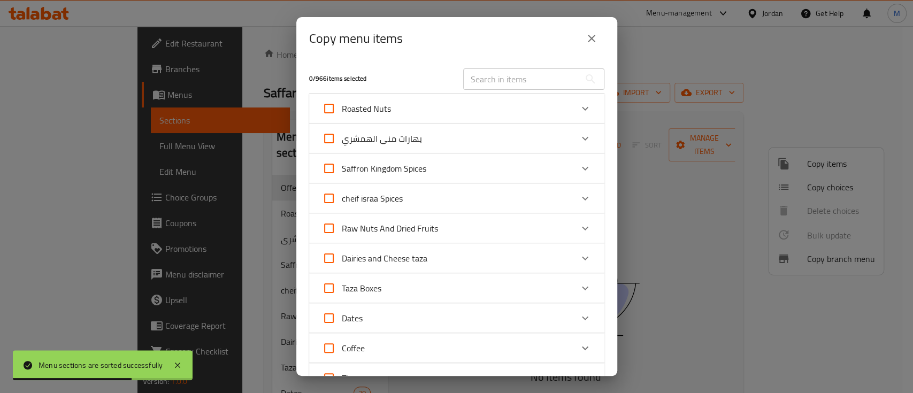
click at [578, 110] on icon "Expand" at bounding box center [584, 108] width 13 height 13
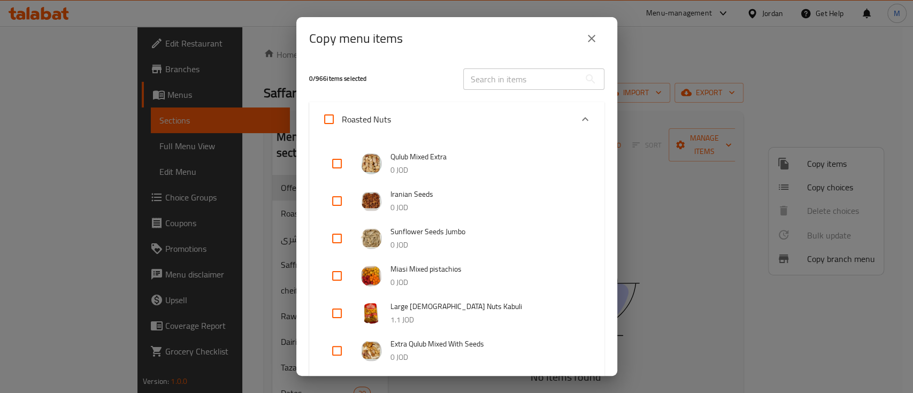
click at [342, 198] on input "checkbox" at bounding box center [337, 201] width 26 height 26
checkbox input "true"
click at [336, 239] on input "checkbox" at bounding box center [337, 239] width 26 height 26
checkbox input "true"
click at [342, 276] on input "checkbox" at bounding box center [337, 276] width 26 height 26
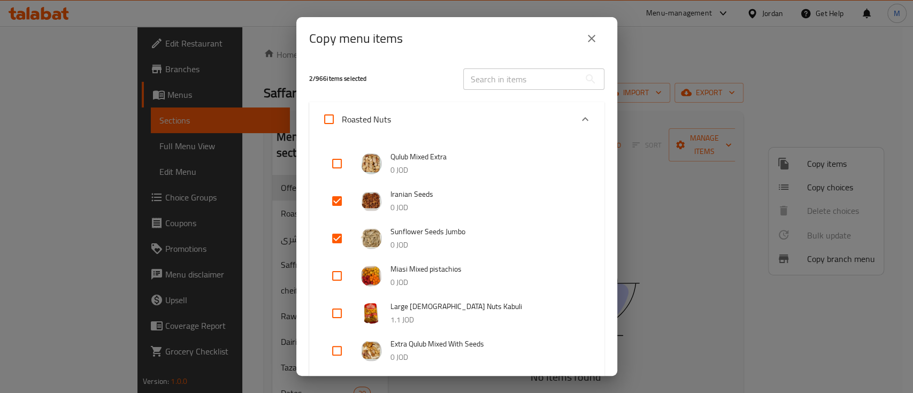
checkbox input "true"
click at [341, 165] on input "checkbox" at bounding box center [337, 164] width 26 height 26
checkbox input "true"
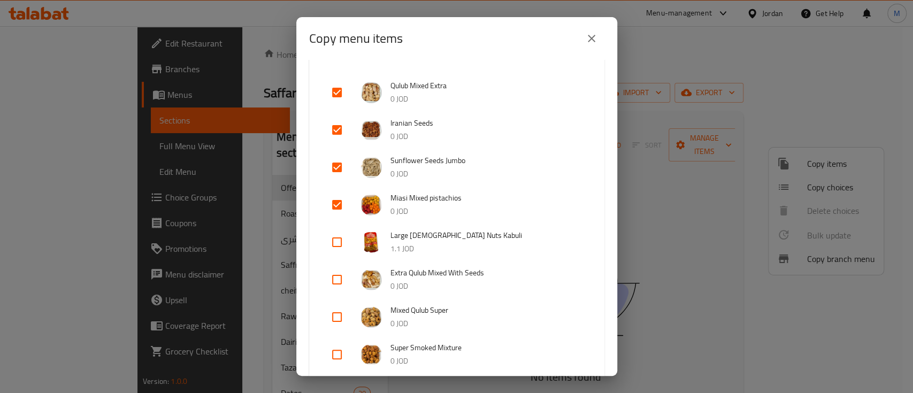
click at [338, 314] on input "checkbox" at bounding box center [337, 317] width 26 height 26
checkbox input "true"
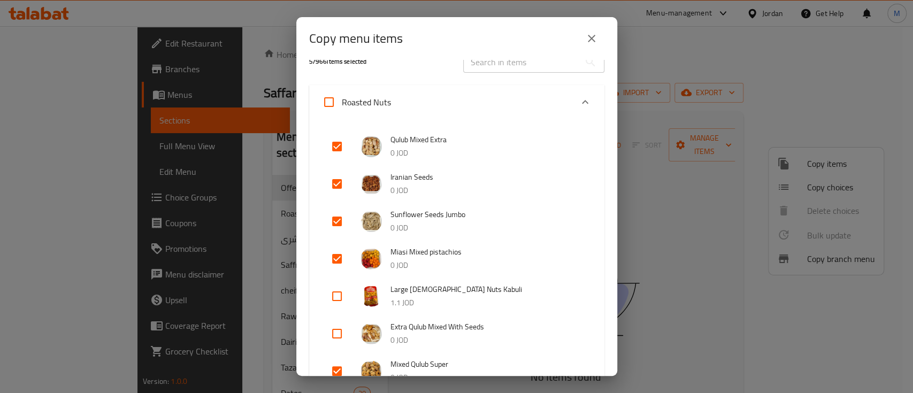
scroll to position [0, 0]
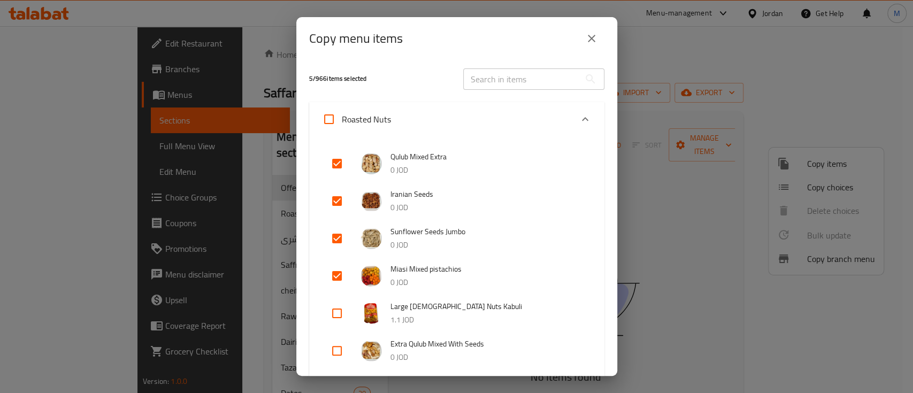
click at [578, 117] on icon "Expand" at bounding box center [584, 119] width 13 height 13
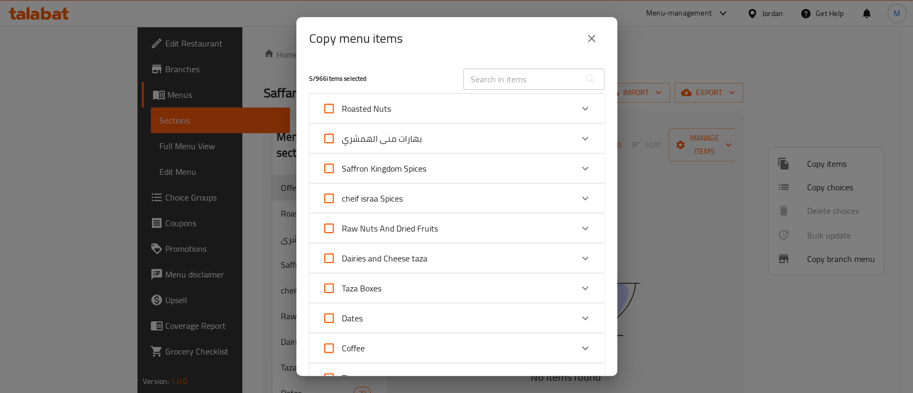
click at [578, 165] on icon "Expand" at bounding box center [584, 168] width 13 height 13
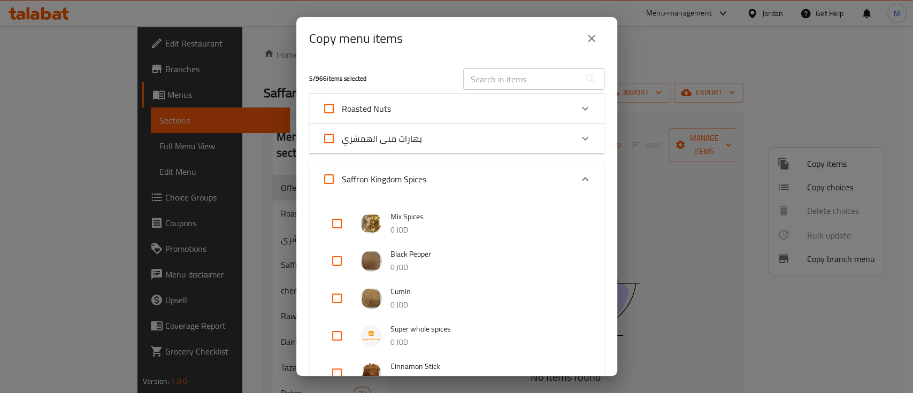
click at [336, 222] on input "checkbox" at bounding box center [337, 224] width 26 height 26
checkbox input "true"
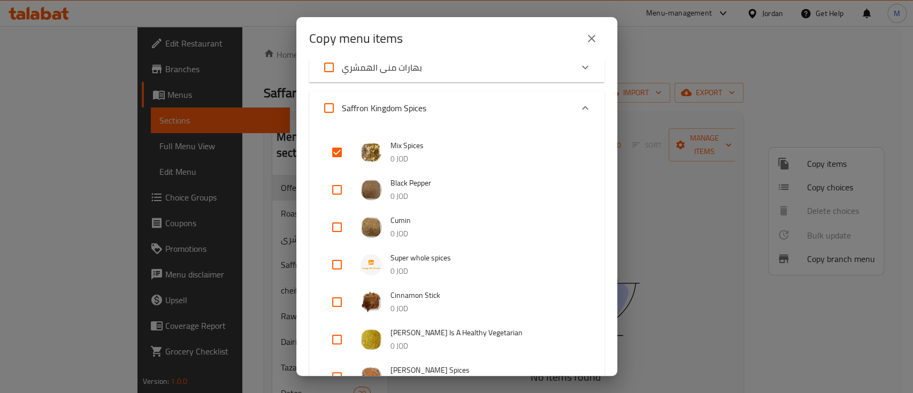
scroll to position [142, 0]
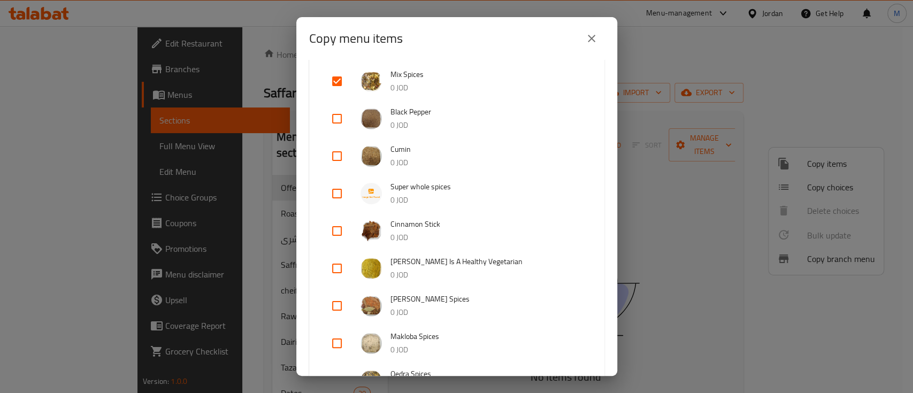
click at [336, 271] on input "checkbox" at bounding box center [337, 269] width 26 height 26
checkbox input "true"
click at [340, 311] on input "checkbox" at bounding box center [337, 306] width 26 height 26
checkbox input "true"
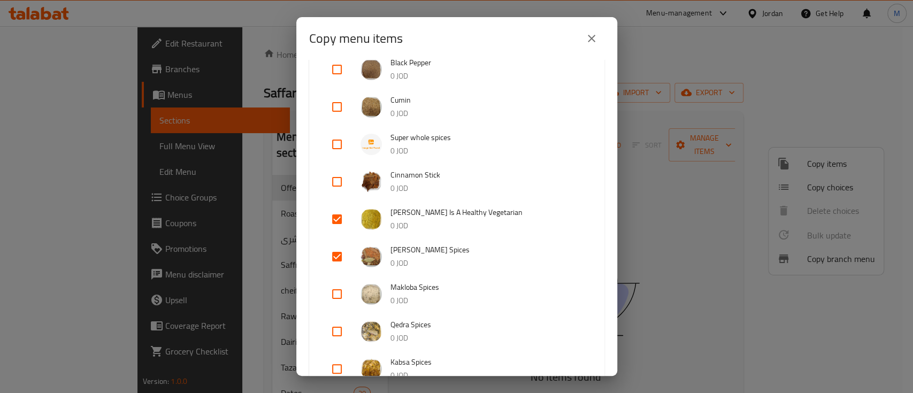
scroll to position [214, 0]
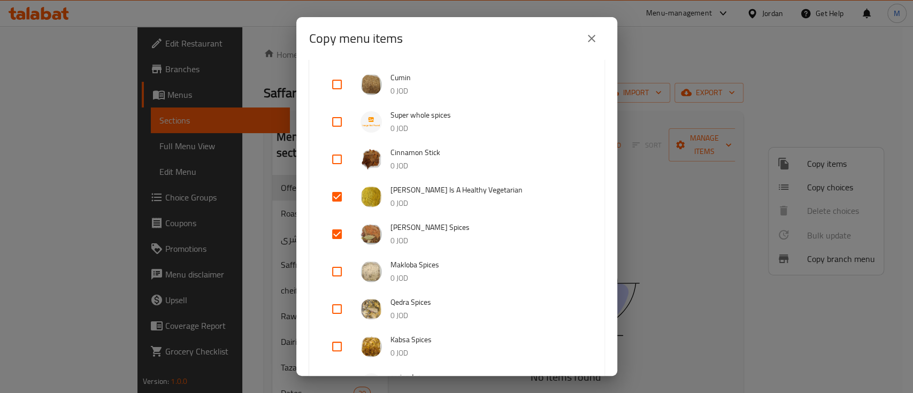
click at [338, 272] on input "checkbox" at bounding box center [337, 272] width 26 height 26
checkbox input "true"
click at [342, 306] on input "checkbox" at bounding box center [337, 309] width 26 height 26
checkbox input "true"
click at [332, 347] on input "checkbox" at bounding box center [337, 347] width 26 height 26
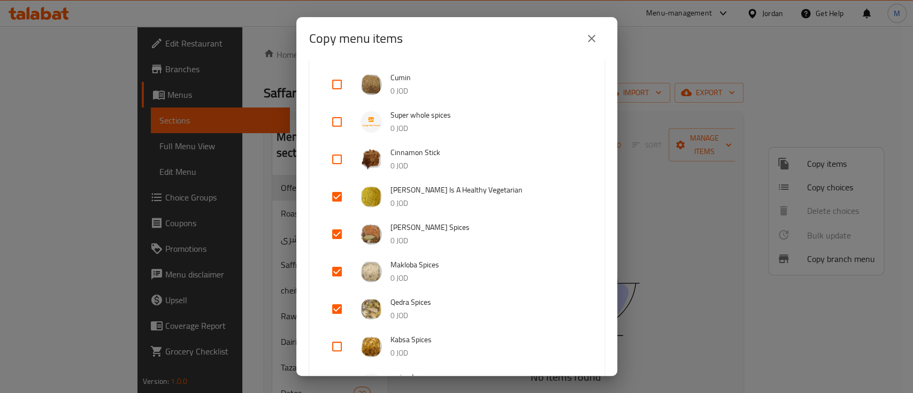
checkbox input "true"
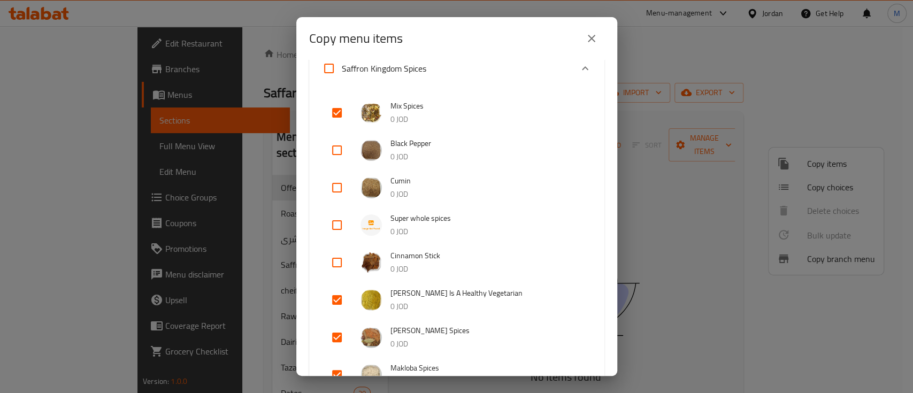
scroll to position [0, 0]
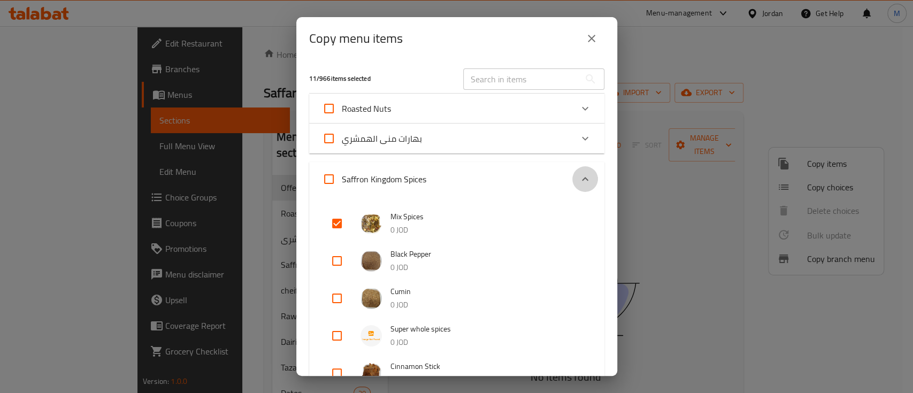
click at [572, 172] on div "Expand" at bounding box center [585, 179] width 26 height 26
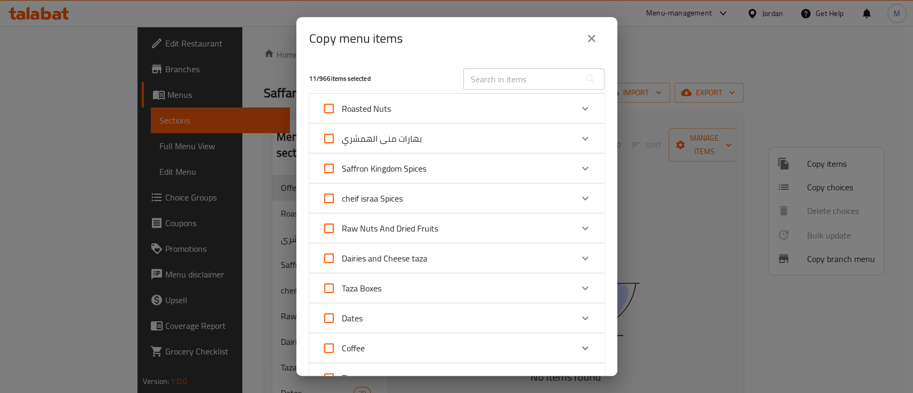
click at [578, 225] on icon "Expand" at bounding box center [584, 228] width 13 height 13
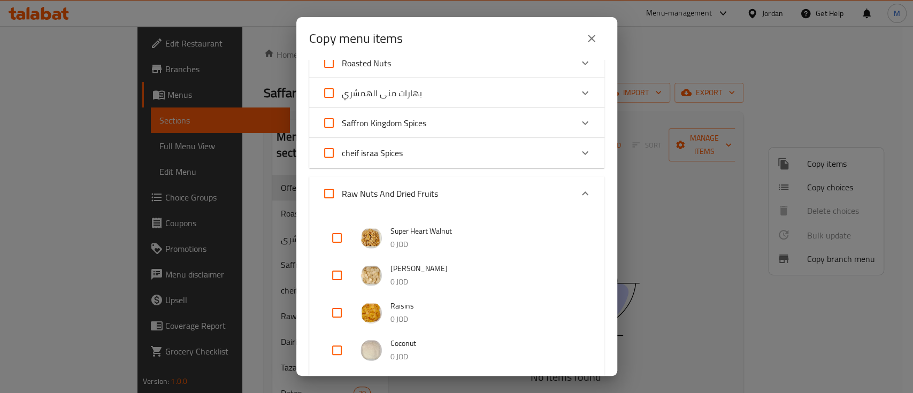
scroll to position [71, 0]
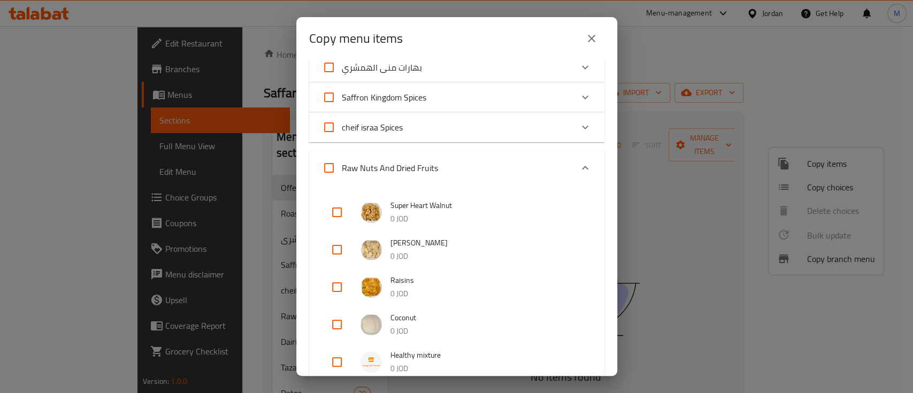
click at [338, 284] on input "checkbox" at bounding box center [337, 287] width 26 height 26
checkbox input "true"
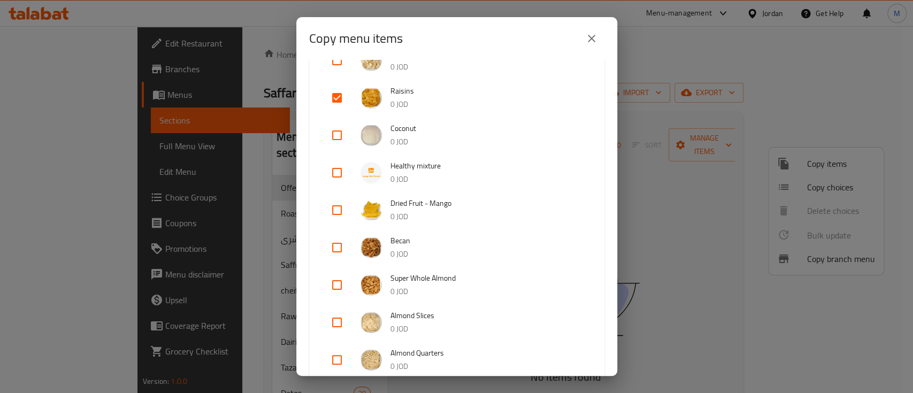
scroll to position [285, 0]
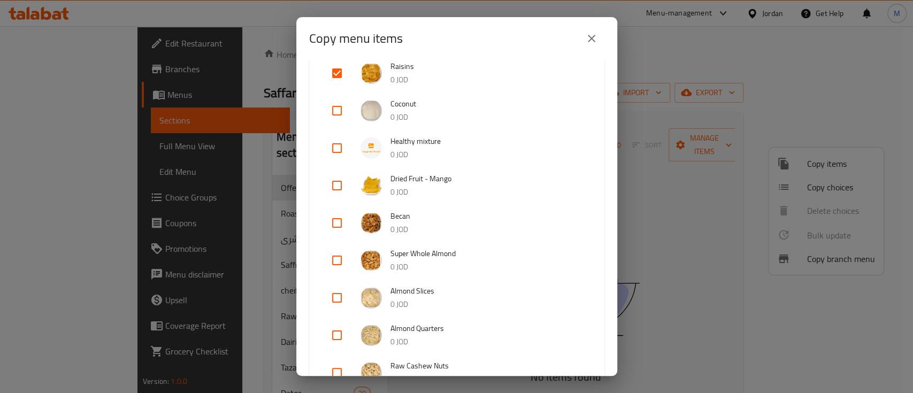
click at [342, 261] on input "checkbox" at bounding box center [337, 261] width 26 height 26
checkbox input "true"
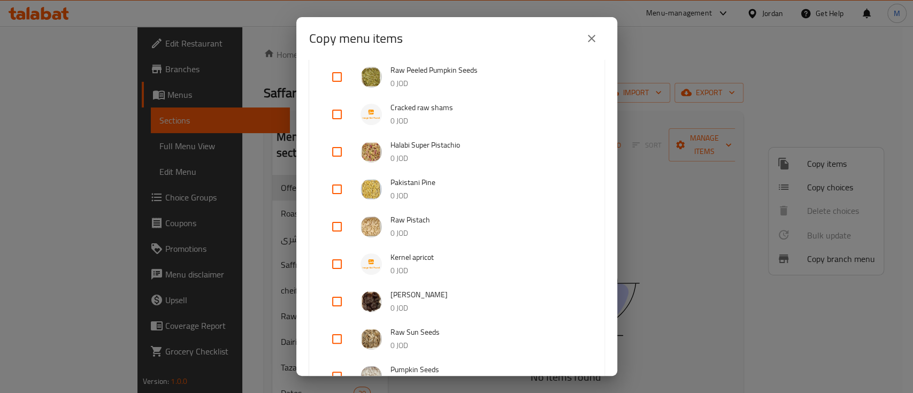
scroll to position [642, 0]
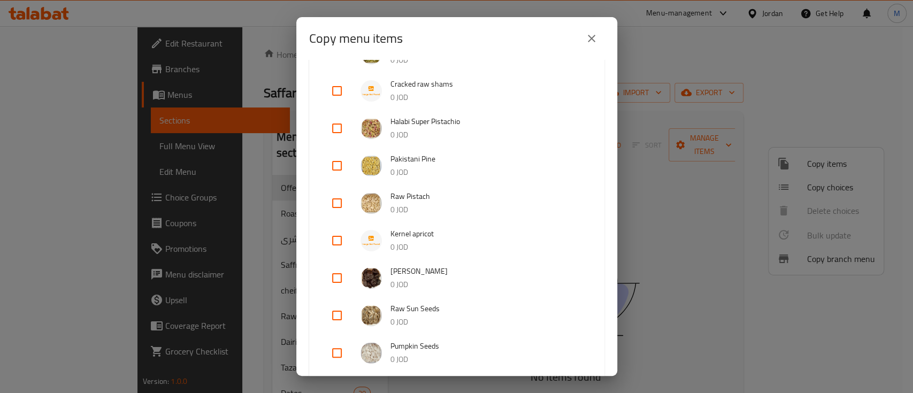
click at [334, 277] on input "checkbox" at bounding box center [337, 278] width 26 height 26
checkbox input "true"
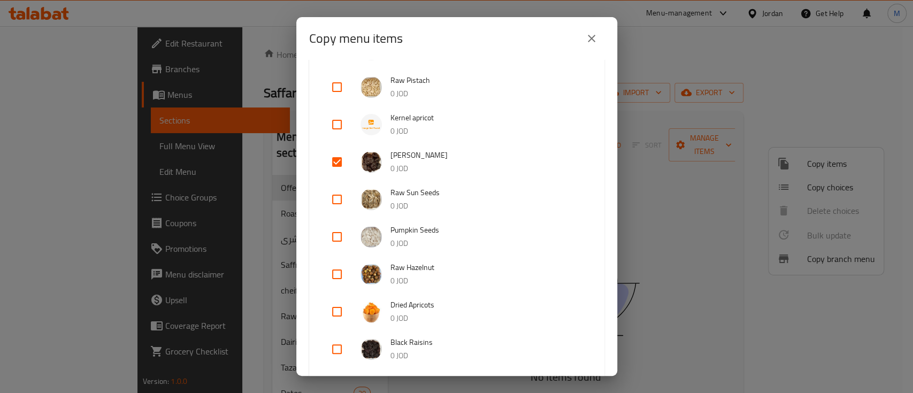
scroll to position [784, 0]
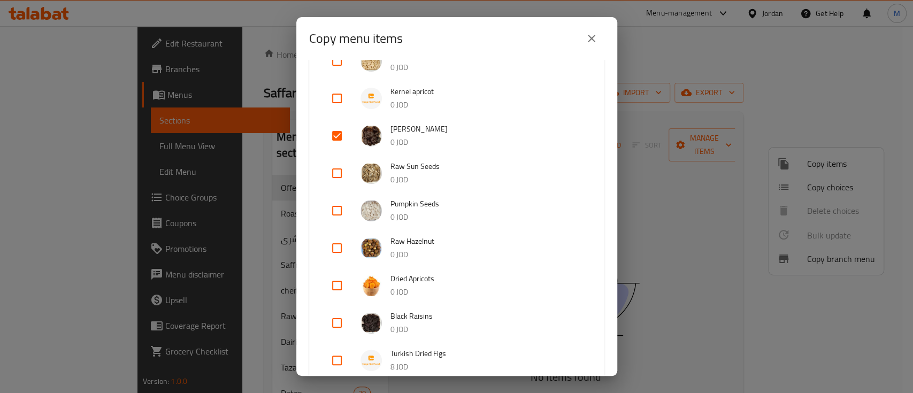
click at [335, 282] on input "checkbox" at bounding box center [337, 286] width 26 height 26
checkbox input "true"
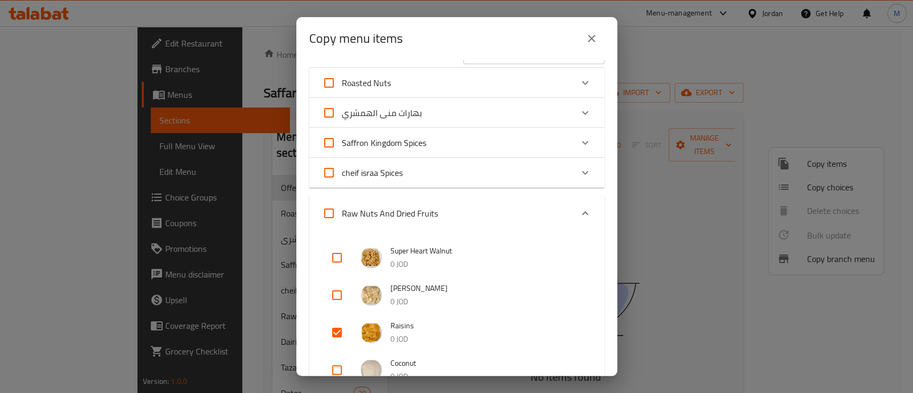
scroll to position [0, 0]
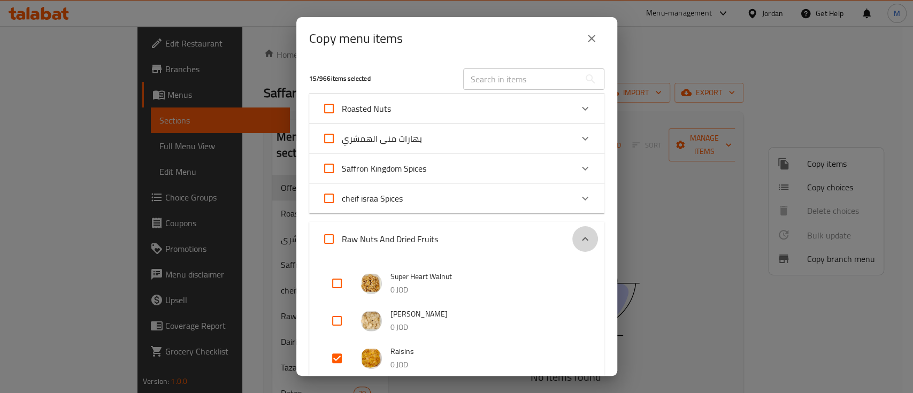
click at [578, 233] on icon "Expand" at bounding box center [584, 239] width 13 height 13
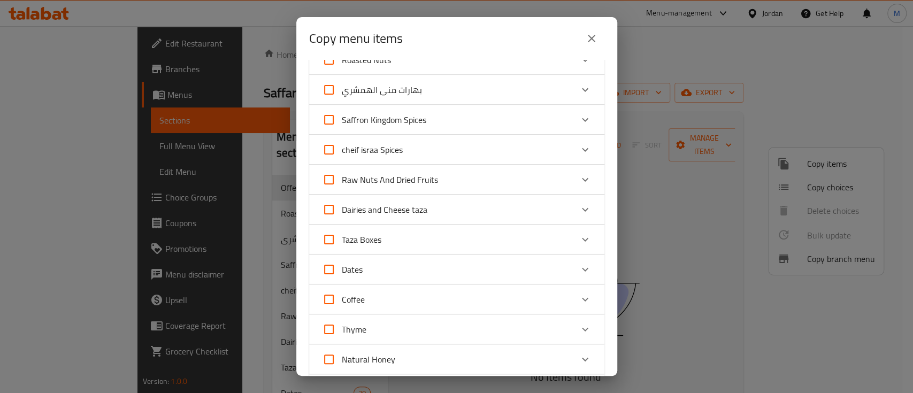
scroll to position [71, 0]
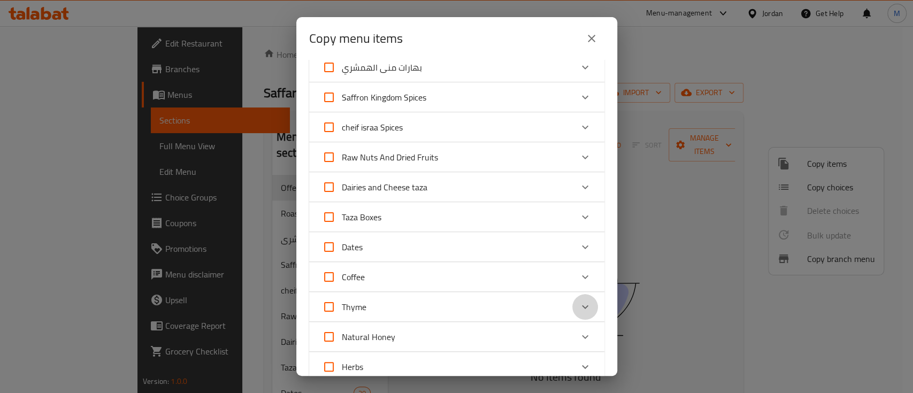
click at [578, 300] on icon "Expand" at bounding box center [584, 306] width 13 height 13
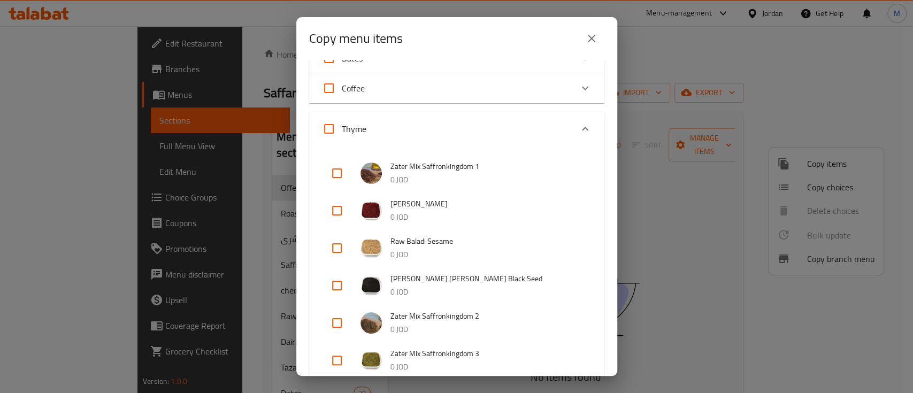
scroll to position [285, 0]
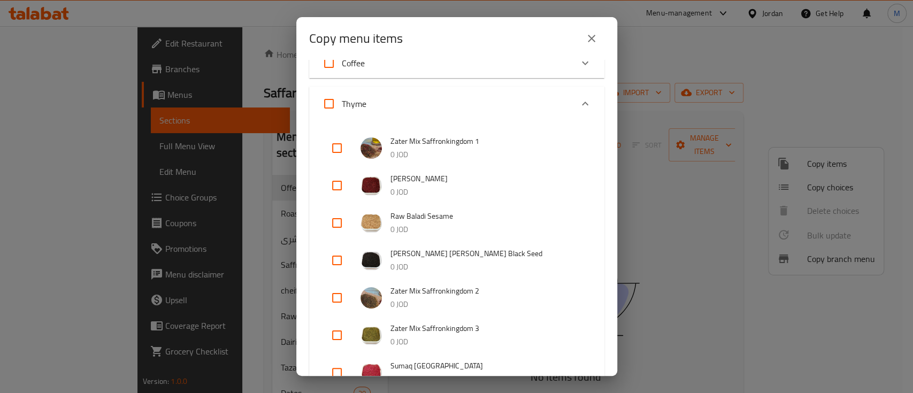
click at [335, 151] on input "checkbox" at bounding box center [337, 148] width 26 height 26
checkbox input "true"
click at [335, 188] on input "checkbox" at bounding box center [337, 186] width 26 height 26
checkbox input "true"
click at [338, 225] on input "checkbox" at bounding box center [337, 223] width 26 height 26
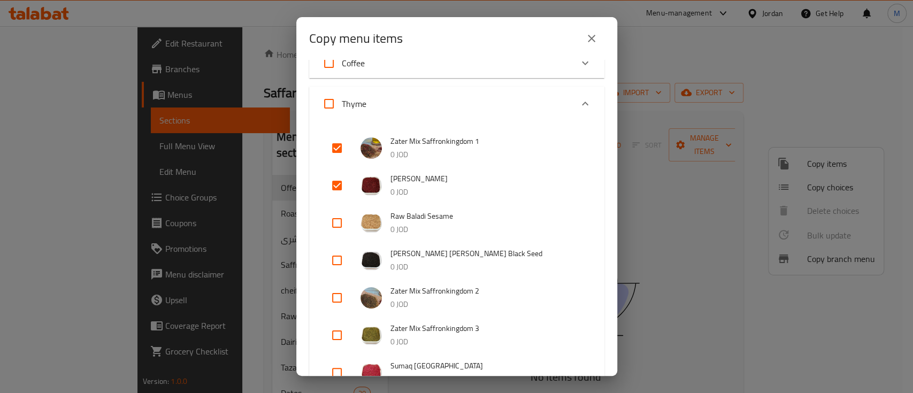
checkbox input "true"
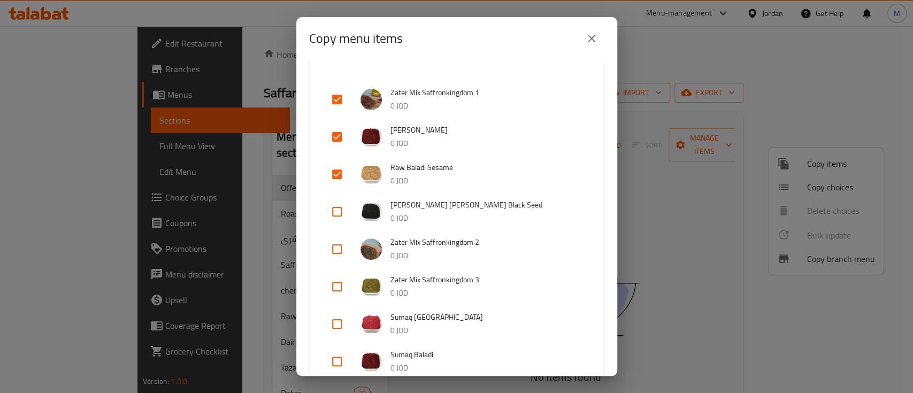
scroll to position [356, 0]
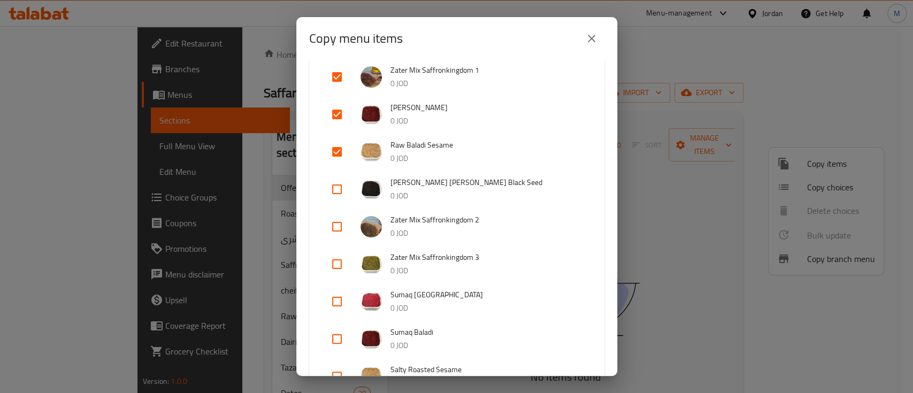
click at [338, 226] on input "checkbox" at bounding box center [337, 227] width 26 height 26
checkbox input "true"
click at [339, 264] on input "checkbox" at bounding box center [337, 264] width 26 height 26
checkbox input "true"
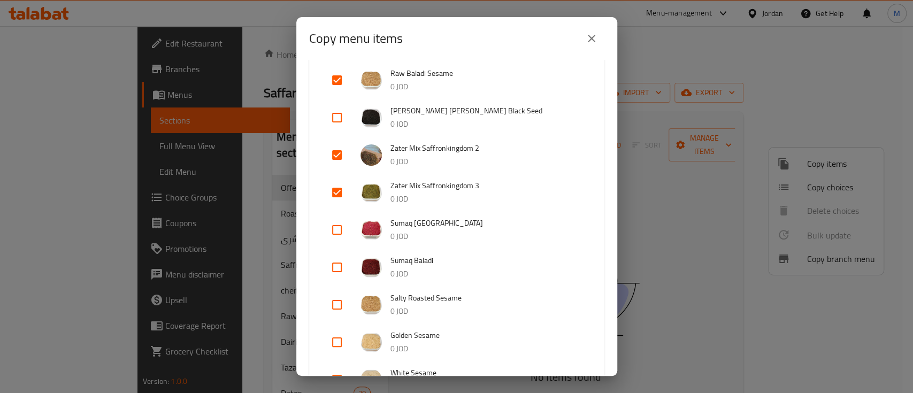
click at [340, 227] on input "checkbox" at bounding box center [337, 230] width 26 height 26
checkbox input "true"
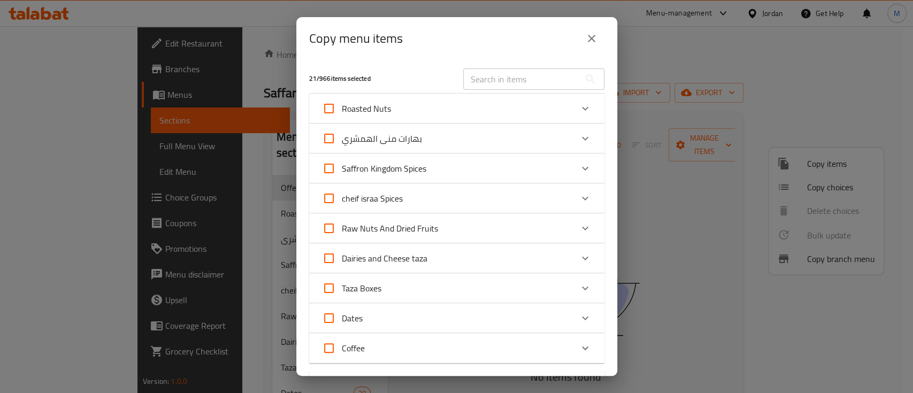
scroll to position [142, 0]
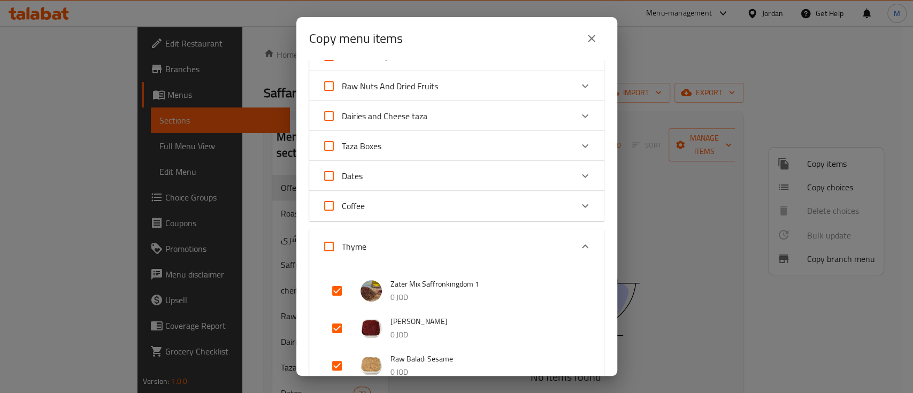
click at [578, 248] on icon "Expand" at bounding box center [584, 246] width 13 height 13
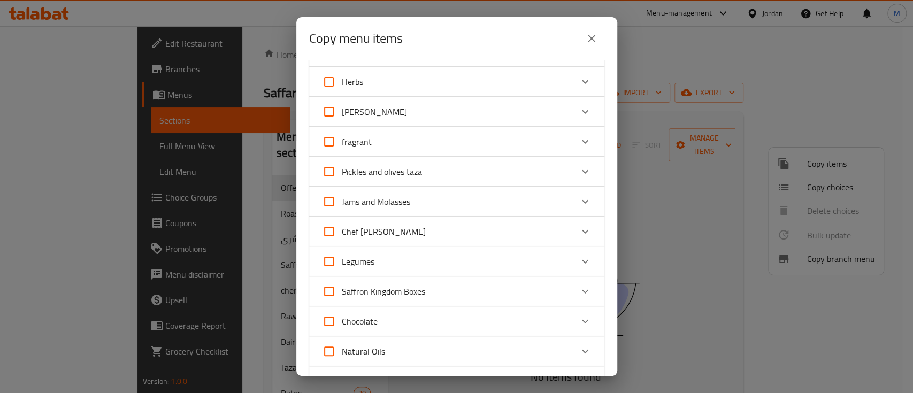
scroll to position [428, 0]
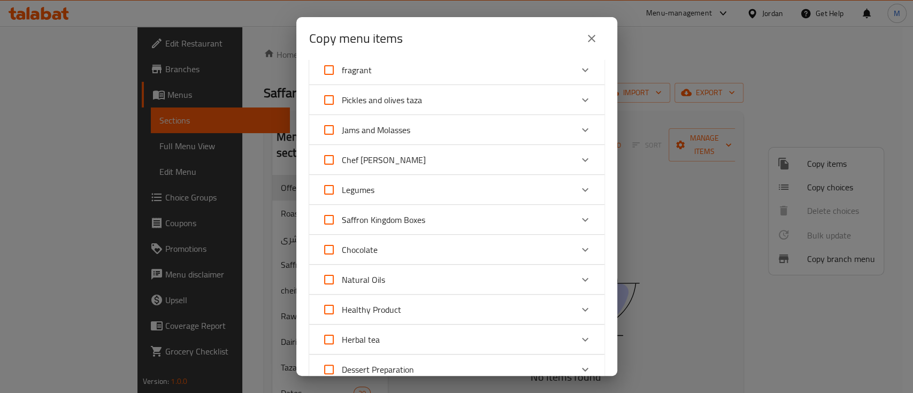
click at [578, 249] on icon "Expand" at bounding box center [584, 249] width 13 height 13
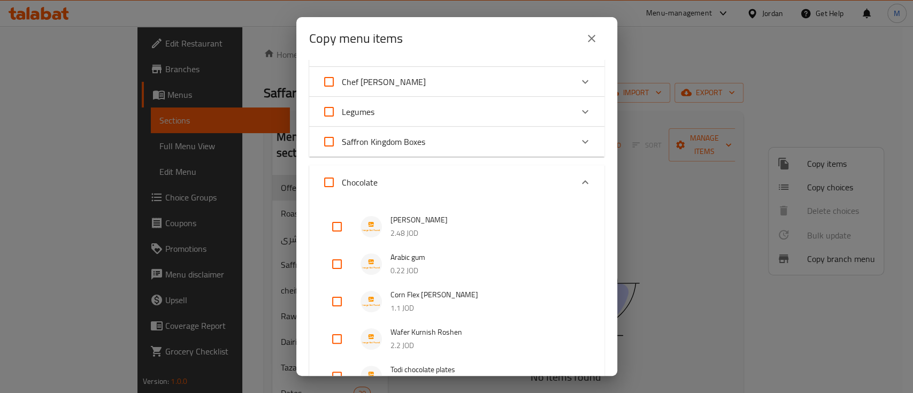
scroll to position [499, 0]
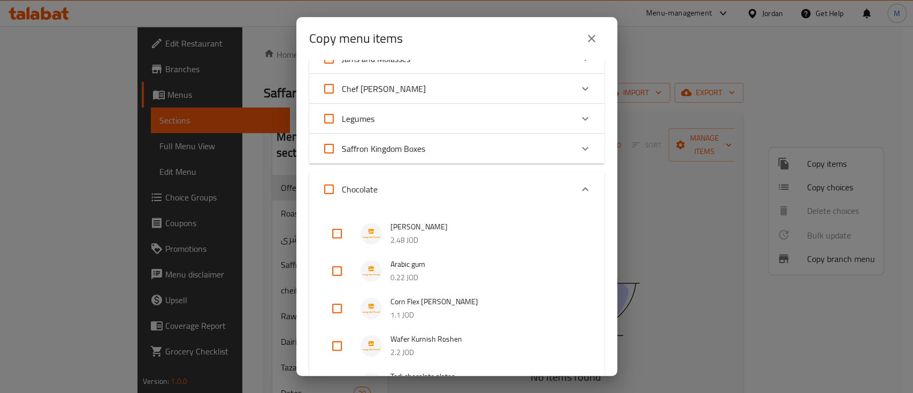
click at [580, 190] on div "Expand" at bounding box center [585, 189] width 26 height 26
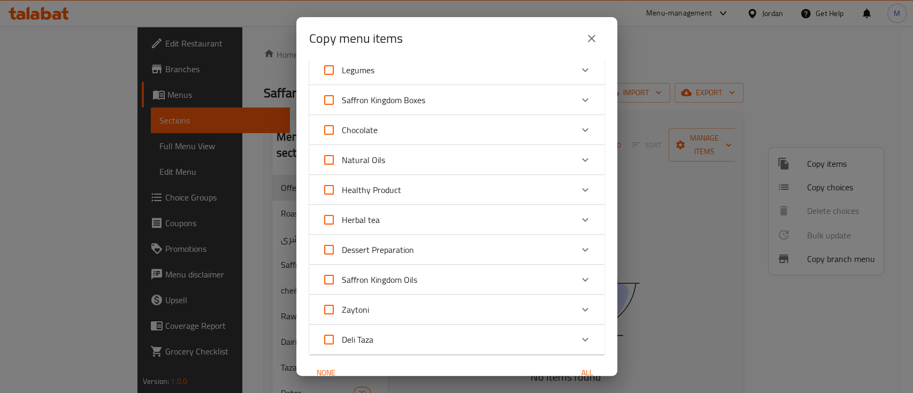
scroll to position [570, 0]
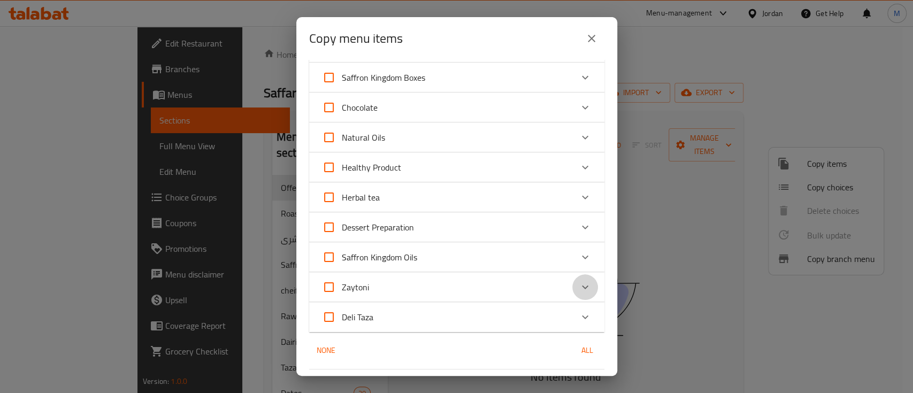
click at [578, 281] on icon "Expand" at bounding box center [584, 287] width 13 height 13
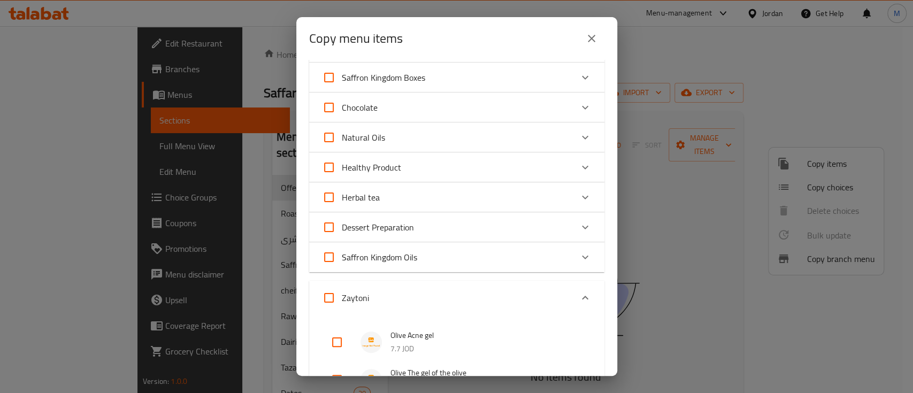
click at [572, 281] on div "Zaytoni" at bounding box center [456, 298] width 295 height 34
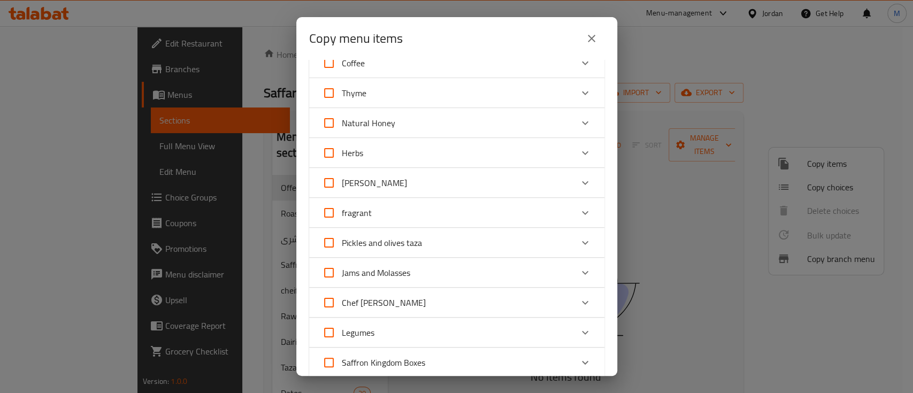
scroll to position [214, 0]
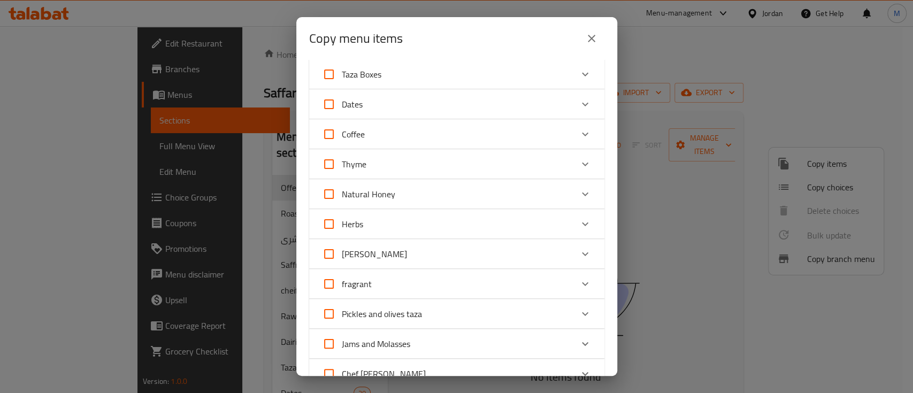
click at [572, 103] on div "Expand" at bounding box center [585, 104] width 26 height 26
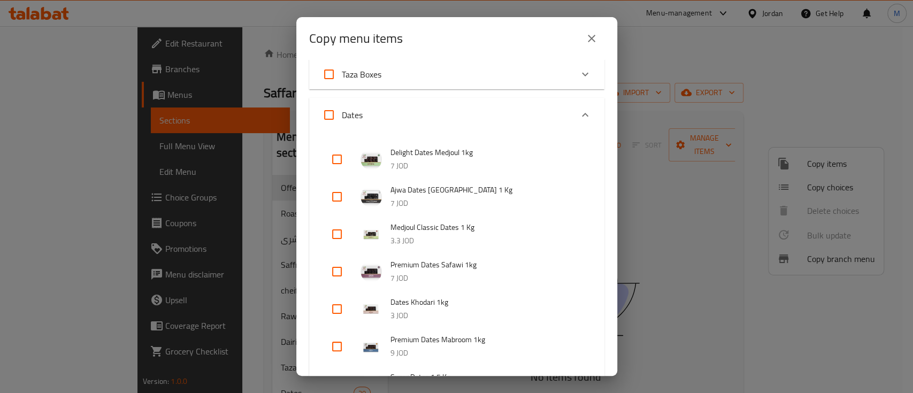
click at [578, 118] on icon "Expand" at bounding box center [584, 115] width 13 height 13
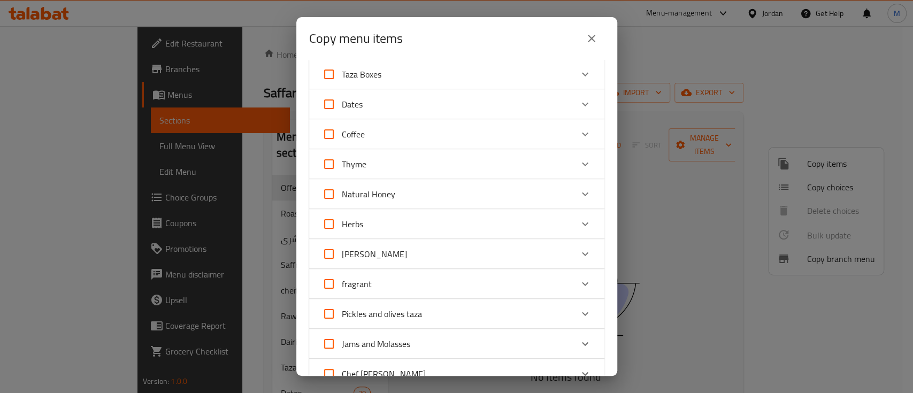
click at [579, 194] on icon "Expand" at bounding box center [584, 194] width 13 height 13
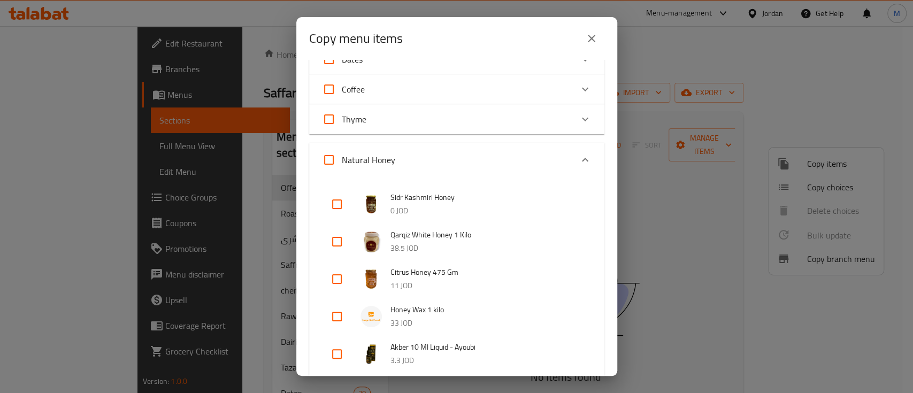
scroll to position [285, 0]
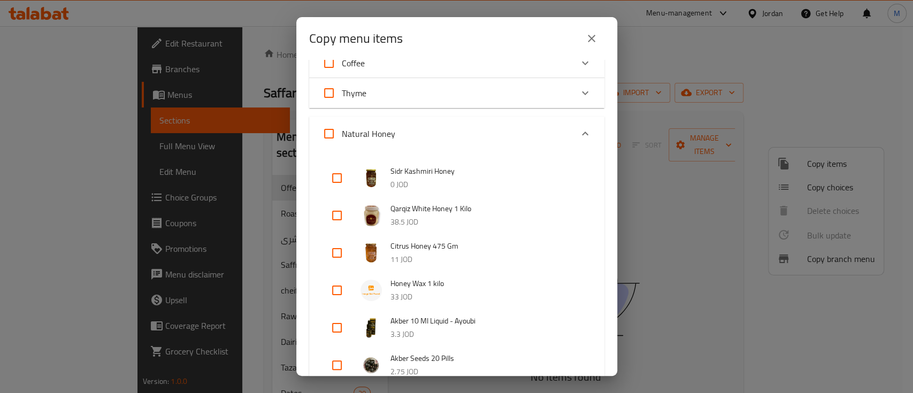
click at [340, 175] on input "checkbox" at bounding box center [337, 178] width 26 height 26
checkbox input "true"
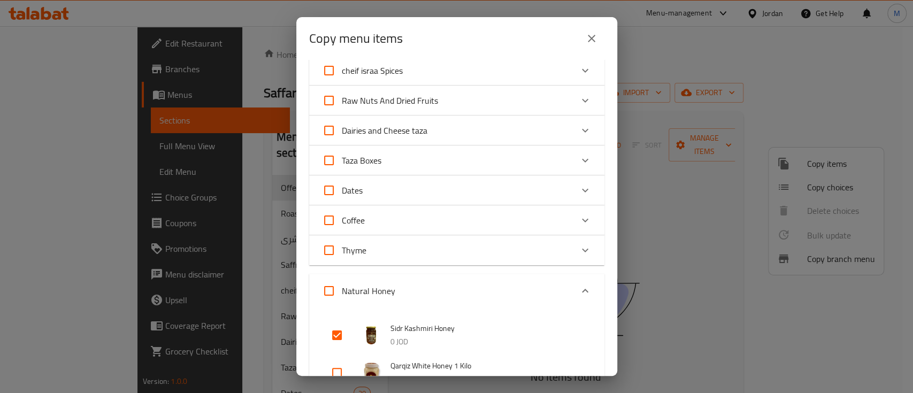
scroll to position [214, 0]
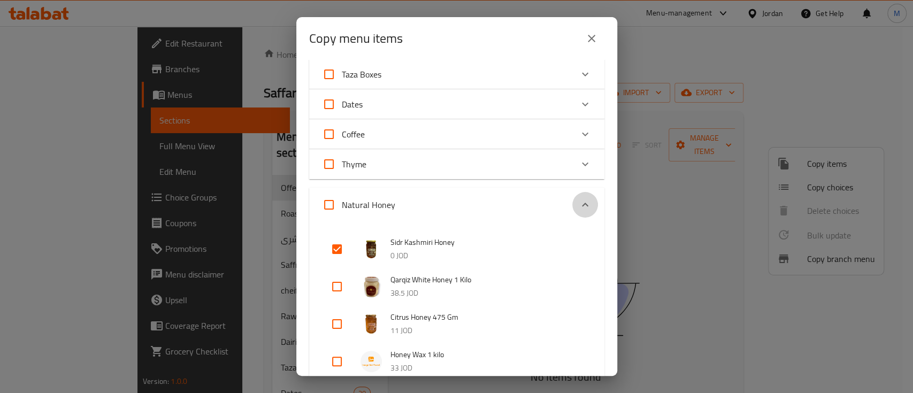
click at [578, 205] on icon "Expand" at bounding box center [584, 204] width 13 height 13
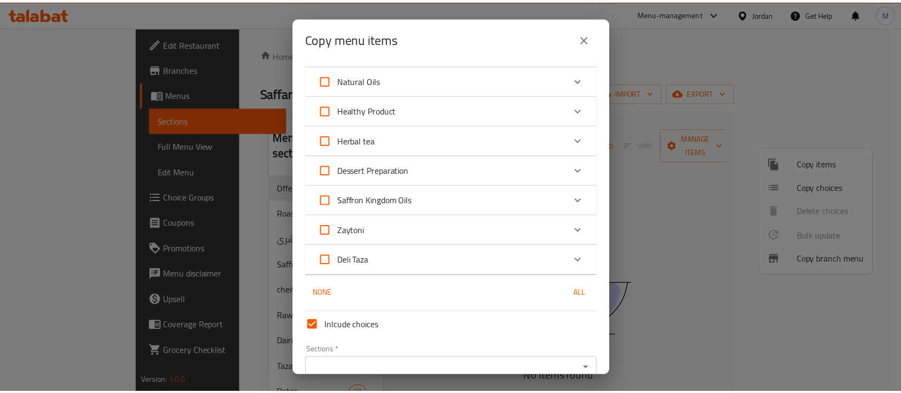
scroll to position [680, 0]
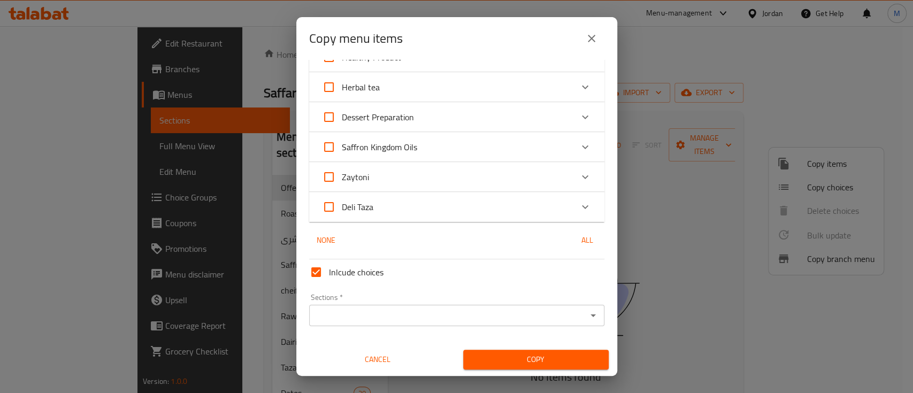
click at [424, 315] on input "Sections   *" at bounding box center [447, 315] width 271 height 15
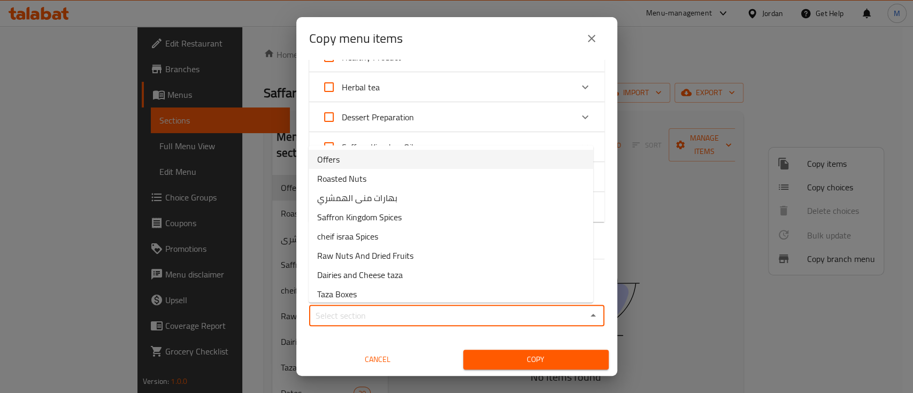
click at [366, 164] on li "Offers" at bounding box center [450, 159] width 284 height 19
type input "Offers"
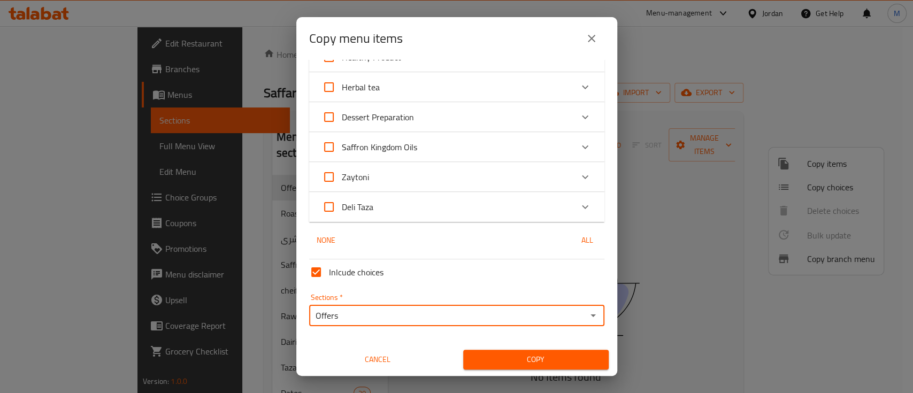
click at [556, 353] on span "Copy" at bounding box center [536, 359] width 128 height 13
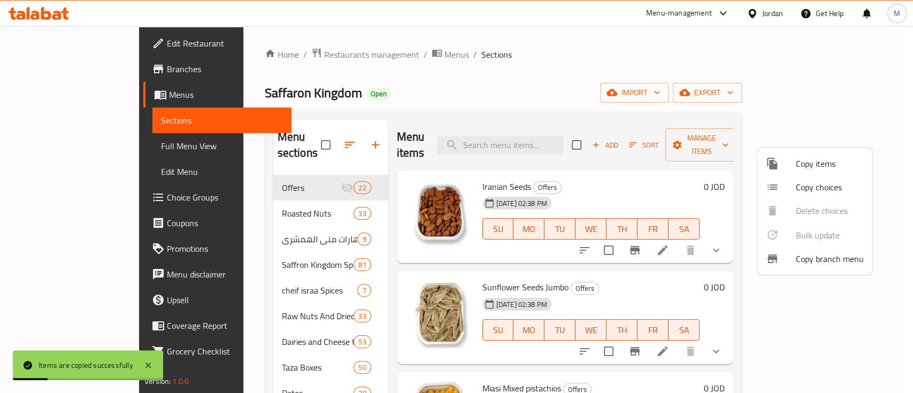
click at [623, 178] on div at bounding box center [456, 196] width 913 height 393
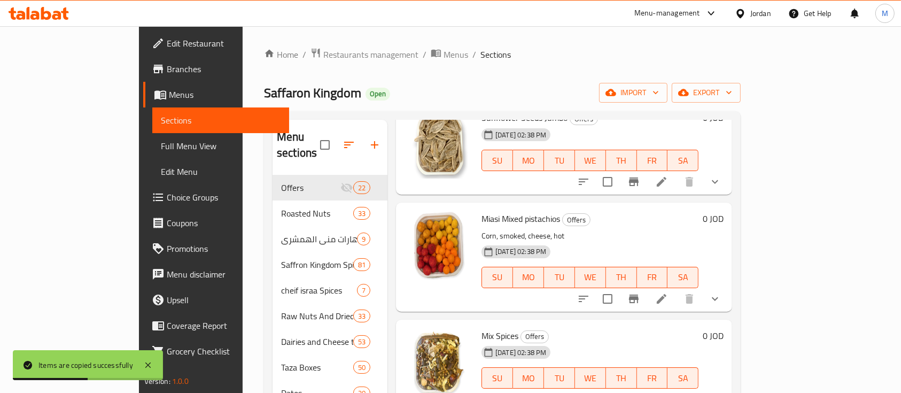
scroll to position [0, 0]
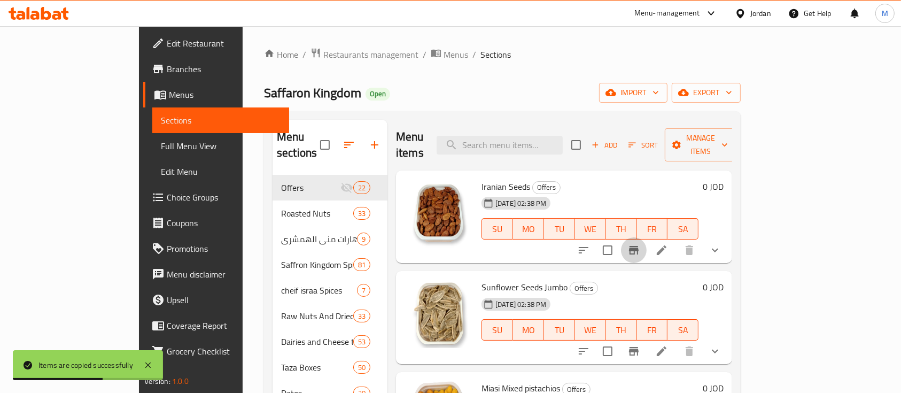
click at [641, 244] on icon "Branch-specific-item" at bounding box center [634, 250] width 13 height 13
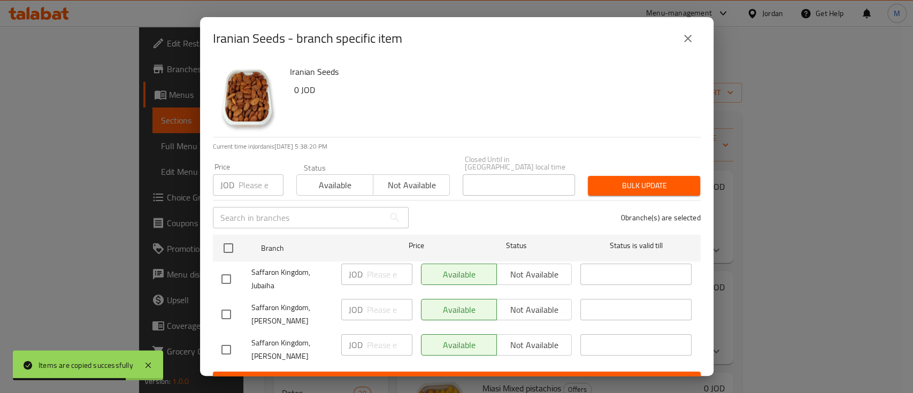
click at [685, 42] on icon "close" at bounding box center [687, 38] width 13 height 13
